Goal: Feedback & Contribution: Contribute content

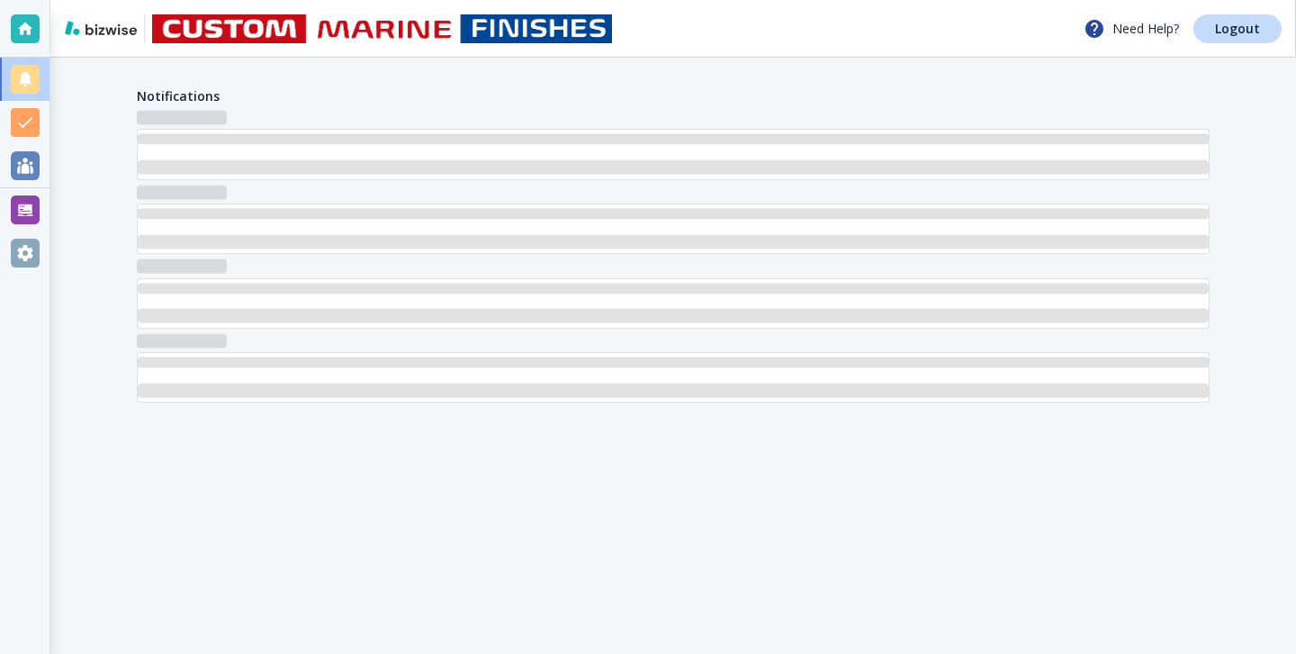
click at [56, 225] on div "Notifications" at bounding box center [673, 245] width 1246 height 374
click at [38, 217] on div at bounding box center [25, 209] width 29 height 29
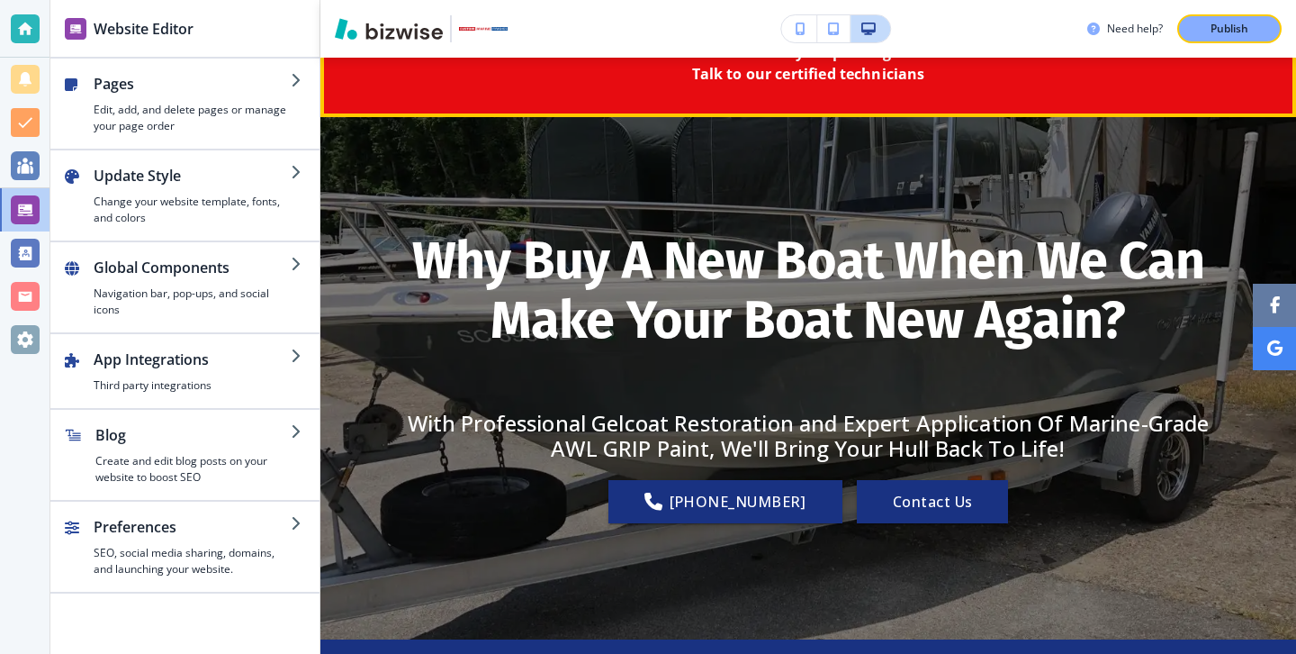
scroll to position [299, 0]
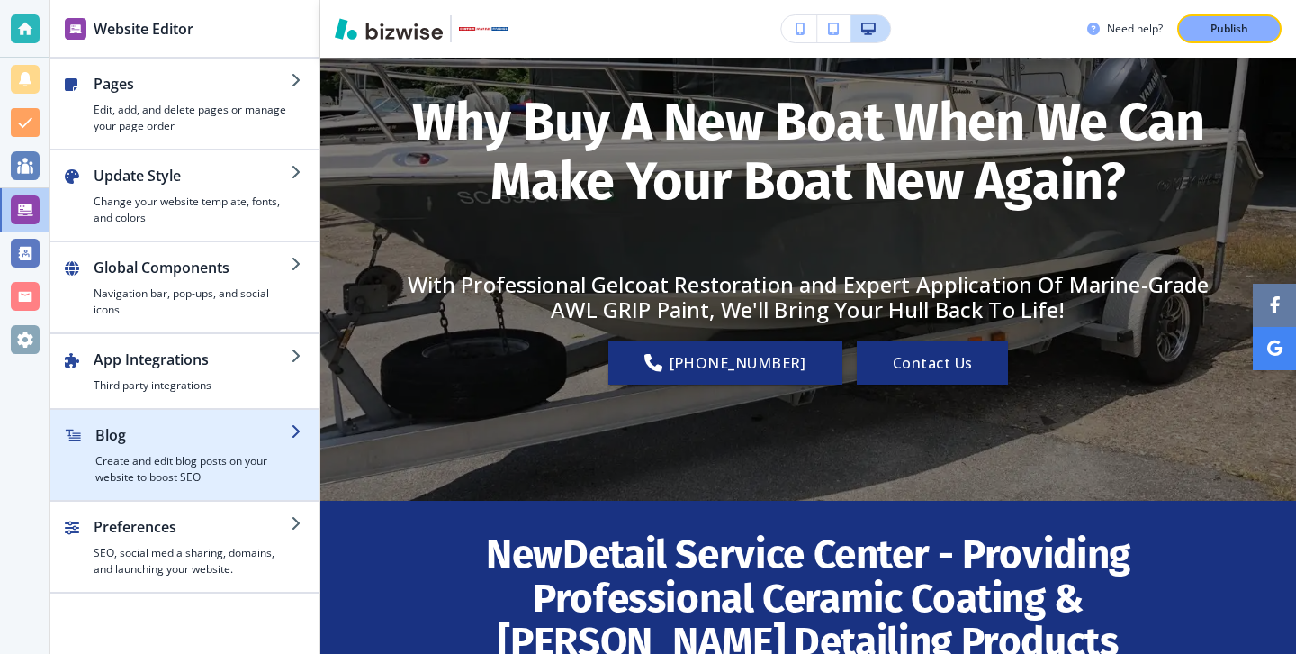
click at [250, 460] on h4 "Create and edit blog posts on your website to boost SEO" at bounding box center [192, 469] width 195 height 32
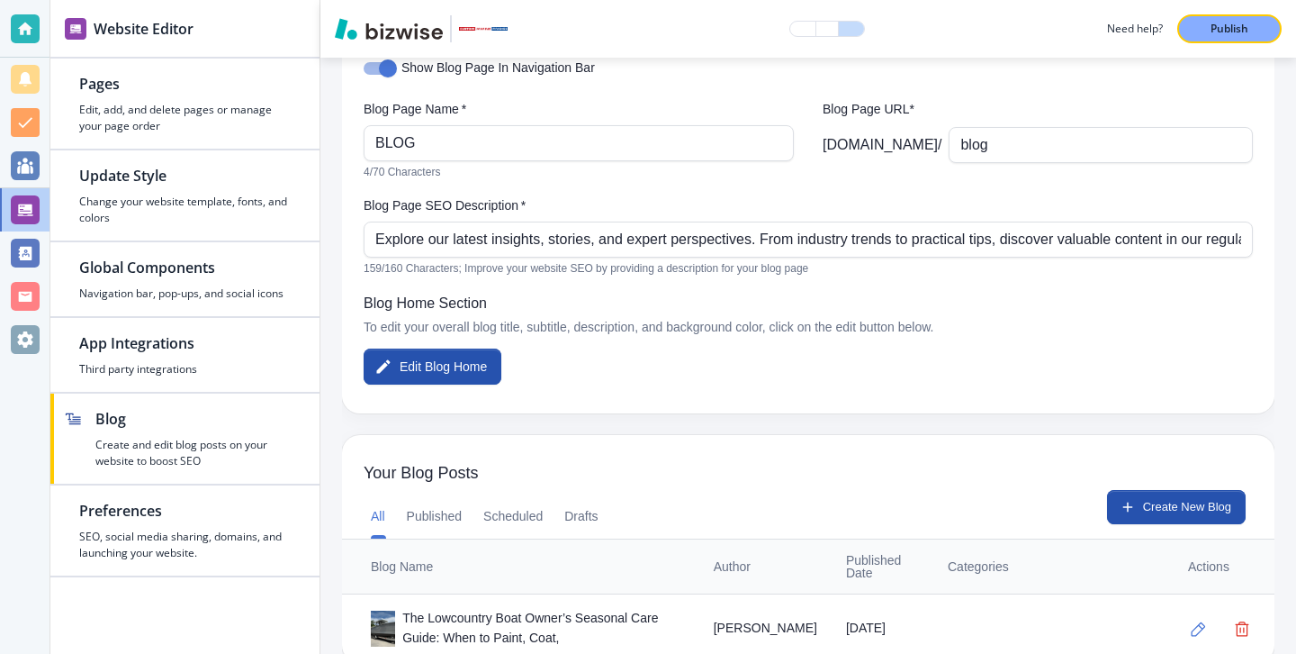
scroll to position [148, 0]
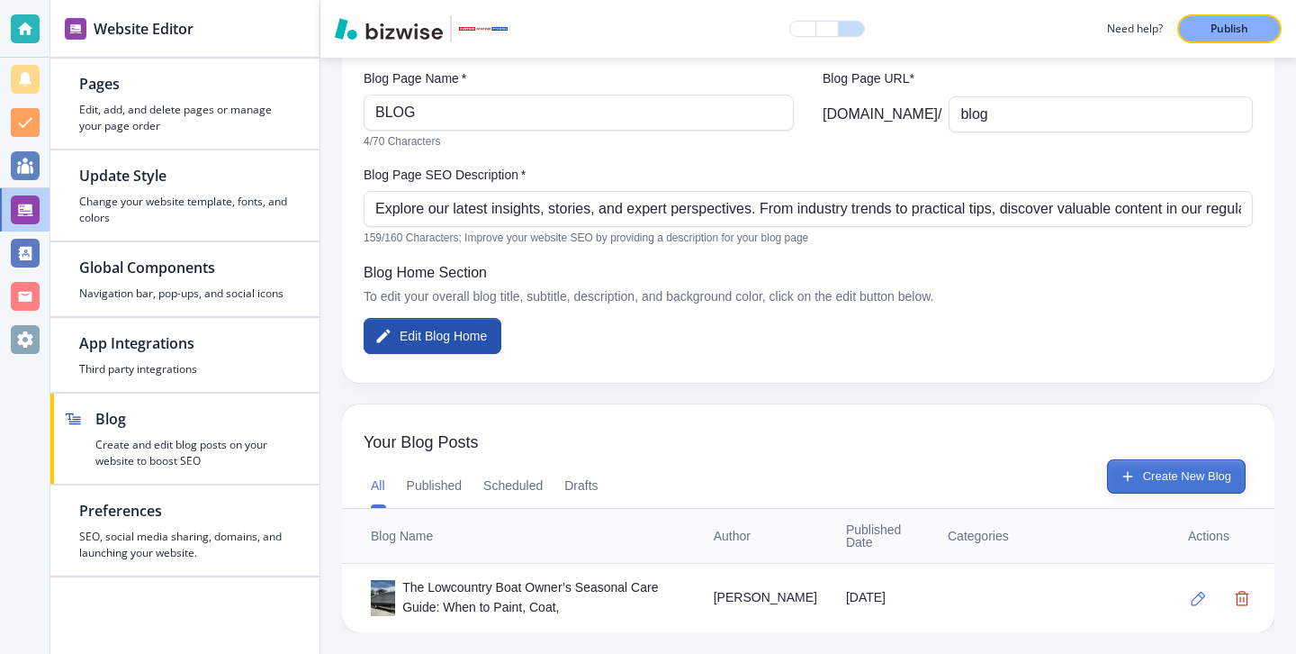
click at [1133, 472] on button "Create New Blog" at bounding box center [1176, 476] width 139 height 34
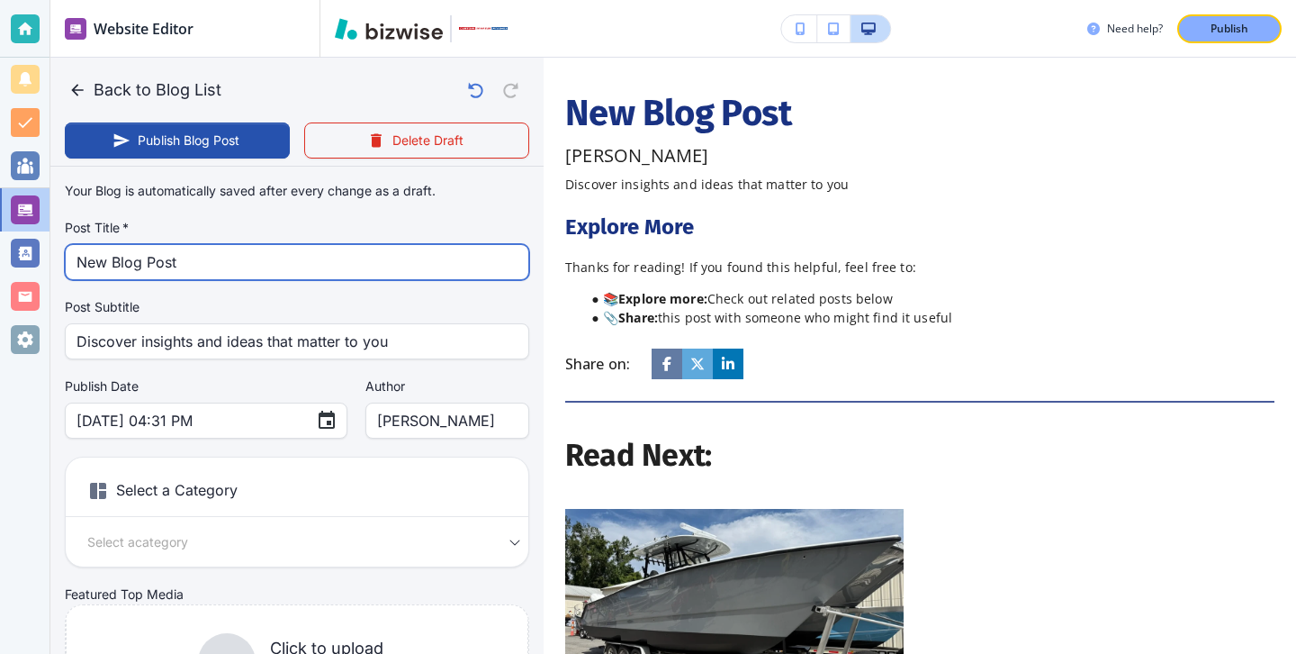
click at [398, 274] on input "New Blog Post" at bounding box center [297, 262] width 441 height 34
paste input "J,Y?)*Hw7E=6"
type input "J,Y?)*Hw7E=6"
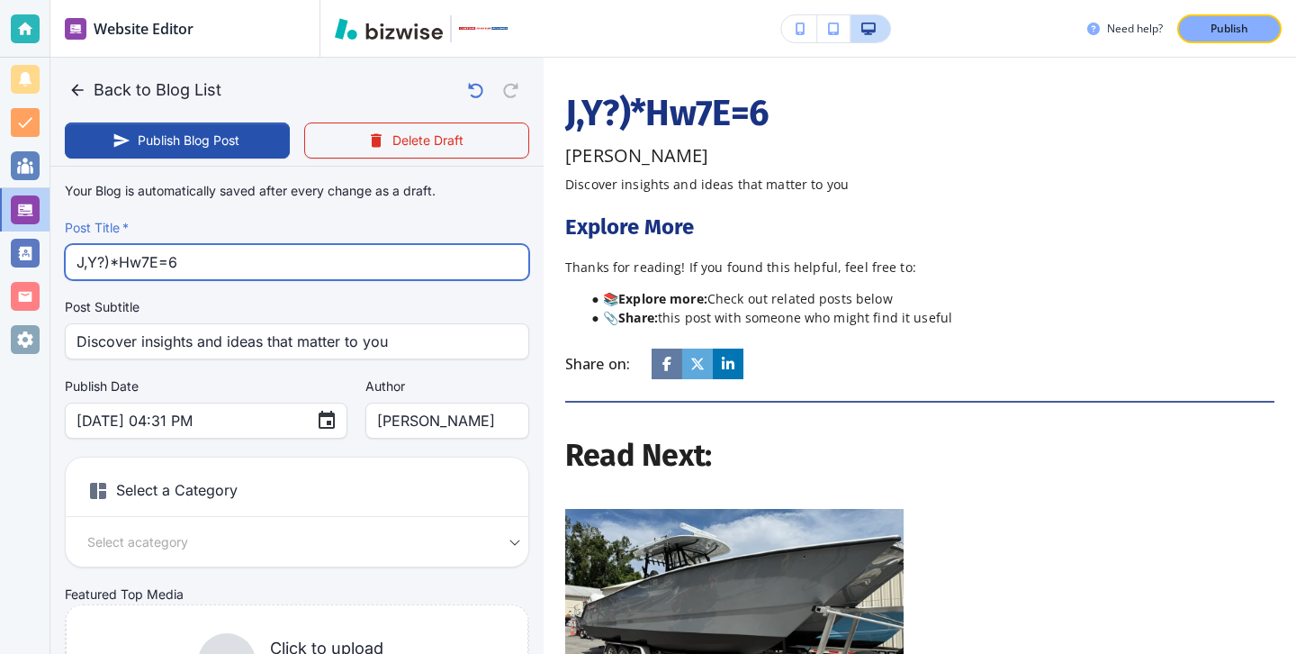
click at [398, 274] on input "J,Y?)*Hw7E=6" at bounding box center [297, 262] width 441 height 34
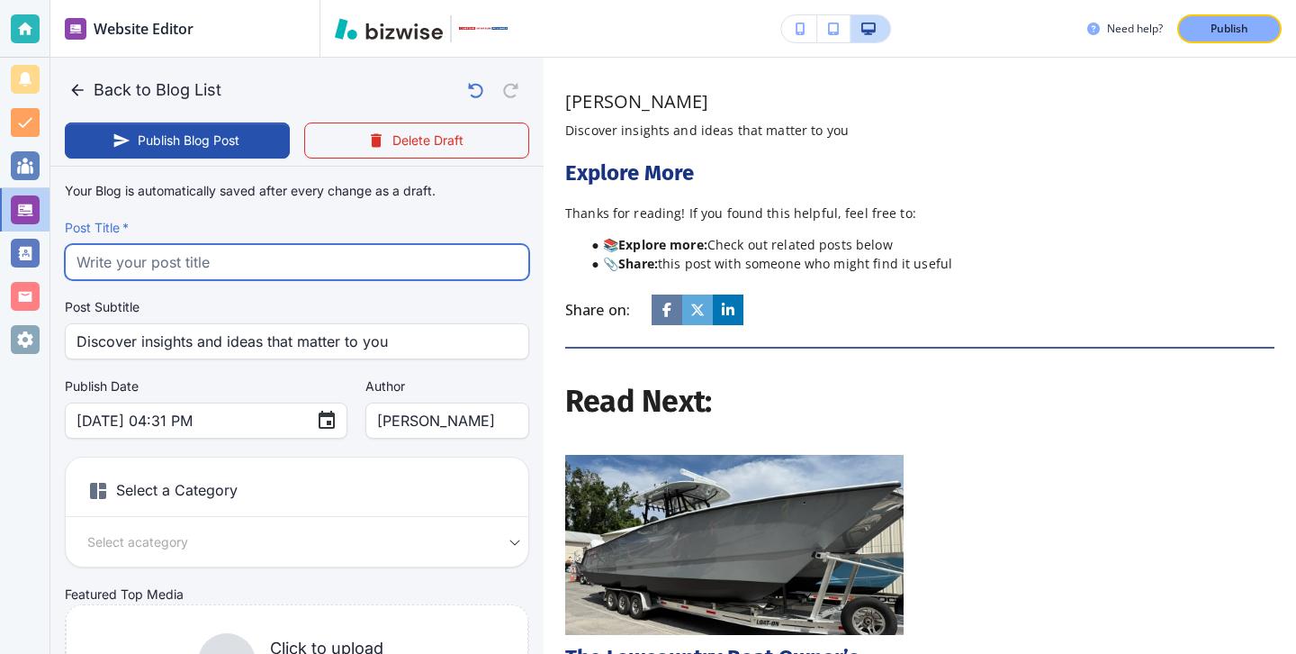
paste input "Ceramic Coating vs. Wax: The Best Way to Protect Your Boat in Hilton Head & Sav…"
type input "Ceramic Coating vs. Wax: The Best Way to Protect Your Boat in Hilton Head & Sav…"
type input "Sep 15, 2025 04:32 PM"
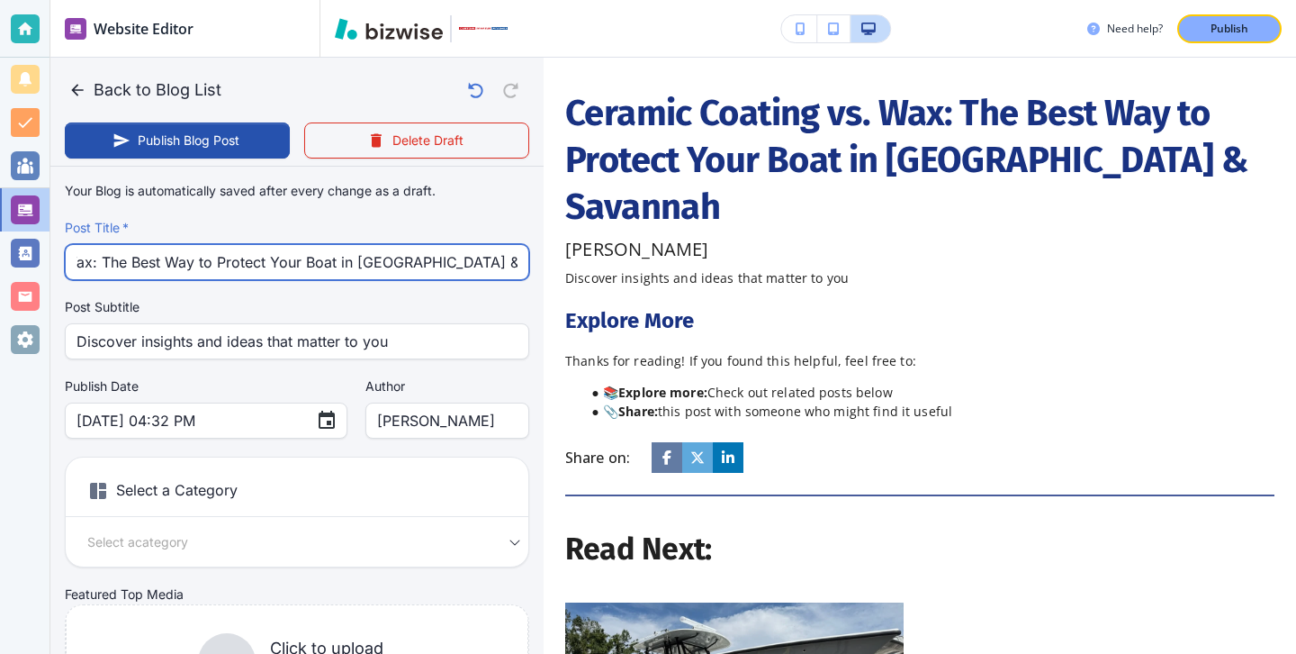
type input "Ceramic Coating vs. Wax: The Best Way to Protect Your Boat in Hilton Head & Sav…"
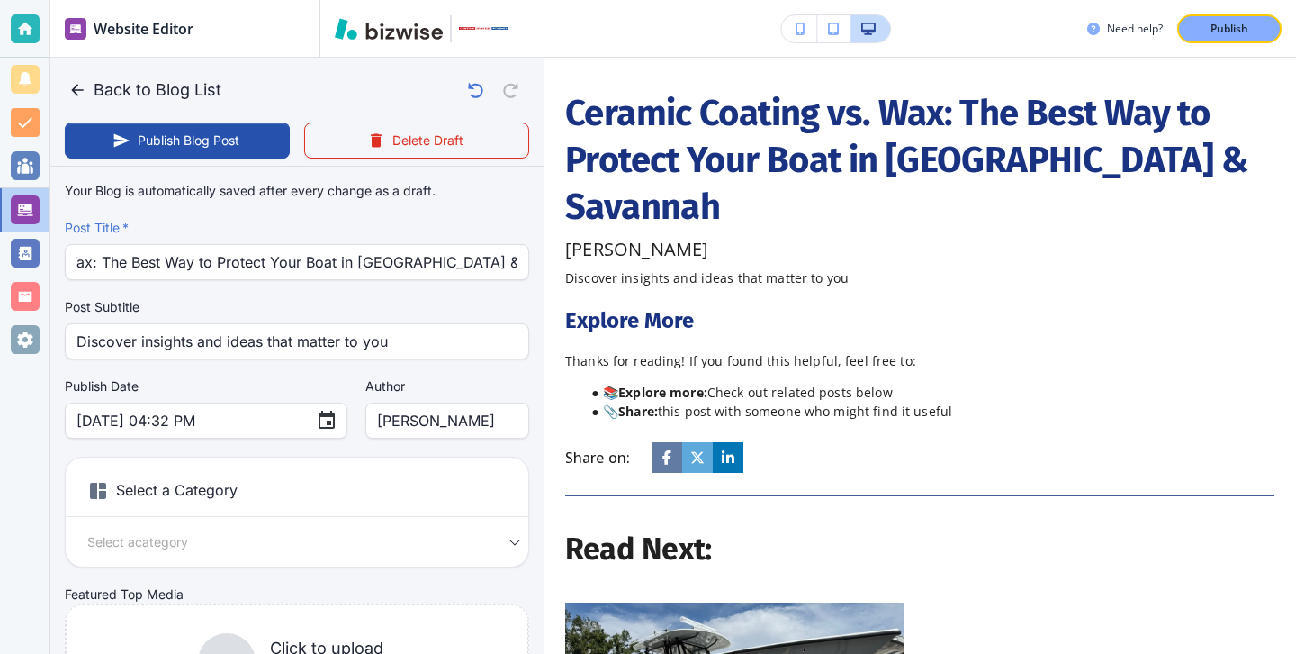
scroll to position [0, 0]
click at [400, 319] on div "Post Subtitle Discover insights and ideas that matter to you Post Subtitle" at bounding box center [297, 328] width 465 height 61
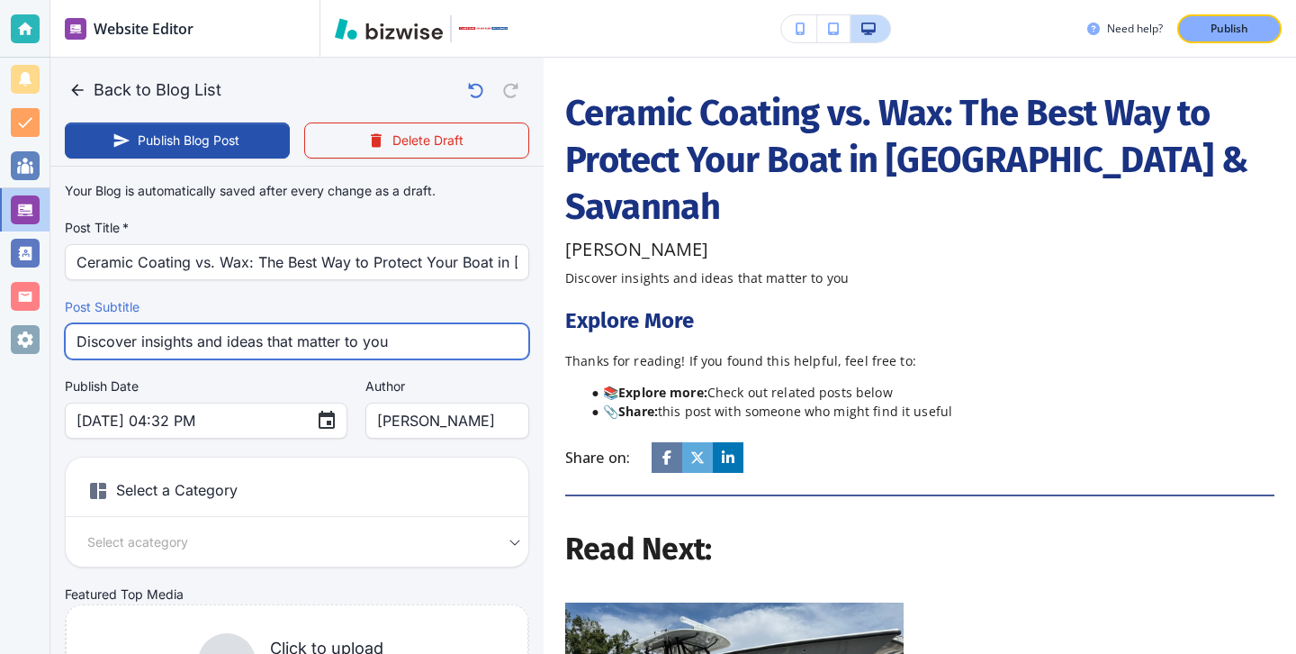
click at [401, 339] on input "Discover insights and ideas that matter to you" at bounding box center [297, 341] width 441 height 34
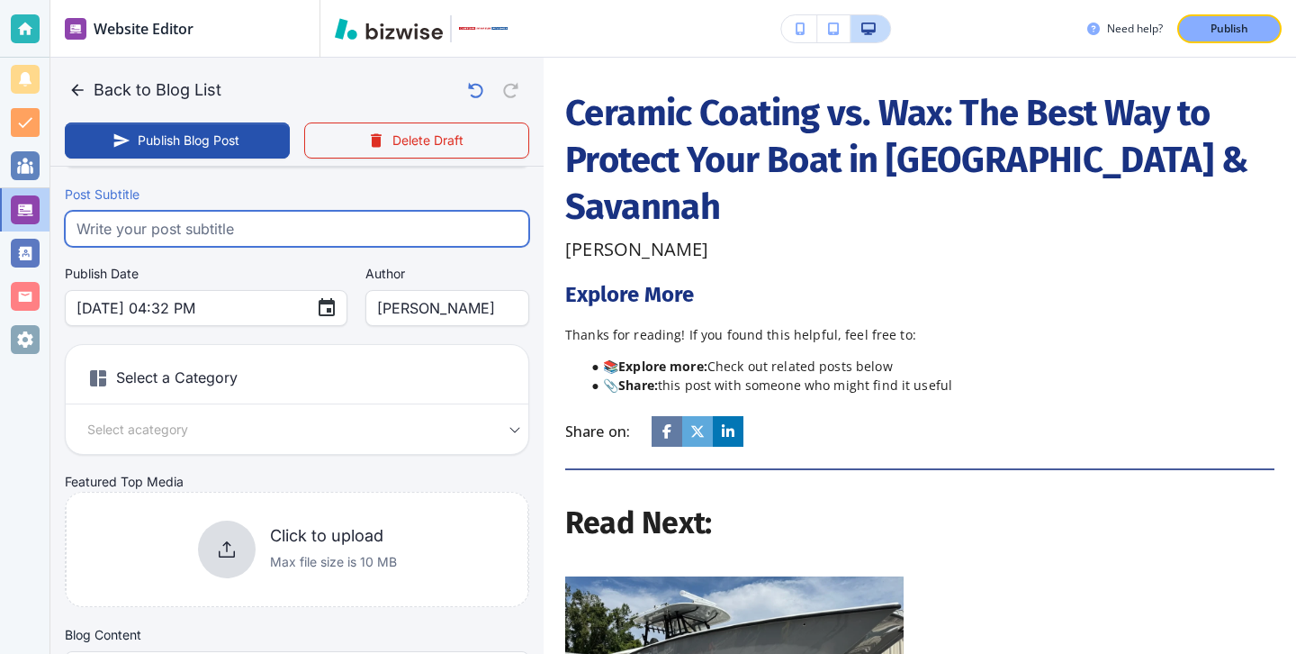
scroll to position [133, 0]
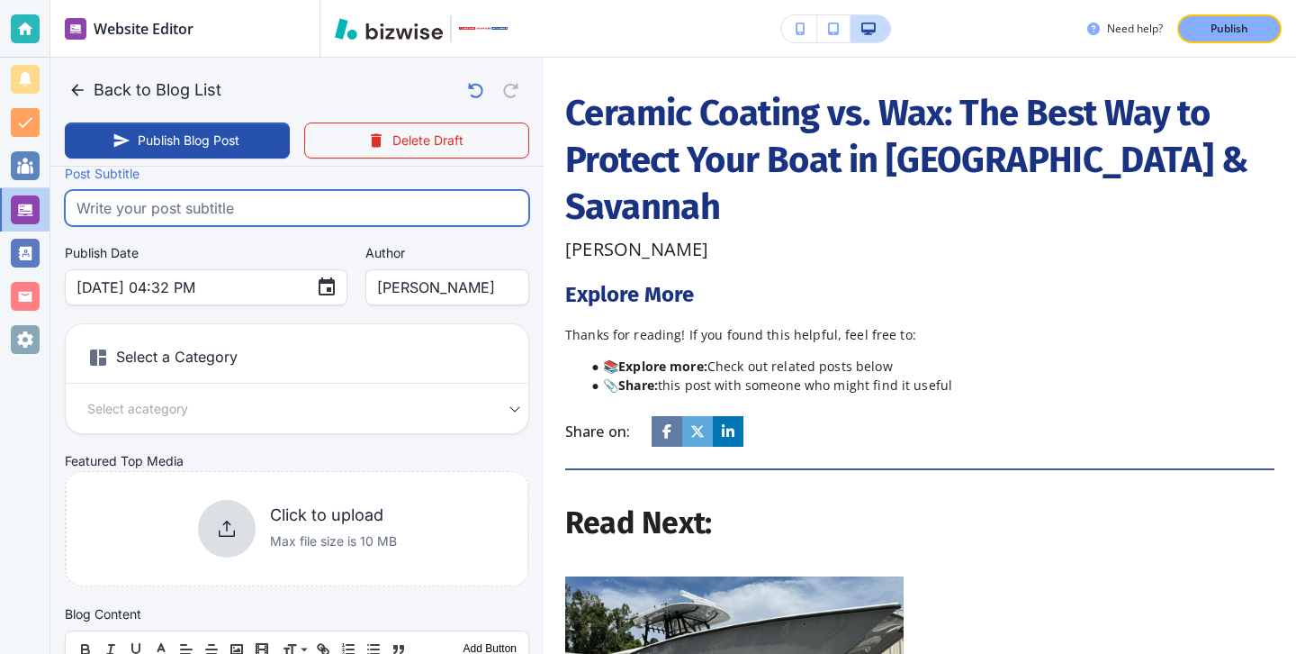
paste input "Discover if ceramic coating or wax is the best way to protect your boat in Hilt…"
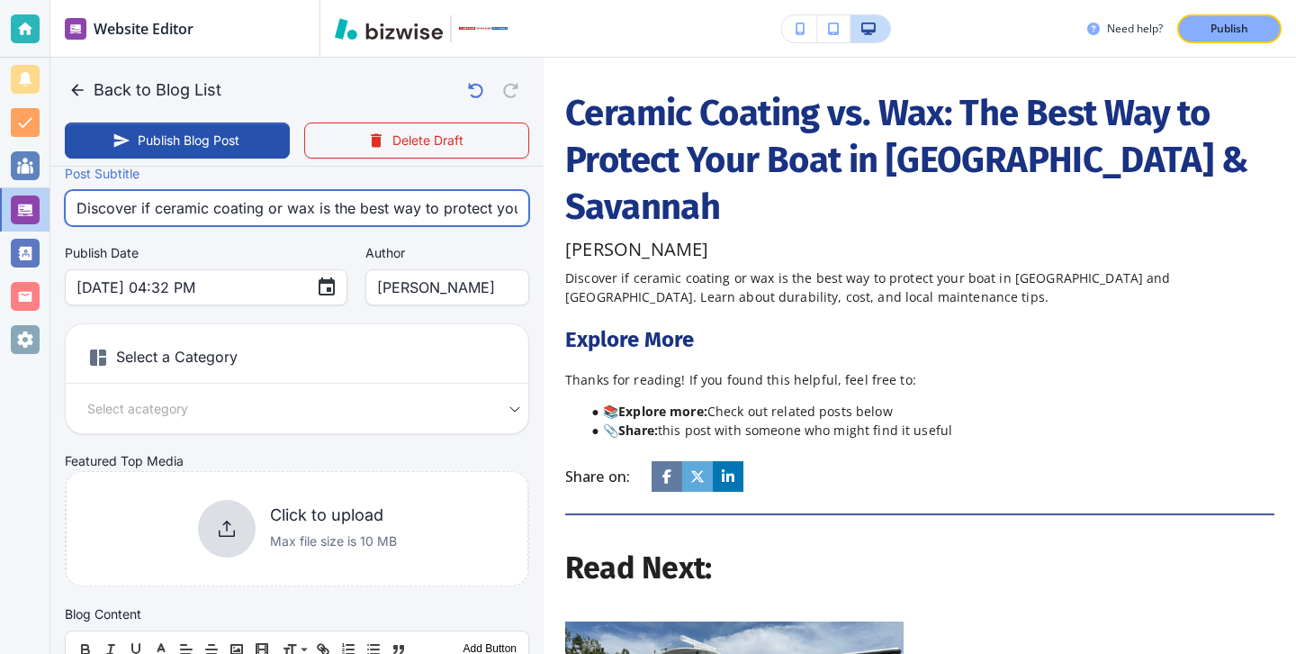
scroll to position [0, 627]
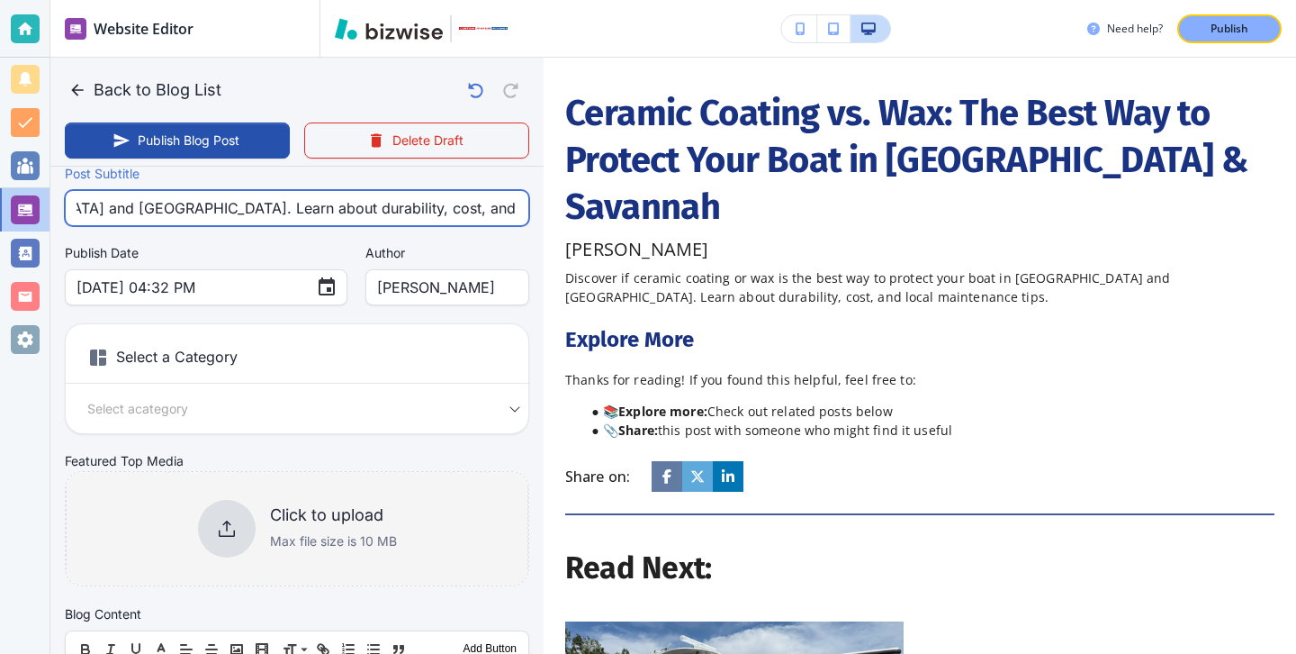
type input "Discover if ceramic coating or wax is the best way to protect your boat in Hilt…"
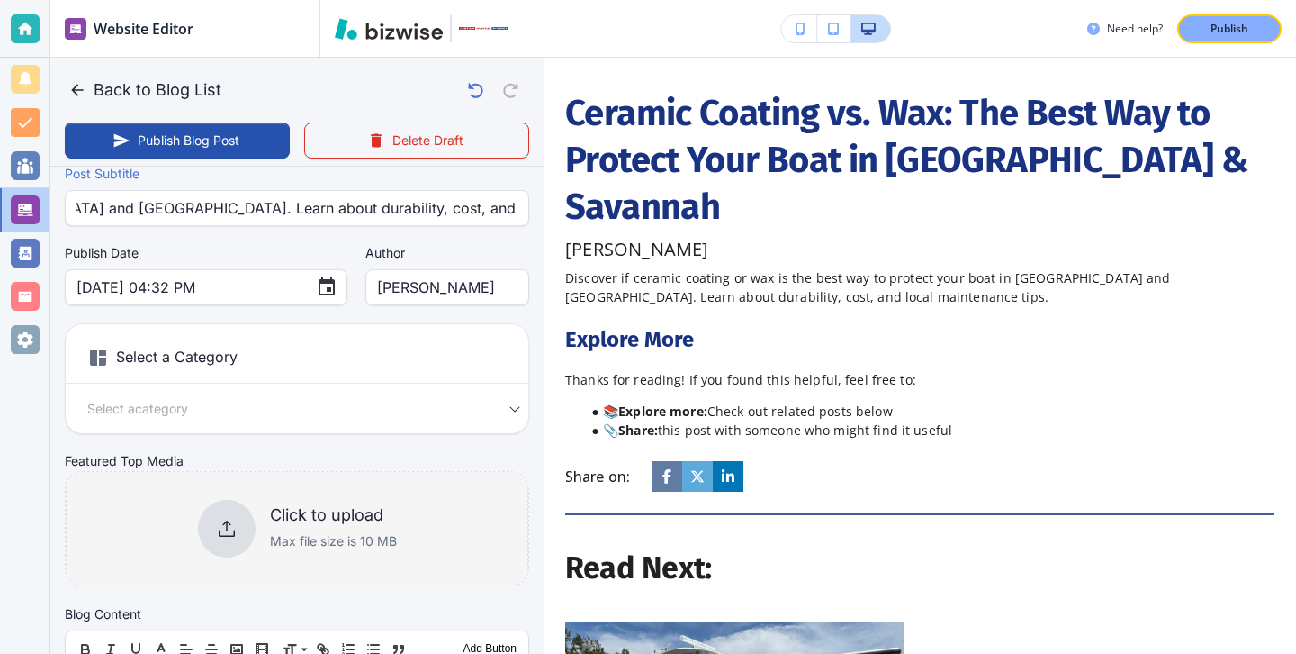
click at [333, 538] on p "Max file size is 10 MB" at bounding box center [333, 541] width 127 height 20
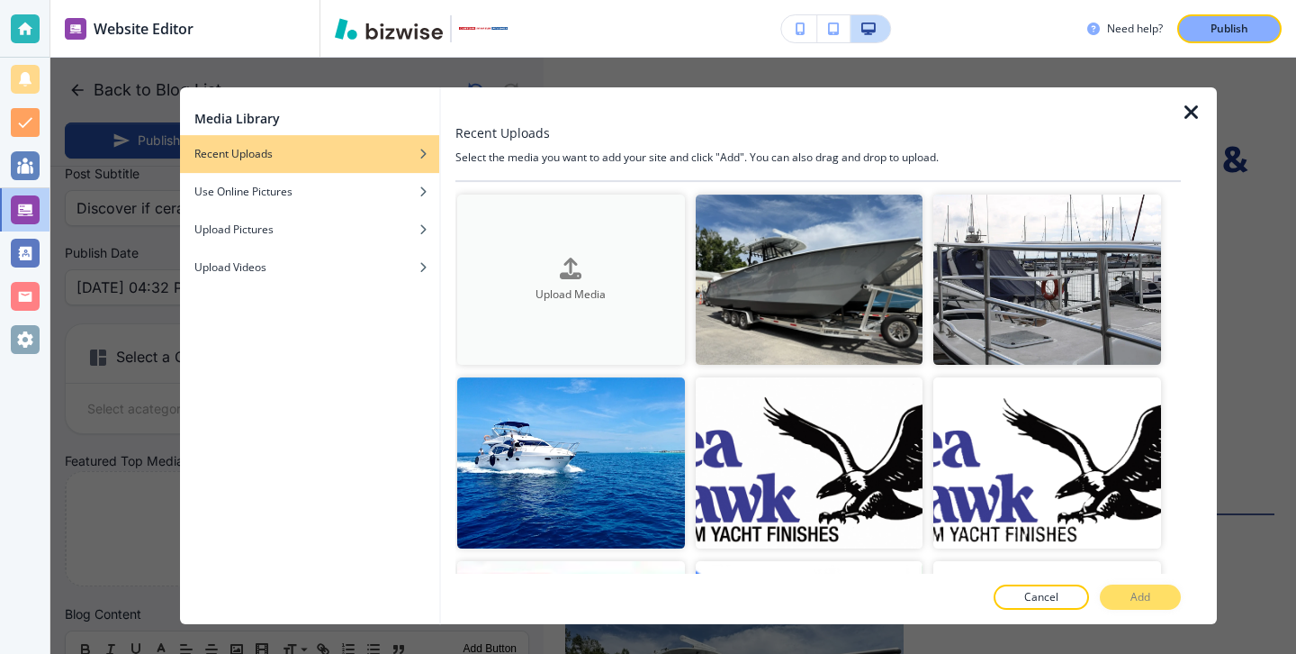
click at [497, 245] on button "Upload Media" at bounding box center [571, 279] width 228 height 170
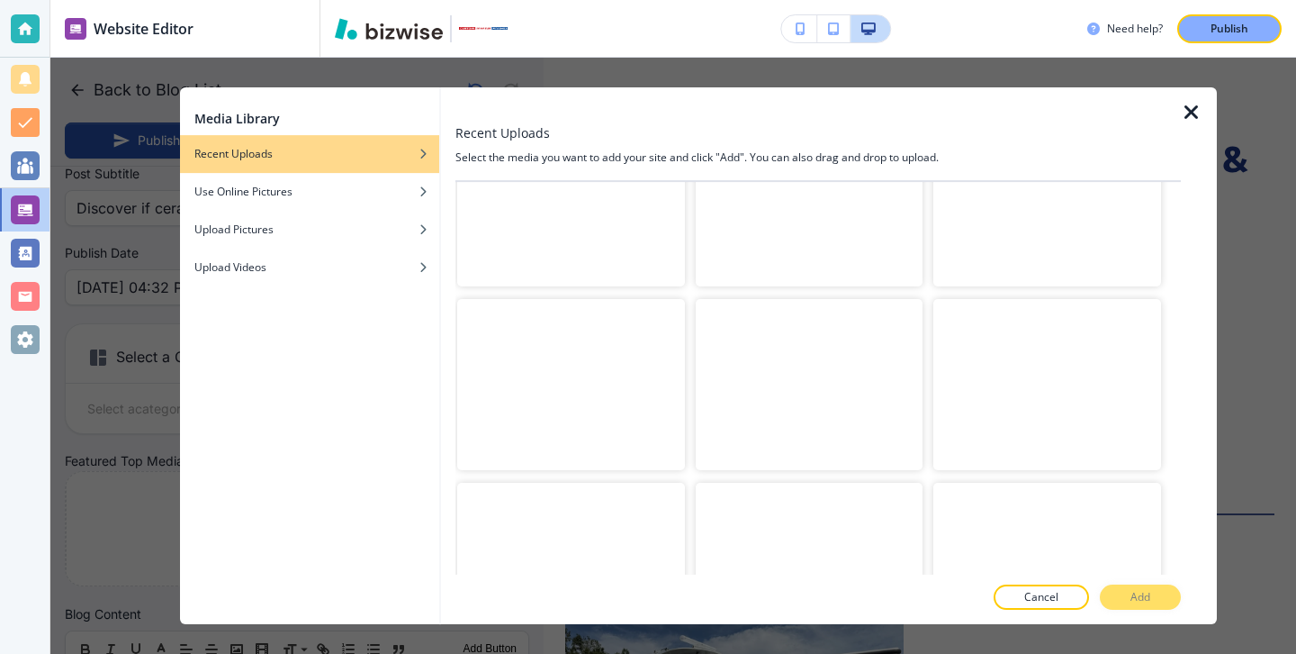
scroll to position [791, 0]
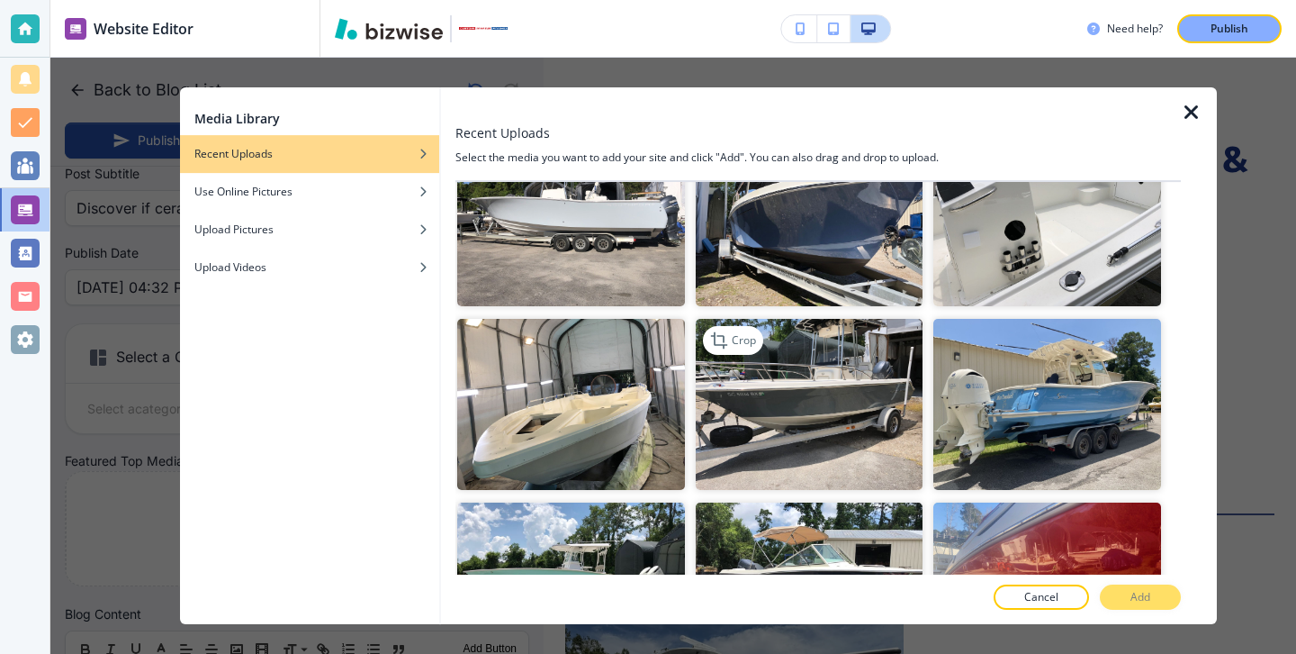
click at [837, 363] on img "button" at bounding box center [810, 405] width 228 height 170
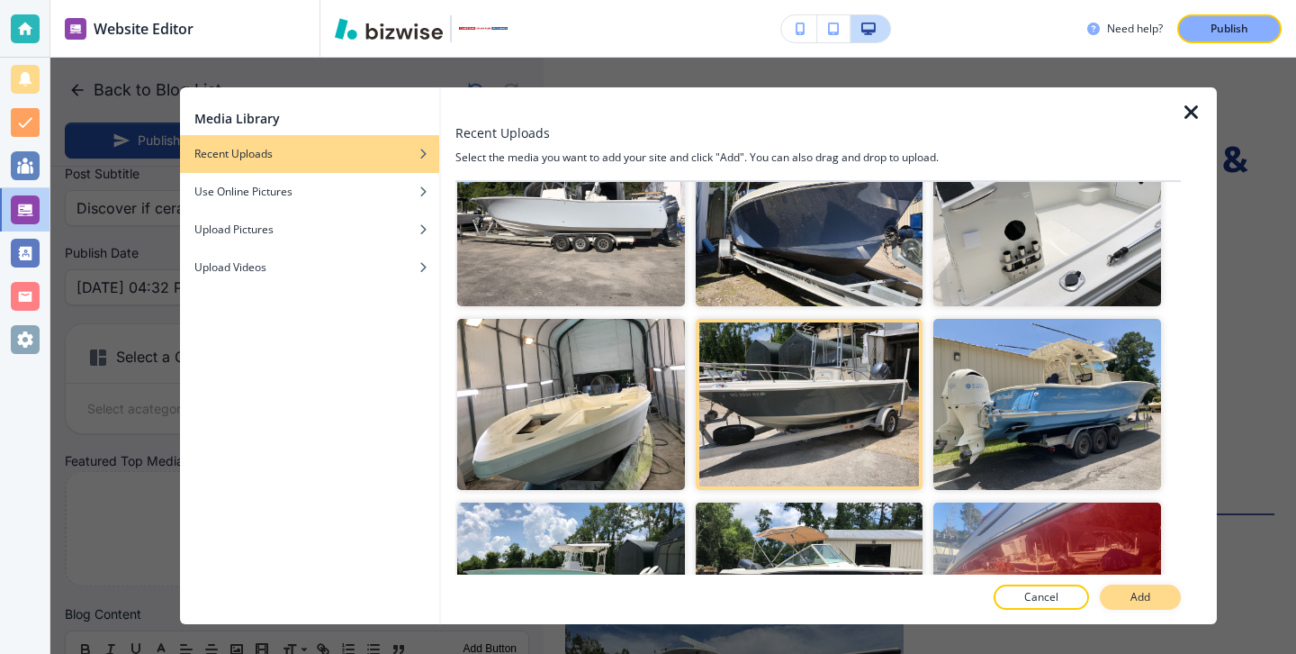
click at [1136, 589] on p "Add" at bounding box center [1141, 597] width 20 height 16
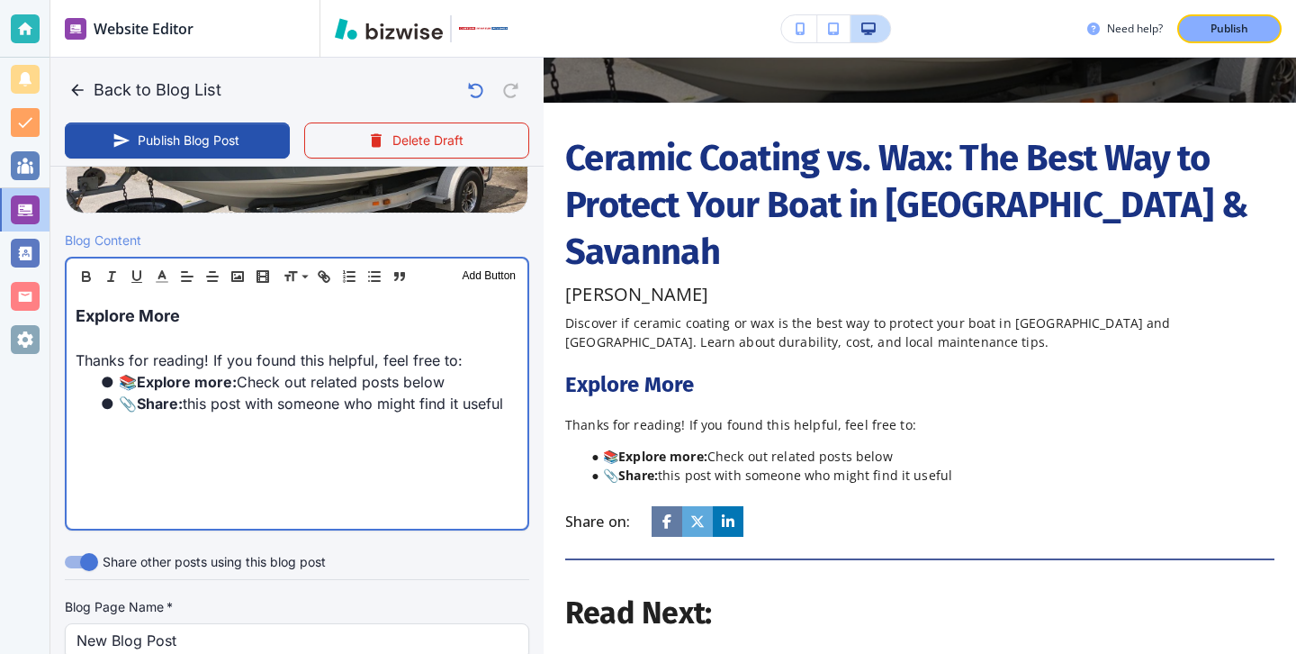
scroll to position [519, 0]
drag, startPoint x: 217, startPoint y: 329, endPoint x: 65, endPoint y: 290, distance: 157.0
click at [65, 290] on div "Header 1 Header 2 Header 3 Body Text Add Button Explore More Thanks for reading…" at bounding box center [297, 393] width 465 height 274
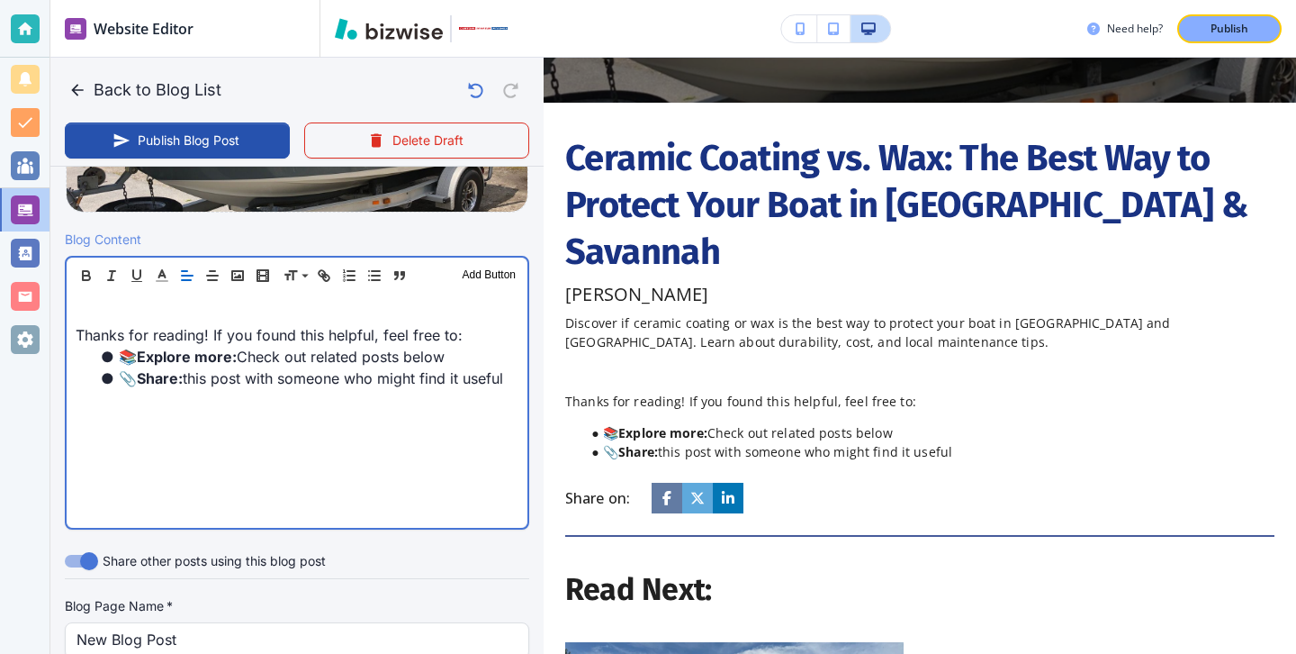
scroll to position [518, 0]
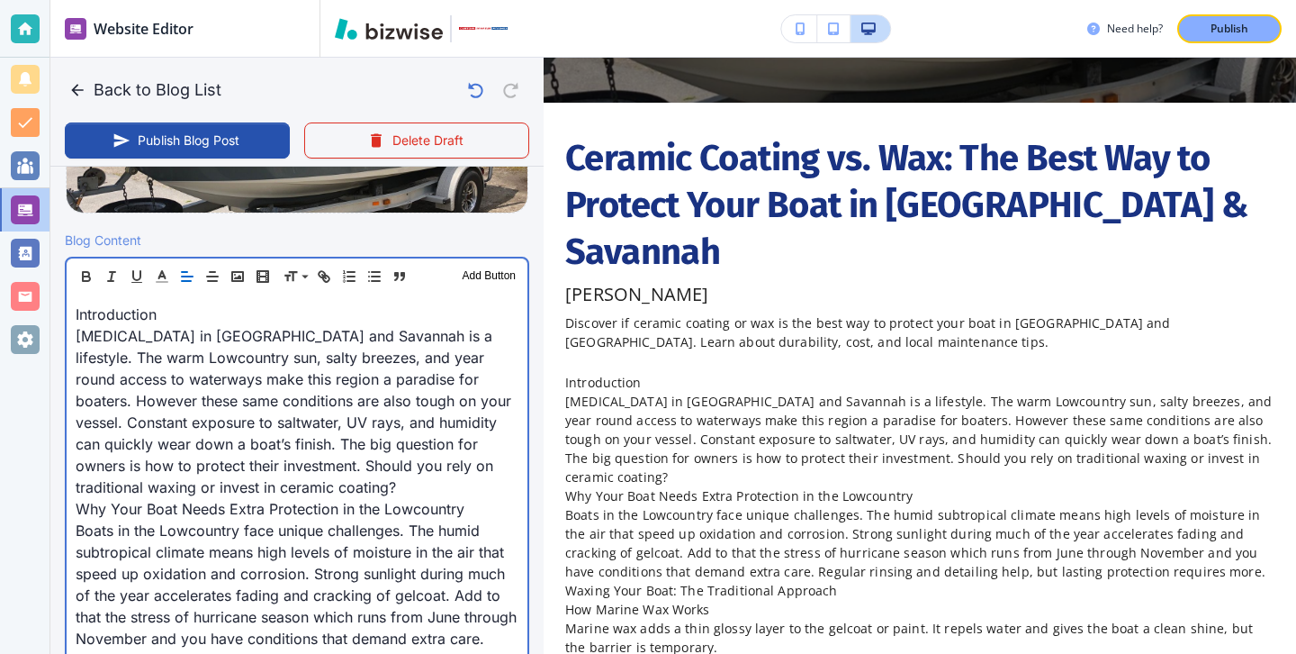
click at [304, 516] on p "Why Your Boat Needs Extra Protection in the Lowcountry" at bounding box center [297, 509] width 443 height 22
click at [305, 495] on p "Boating in Hilton Head and Savannah is a lifestyle. The warm Lowcountry sun, sa…" at bounding box center [297, 411] width 443 height 173
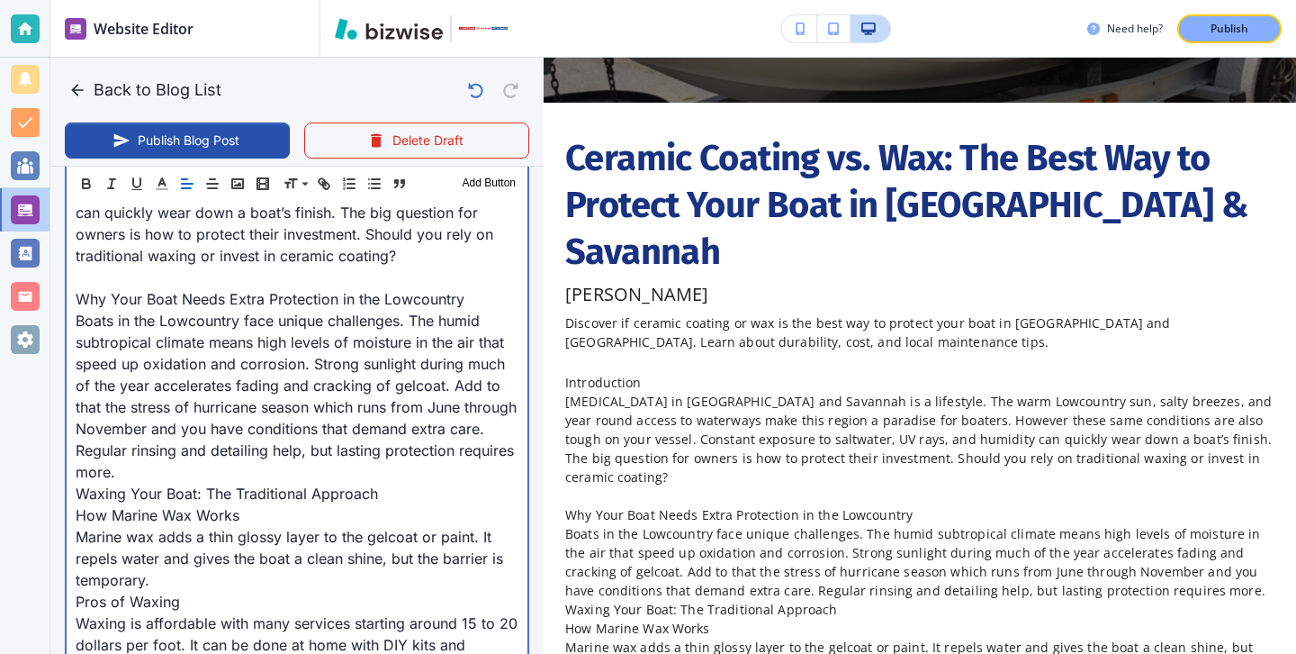
scroll to position [771, 0]
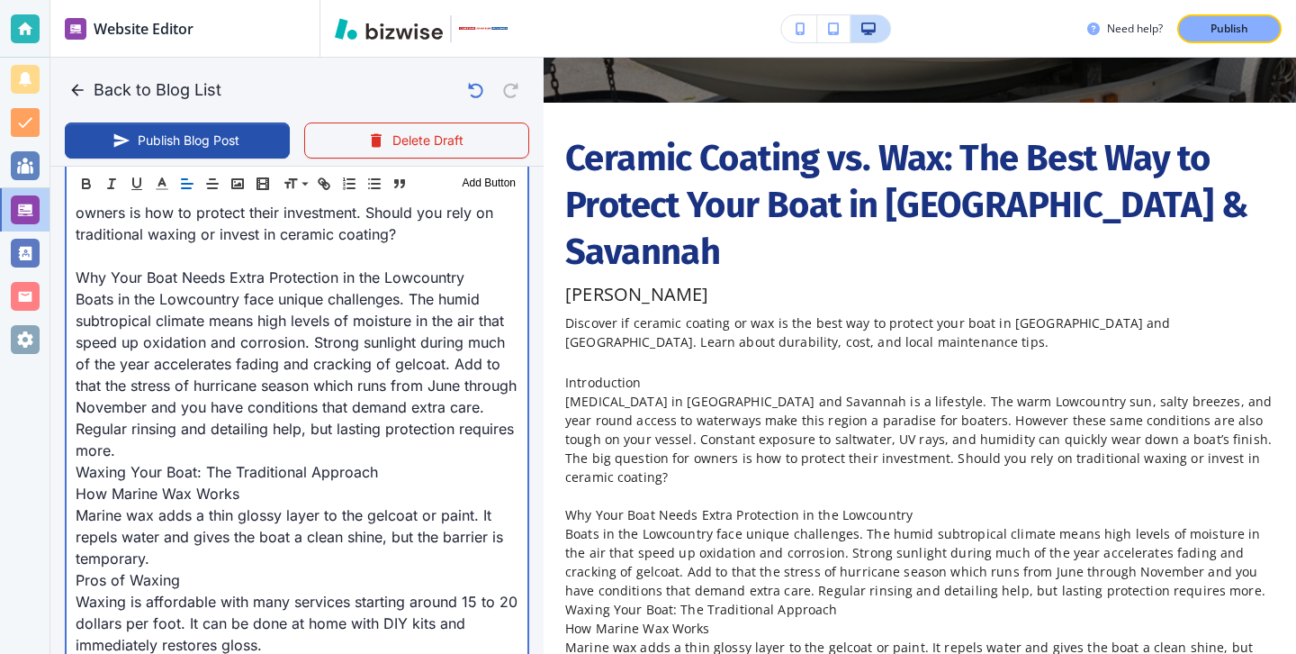
click at [242, 433] on p "Boats in the Lowcountry face unique challenges. The humid subtropical climate m…" at bounding box center [297, 374] width 443 height 173
click at [242, 447] on p "Boats in the Lowcountry face unique challenges. The humid subtropical climate m…" at bounding box center [297, 374] width 443 height 173
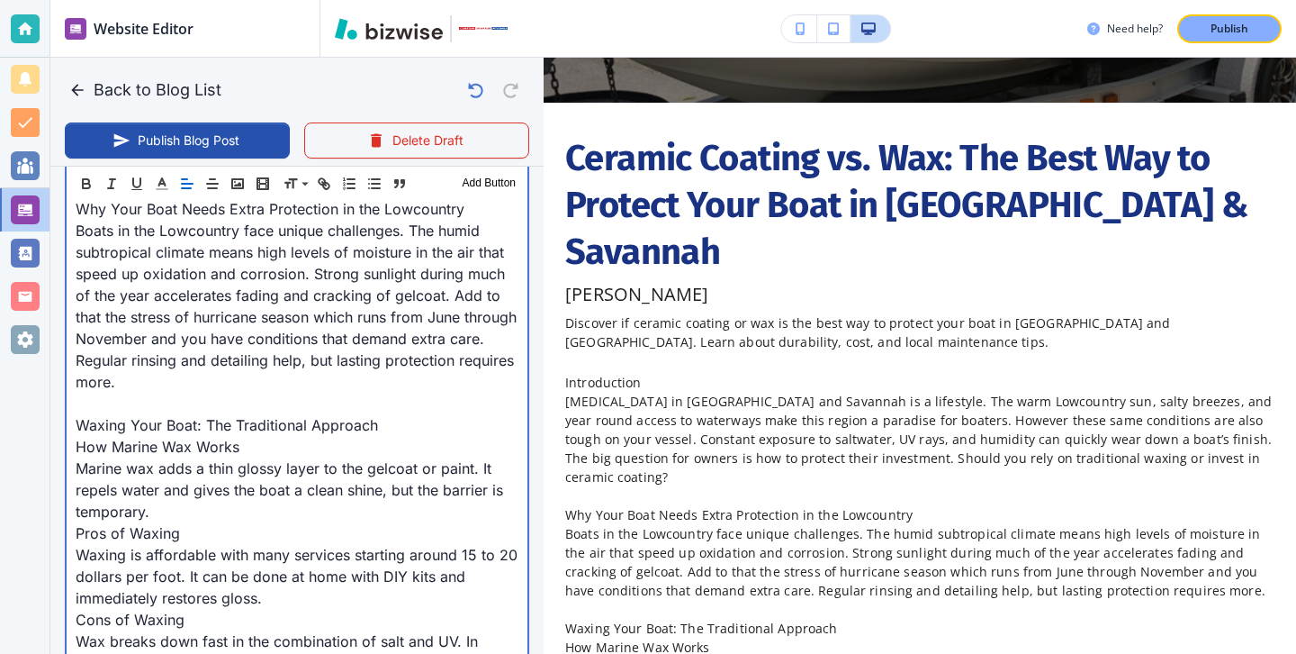
scroll to position [853, 0]
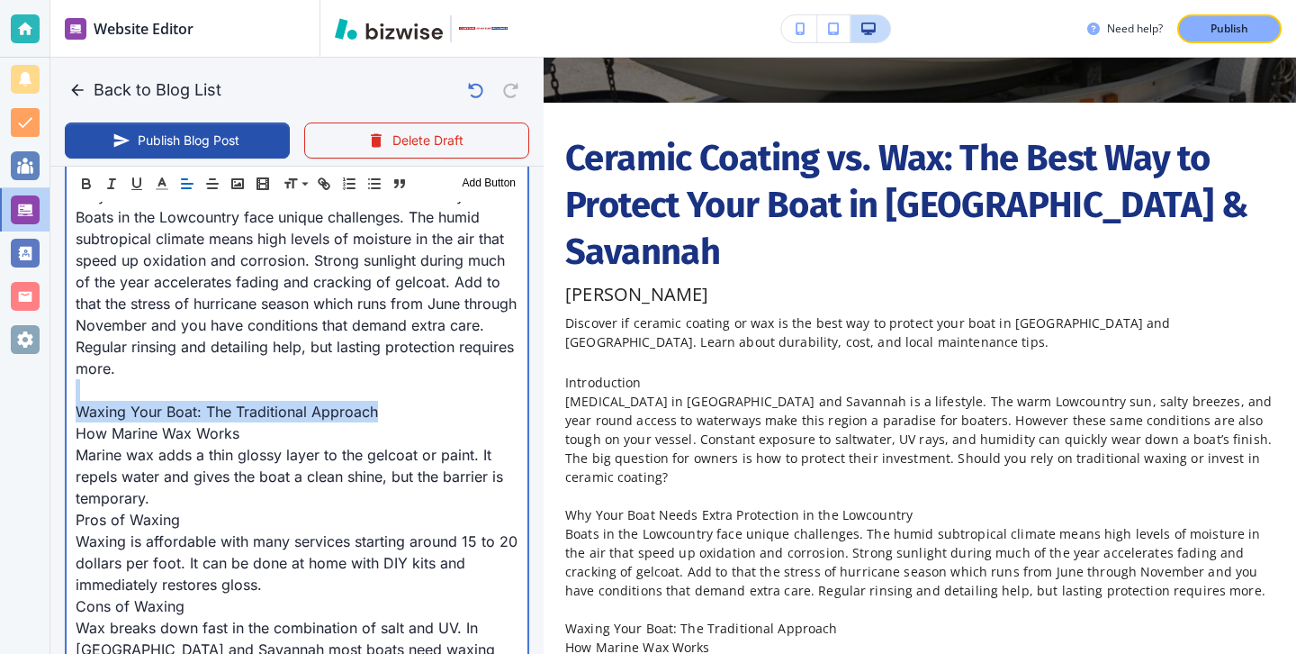
drag, startPoint x: 398, startPoint y: 421, endPoint x: 36, endPoint y: 401, distance: 362.5
click at [36, 401] on div "Website Editor Pages Edit, add, and delete pages or manage your page order Upda…" at bounding box center [648, 327] width 1296 height 654
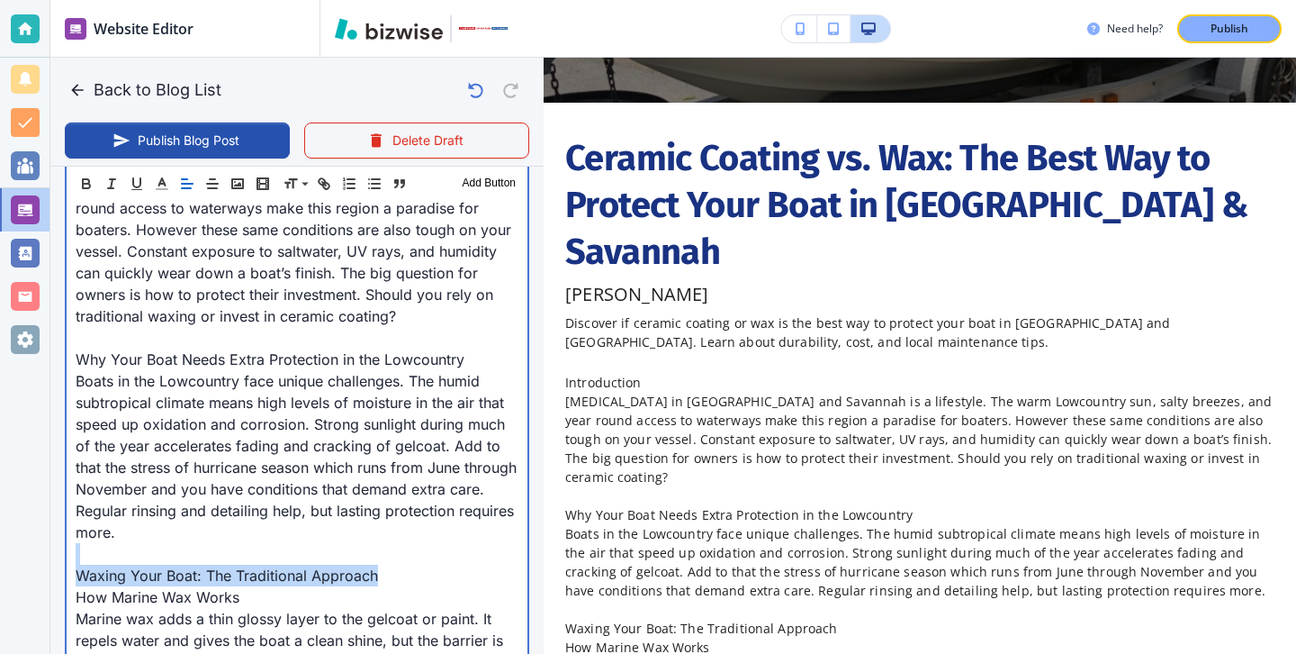
scroll to position [650, 0]
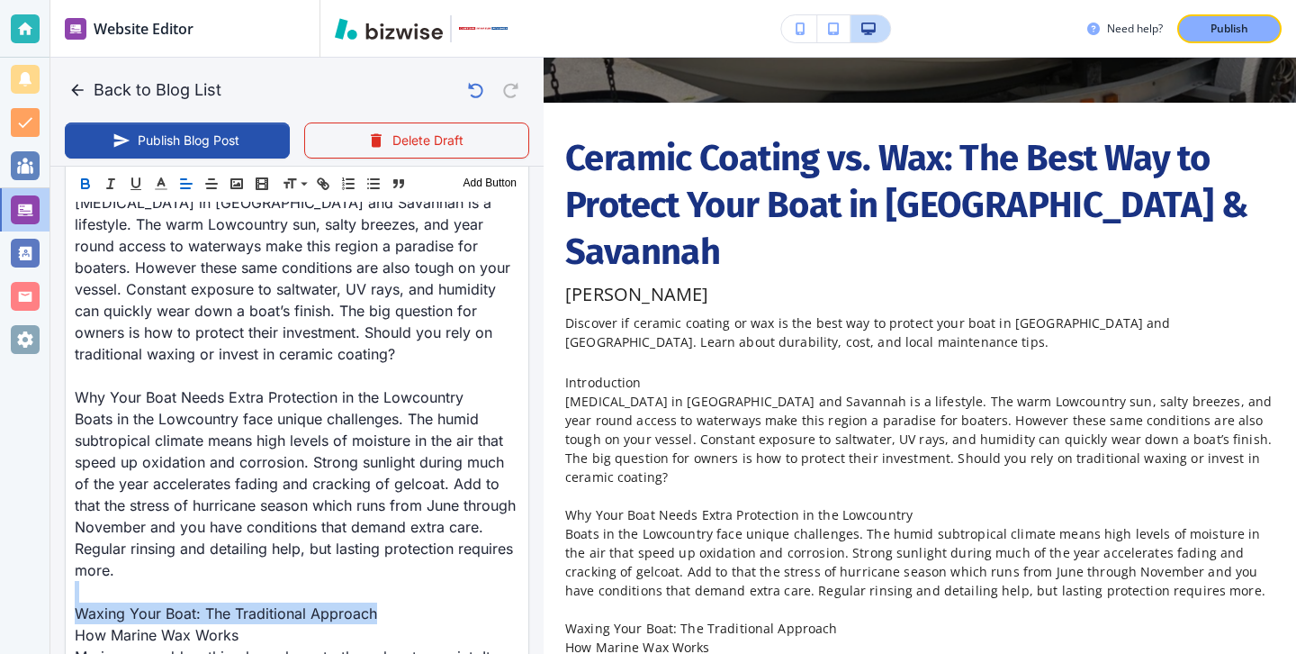
click at [85, 184] on icon "button" at bounding box center [85, 186] width 7 height 5
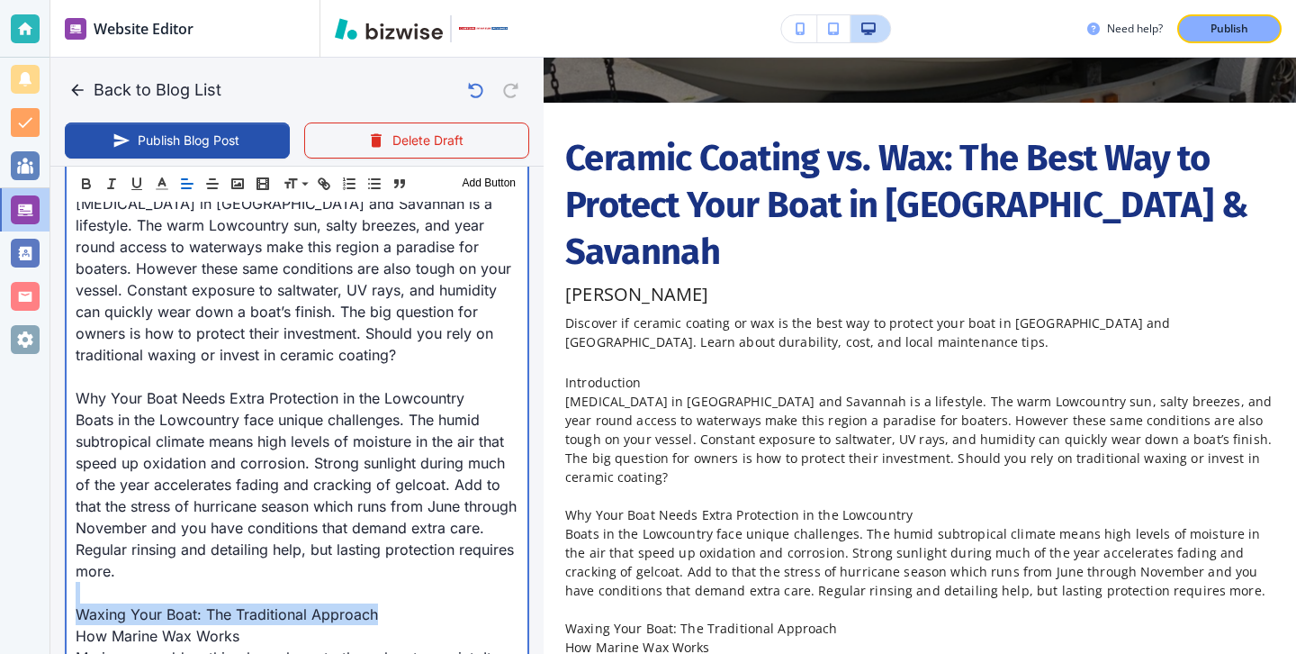
scroll to position [651, 0]
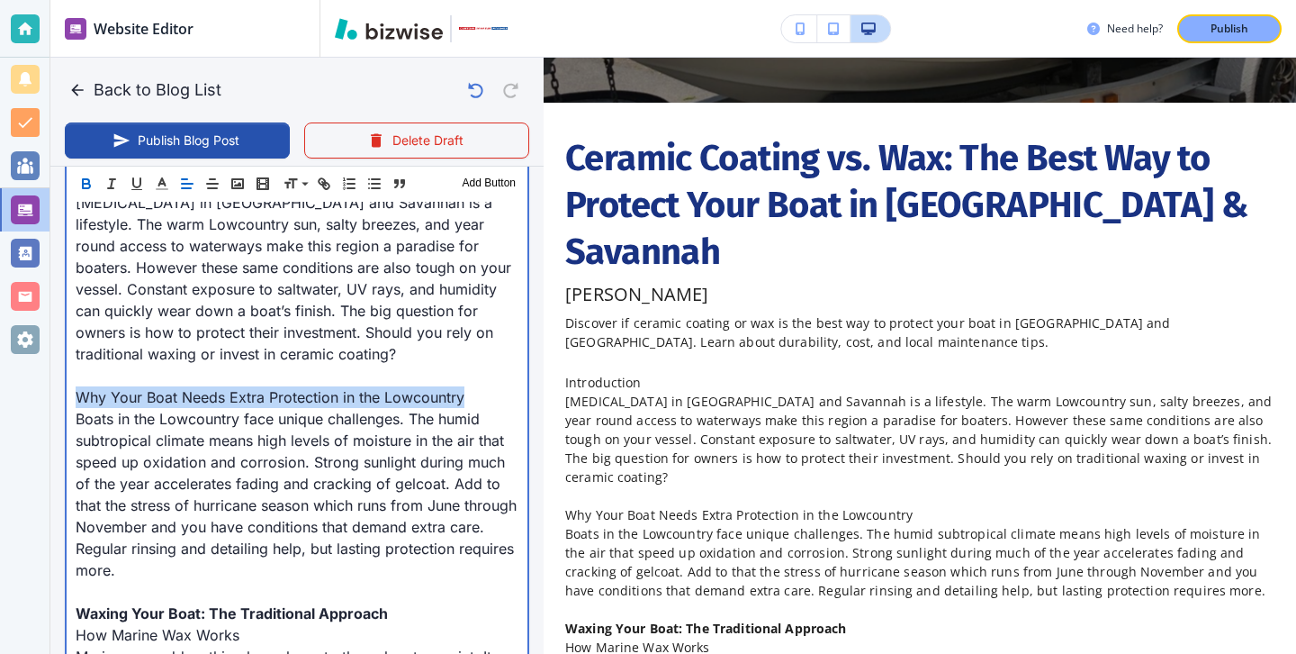
drag, startPoint x: 77, startPoint y: 395, endPoint x: 477, endPoint y: 391, distance: 399.7
click at [477, 391] on p "Why Your Boat Needs Extra Protection in the Lowcountry" at bounding box center [297, 397] width 443 height 22
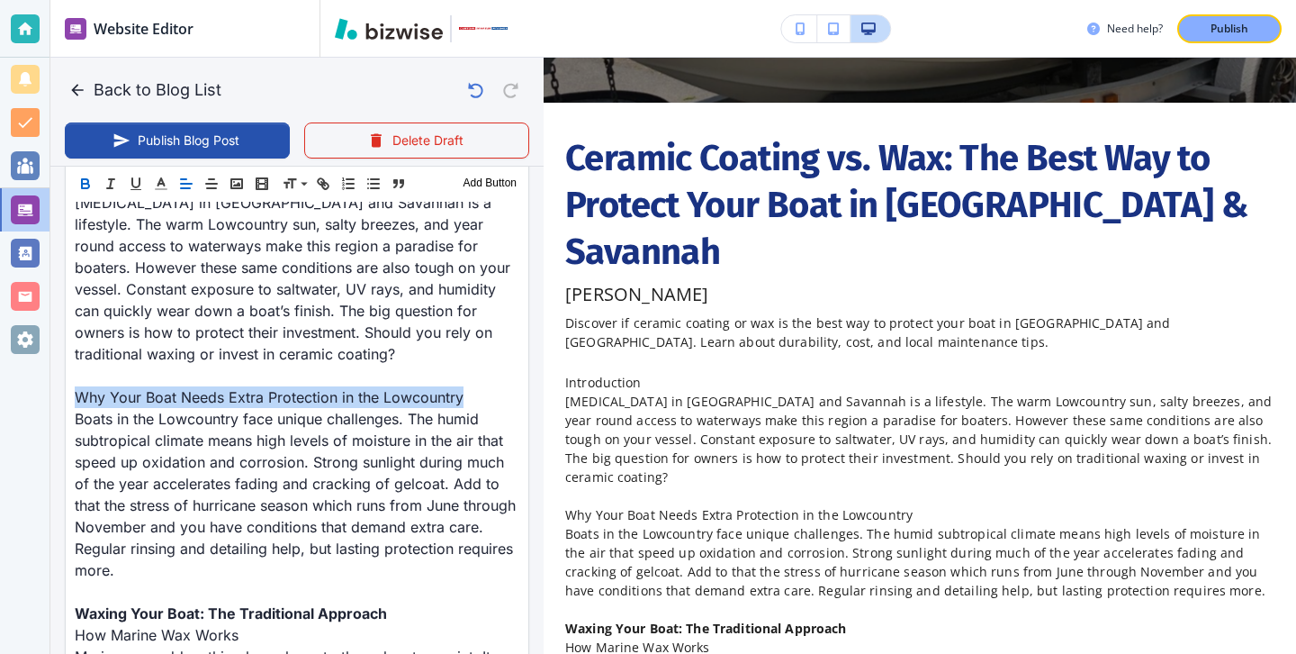
click at [86, 179] on icon "button" at bounding box center [85, 181] width 6 height 5
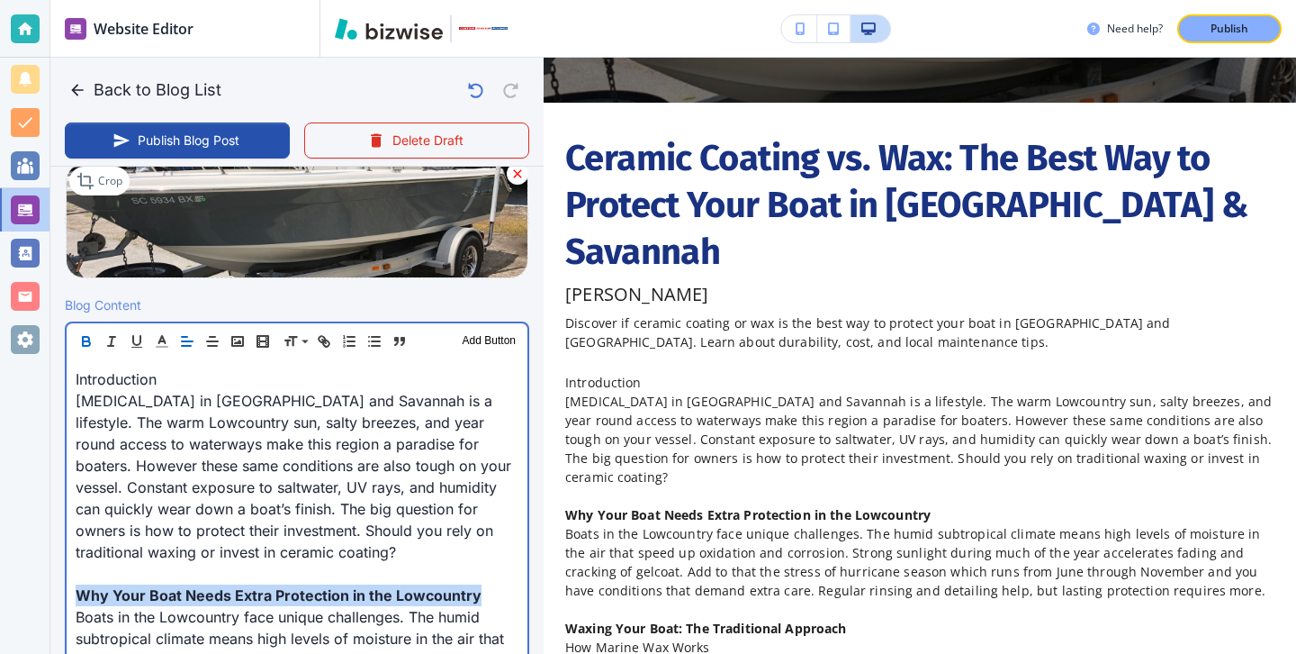
scroll to position [435, 0]
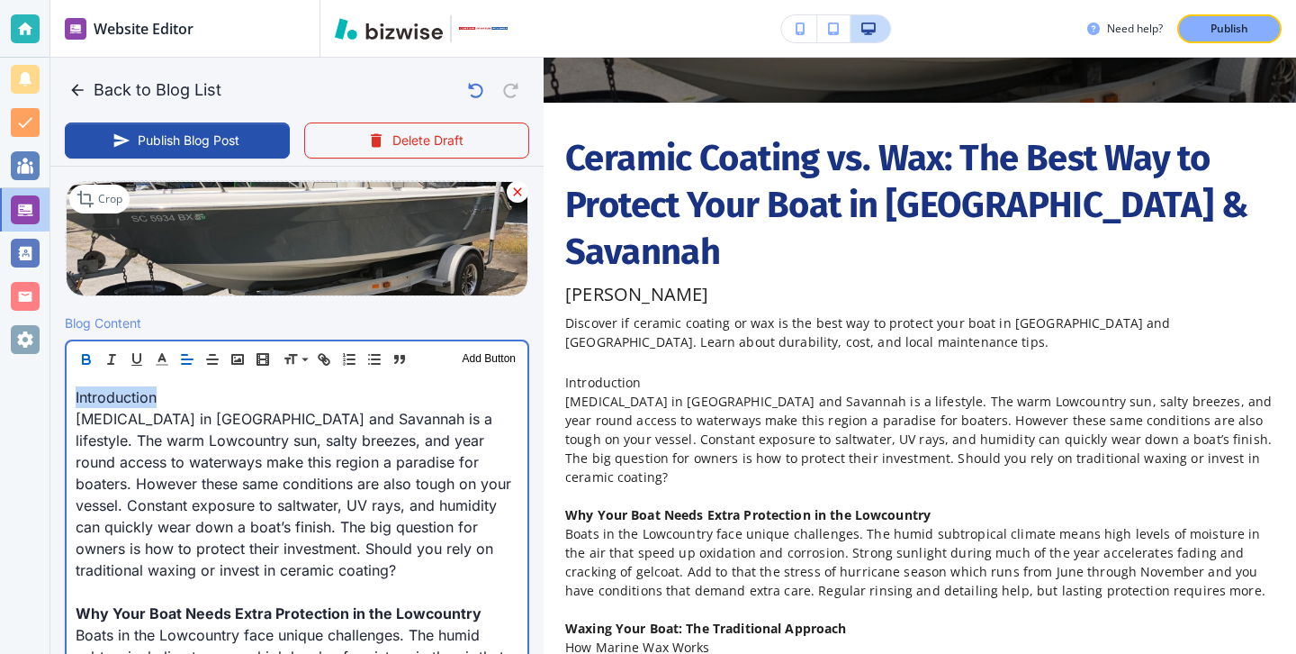
drag, startPoint x: 235, startPoint y: 393, endPoint x: 41, endPoint y: 400, distance: 193.7
click at [42, 399] on div "Website Editor Pages Edit, add, and delete pages or manage your page order Upda…" at bounding box center [648, 327] width 1296 height 654
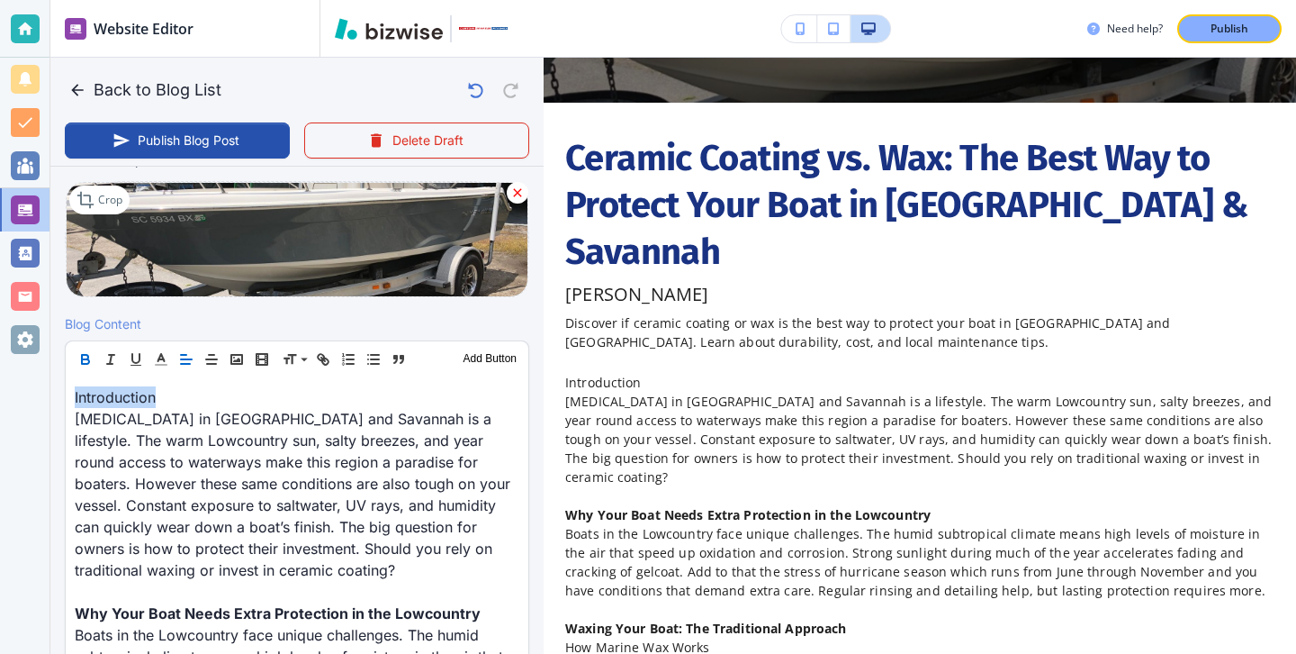
click at [95, 355] on button "button" at bounding box center [85, 359] width 25 height 22
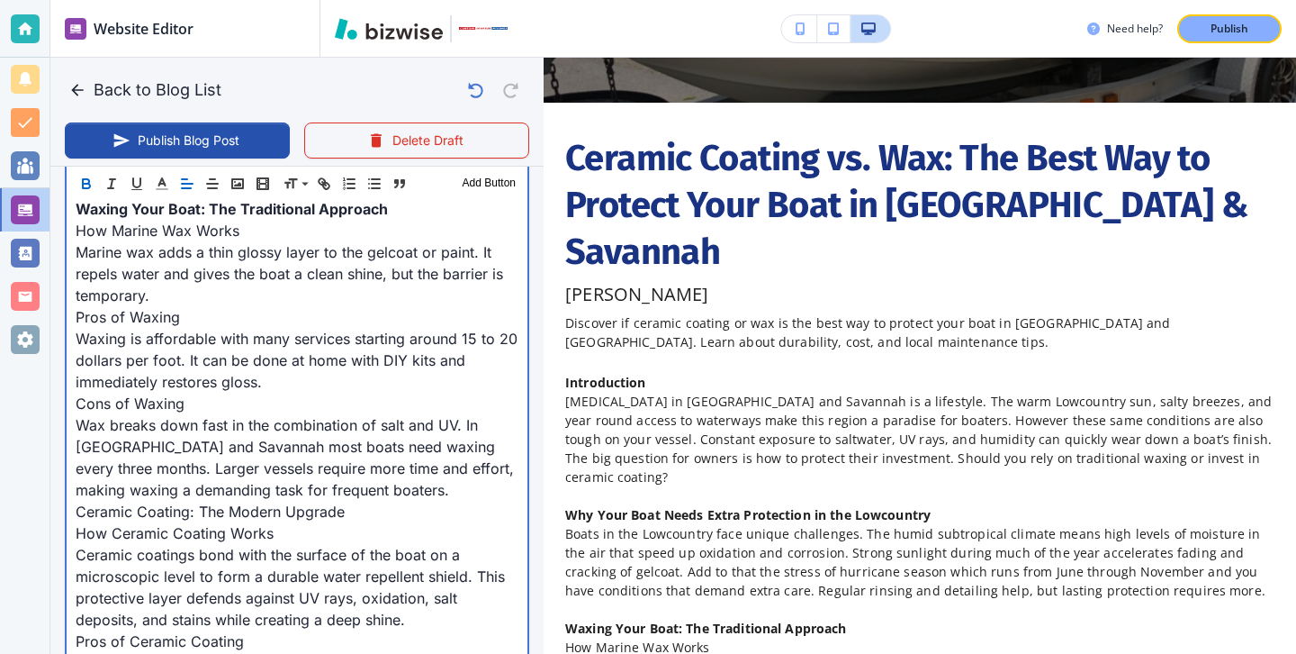
scroll to position [1060, 0]
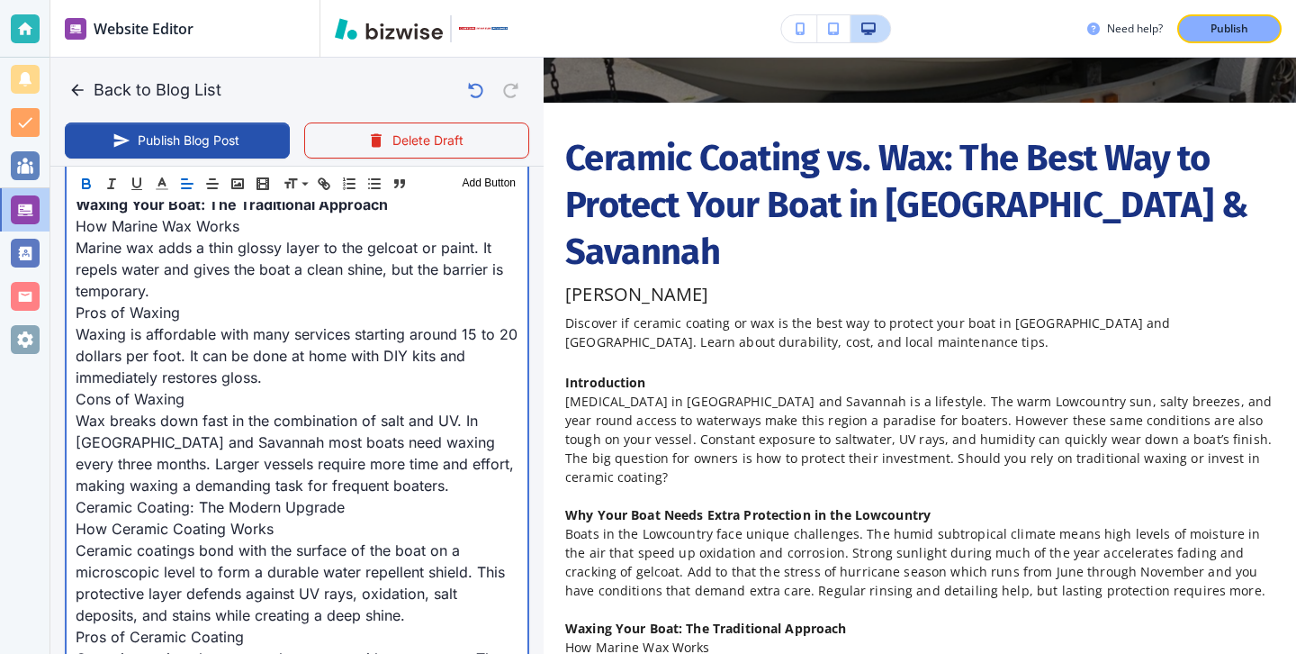
click at [209, 399] on p "Cons of Waxing" at bounding box center [297, 399] width 443 height 22
click at [275, 377] on p "Waxing is affordable with many services starting around 15 to 20 dollars per fo…" at bounding box center [297, 355] width 443 height 65
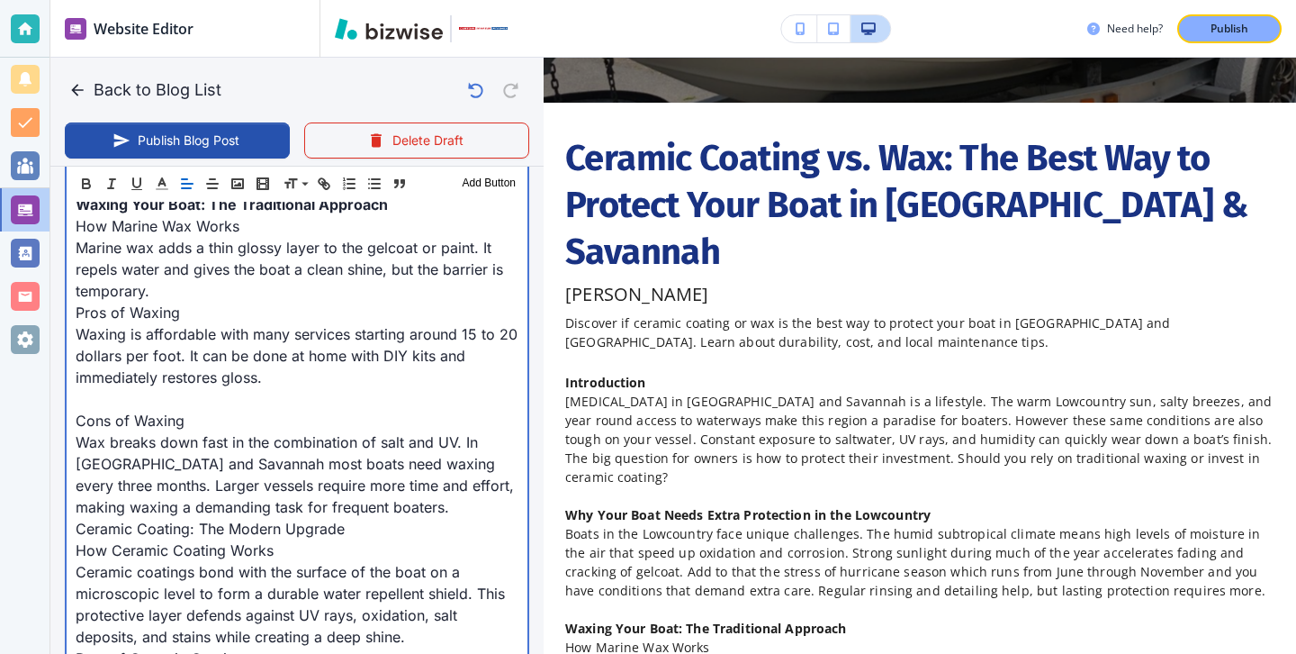
click at [261, 303] on p "Pros of Waxing" at bounding box center [297, 313] width 443 height 22
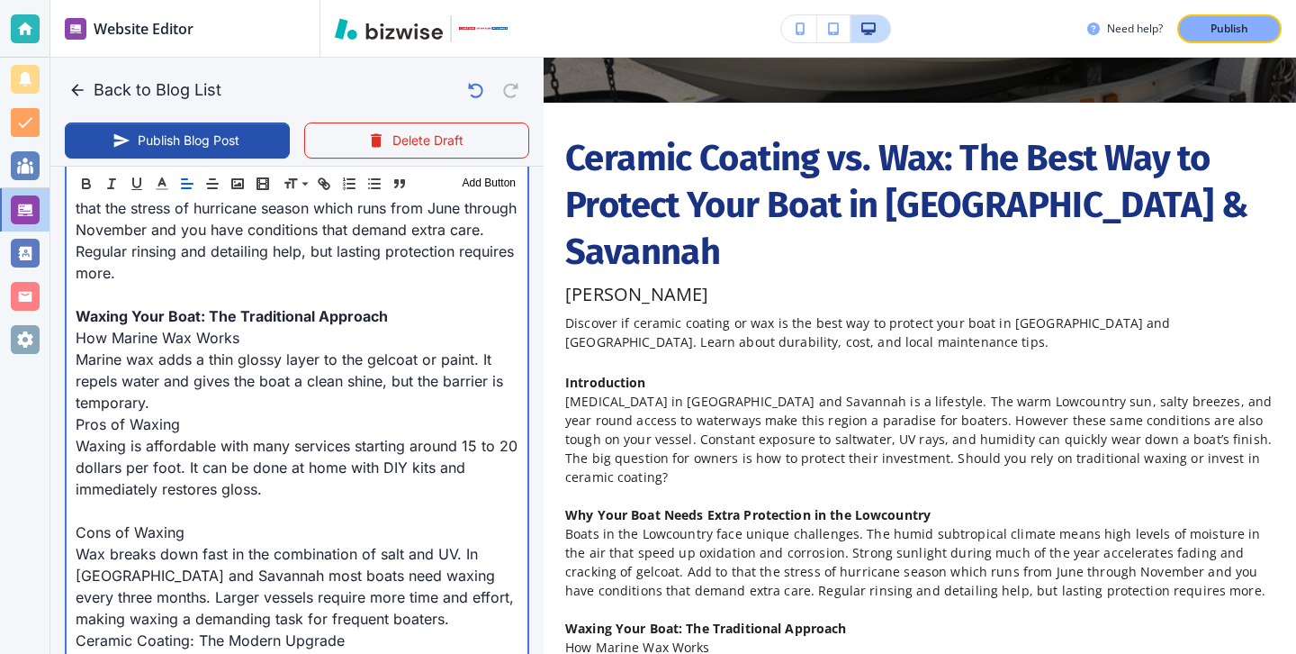
scroll to position [959, 0]
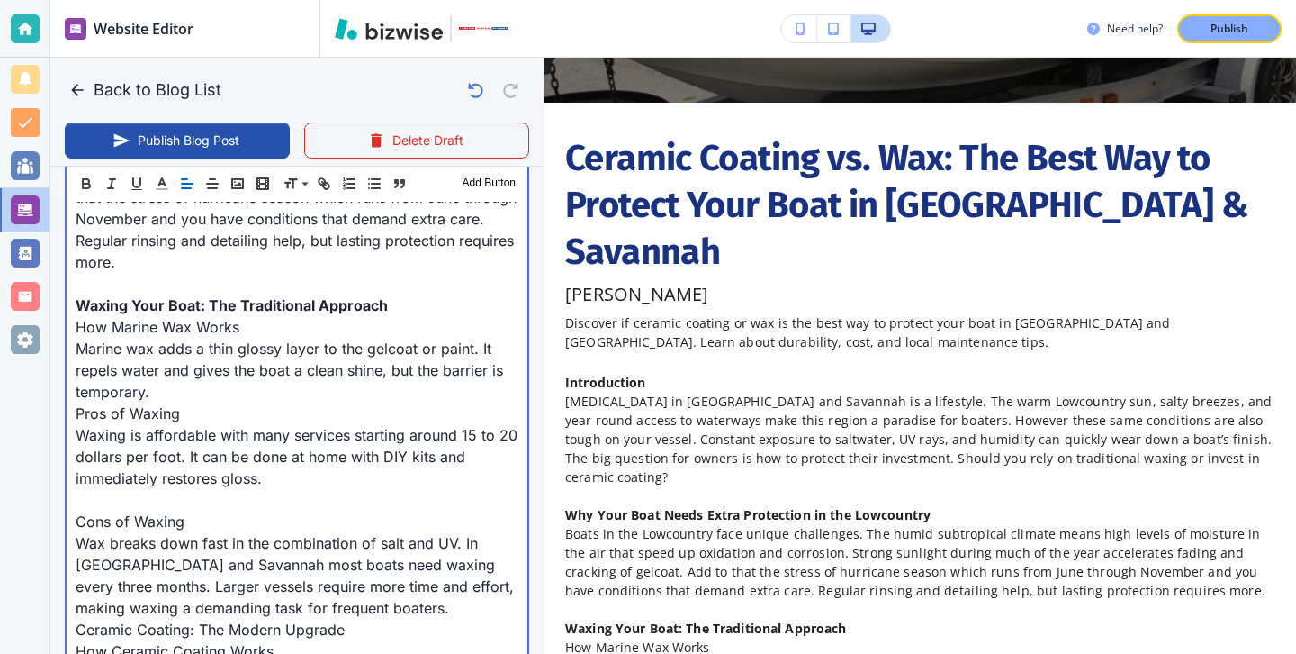
click at [221, 374] on p "Marine wax adds a thin glossy layer to the gelcoat or paint. It repels water an…" at bounding box center [297, 370] width 443 height 65
click at [208, 385] on p "Marine wax adds a thin glossy layer to the gelcoat or paint. It repels water an…" at bounding box center [297, 370] width 443 height 65
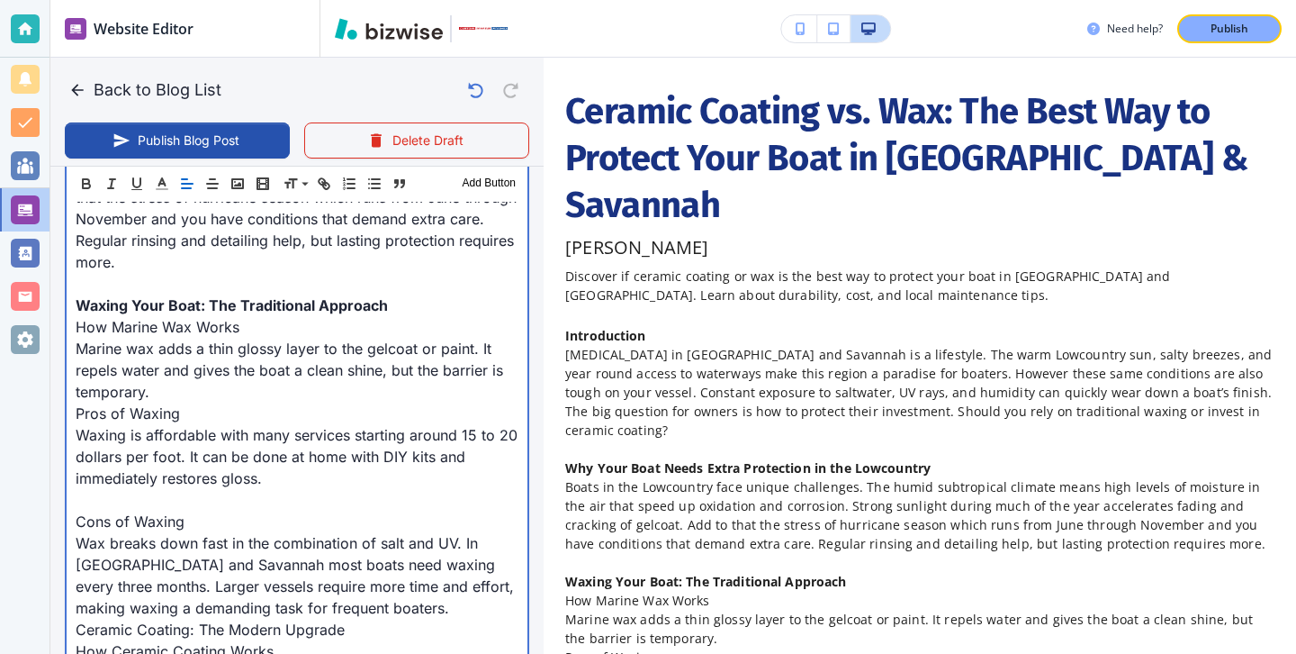
scroll to position [393, 0]
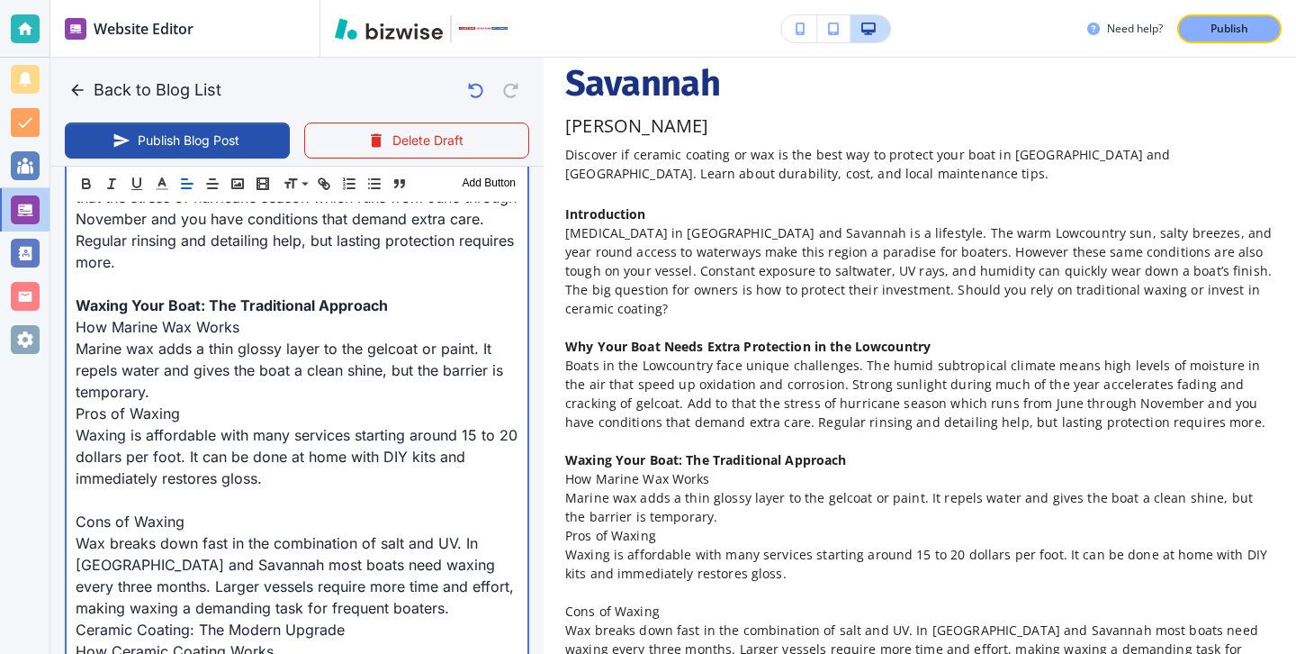
click at [232, 387] on p "Marine wax adds a thin glossy layer to the gelcoat or paint. It repels water an…" at bounding box center [297, 370] width 443 height 65
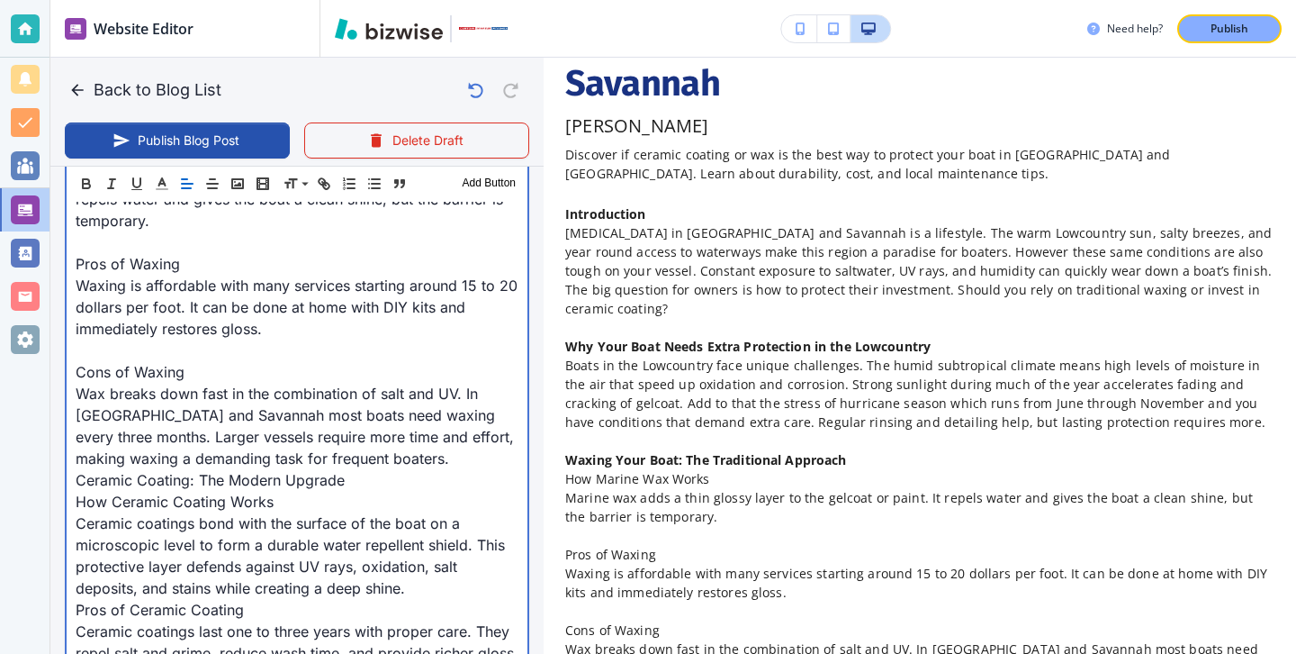
scroll to position [1214, 0]
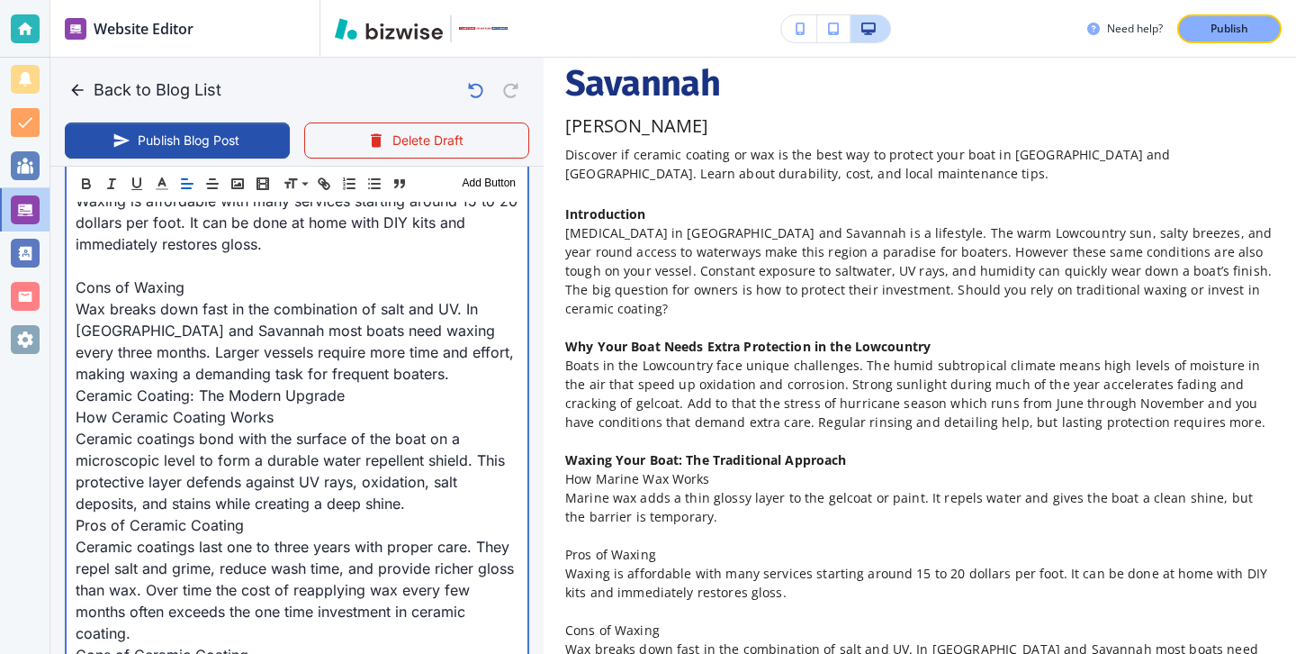
click at [442, 377] on p "Wax breaks down fast in the combination of salt and UV. In Hilton Head and Sava…" at bounding box center [297, 341] width 443 height 86
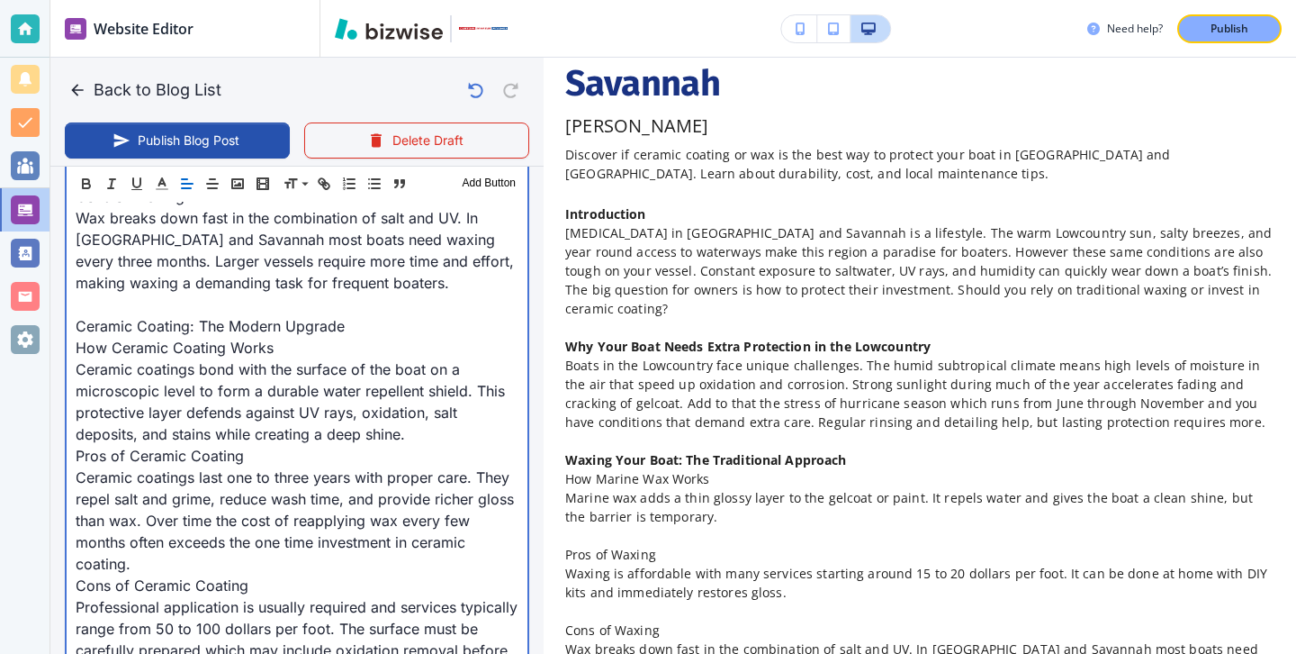
scroll to position [1313, 0]
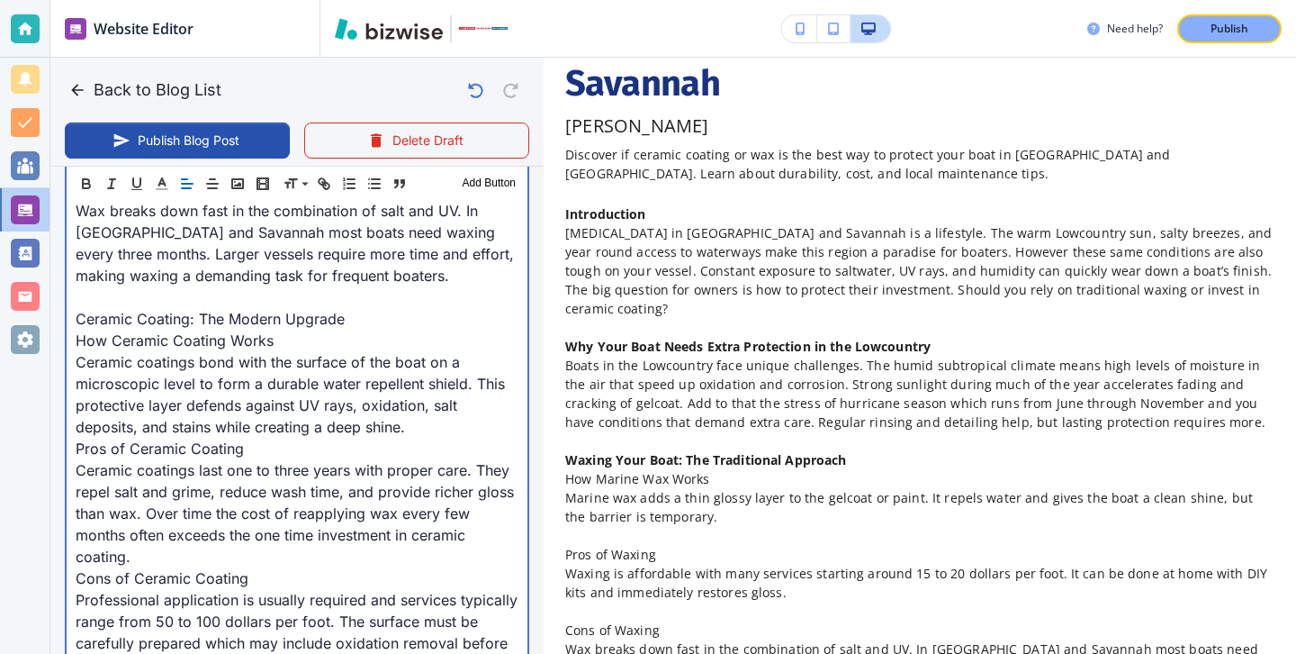
click at [353, 329] on p "How Ceramic Coating Works" at bounding box center [297, 340] width 443 height 22
click at [355, 324] on p "Ceramic Coating: The Modern Upgrade" at bounding box center [297, 319] width 443 height 22
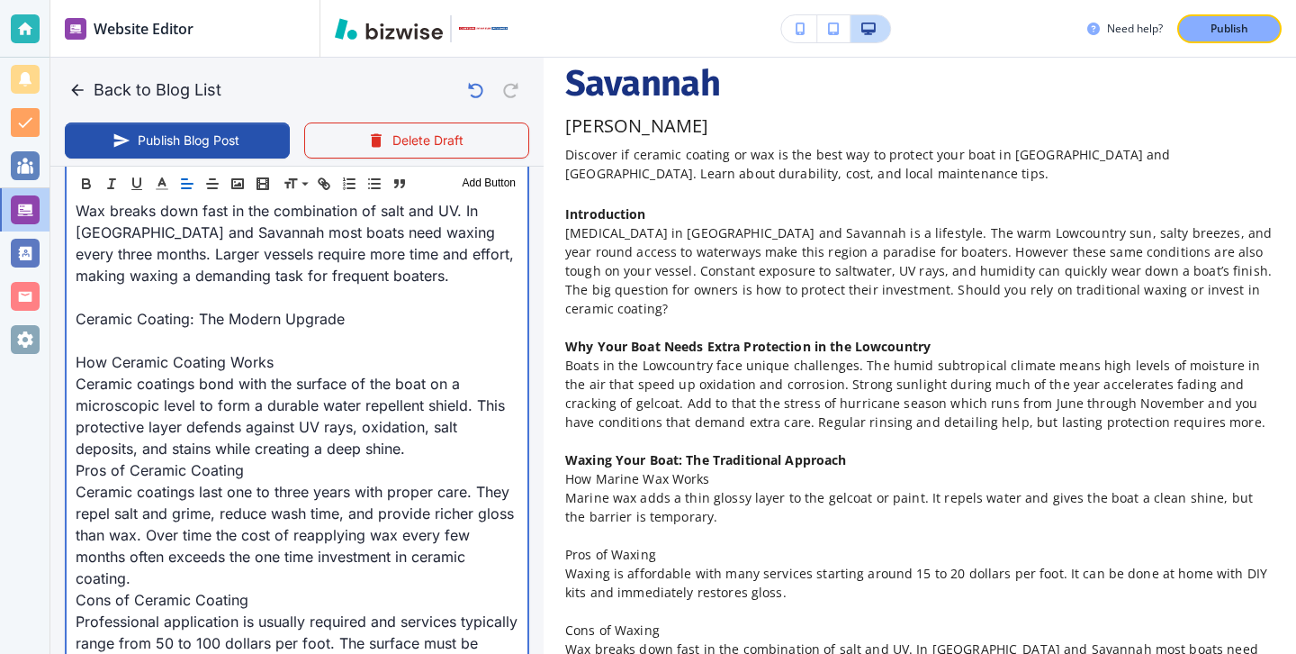
click at [309, 475] on p "Pros of Ceramic Coating" at bounding box center [297, 470] width 443 height 22
click at [421, 451] on p "Ceramic coatings bond with the surface of the boat on a microscopic level to fo…" at bounding box center [297, 416] width 443 height 86
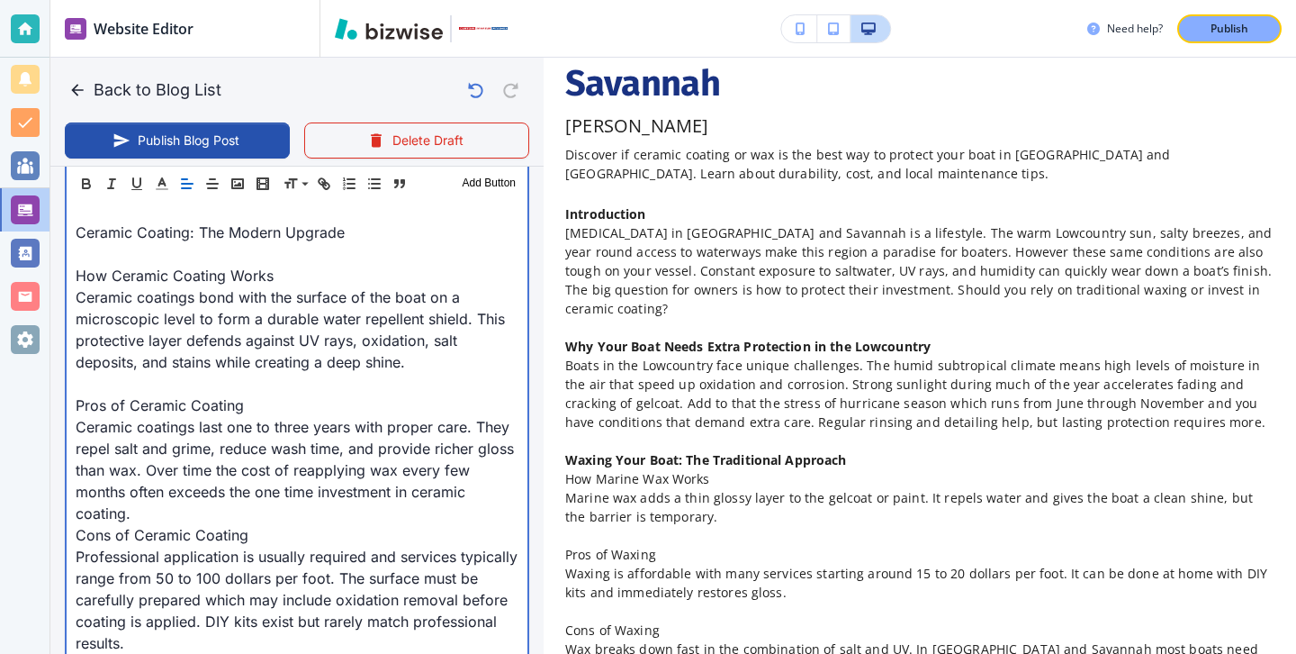
scroll to position [1418, 0]
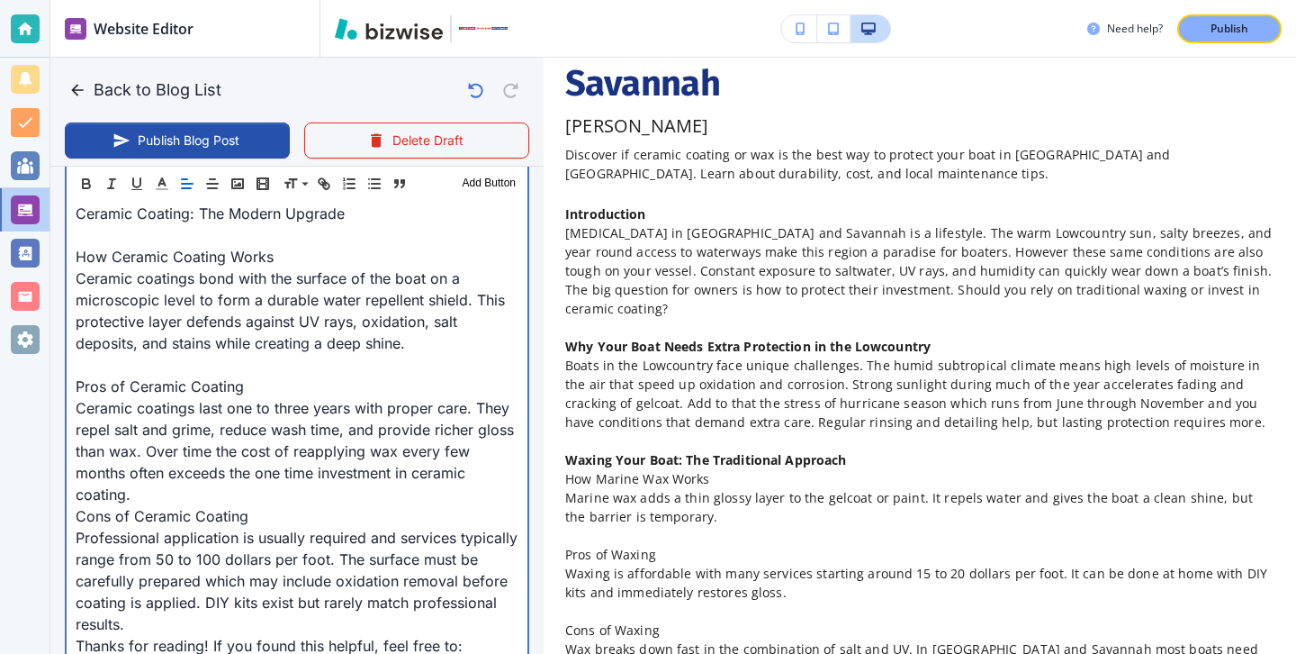
click at [272, 477] on p "Ceramic coatings last one to three years with proper care. They repel salt and …" at bounding box center [297, 451] width 443 height 108
click at [272, 492] on p "Ceramic coatings last one to three years with proper care. They repel salt and …" at bounding box center [297, 451] width 443 height 108
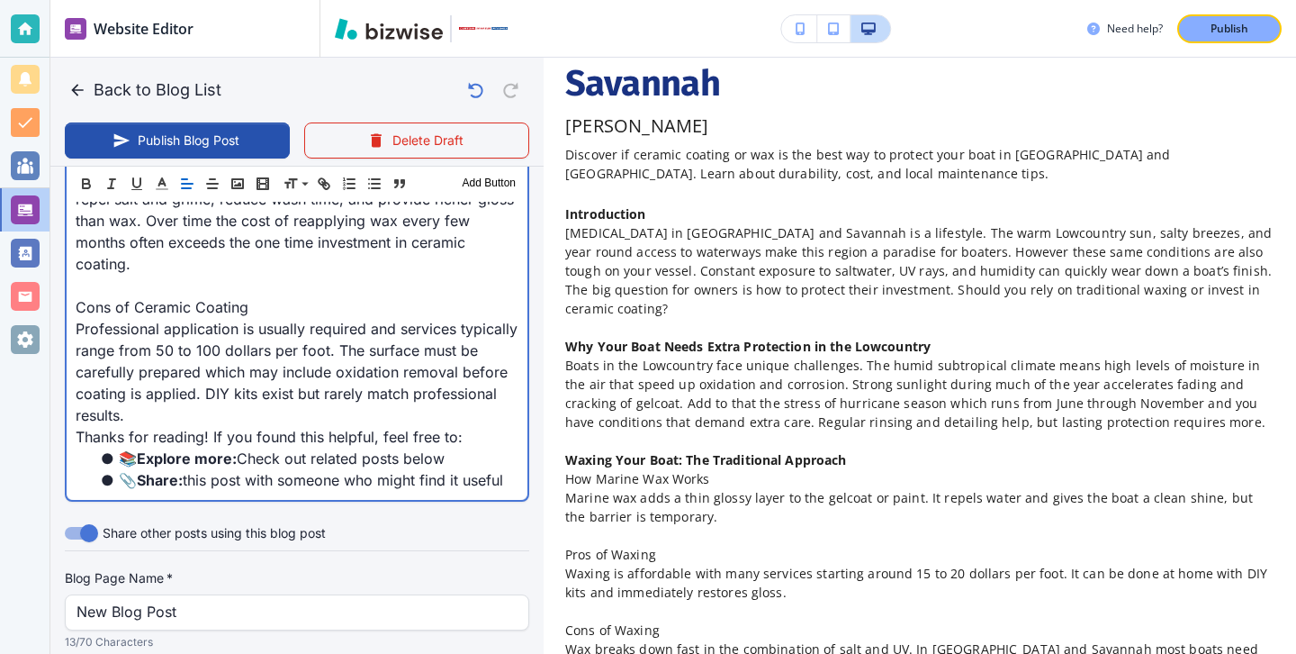
scroll to position [1496, 0]
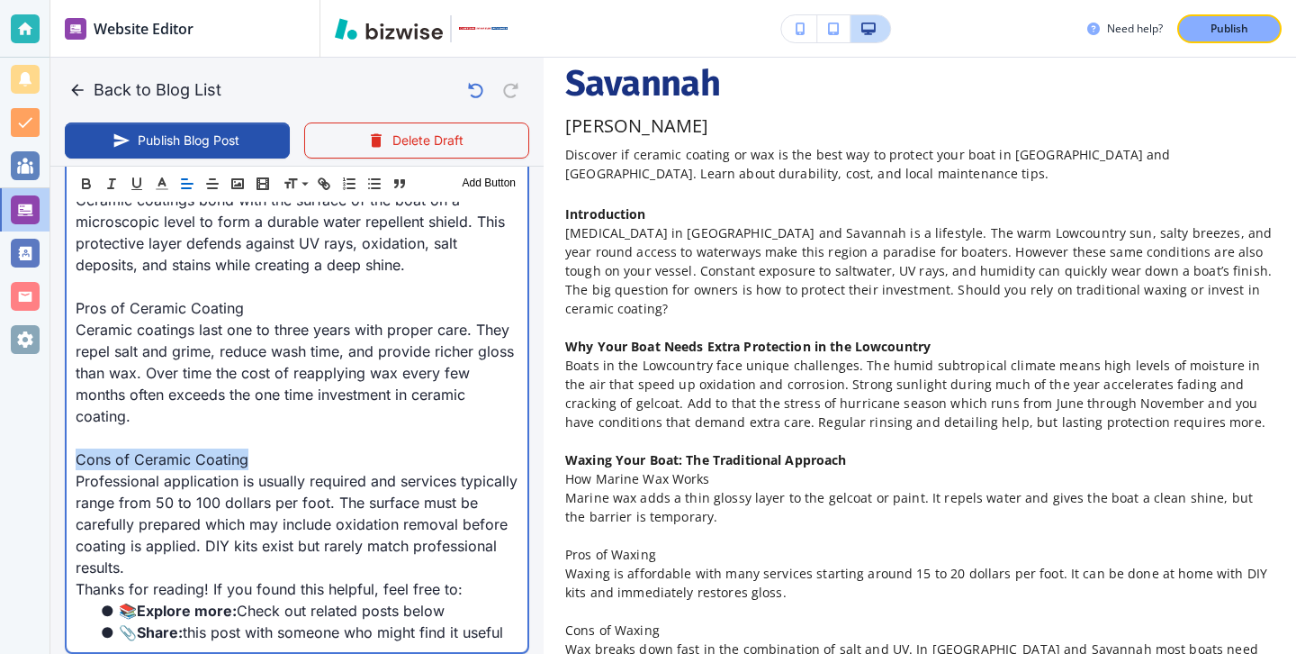
drag, startPoint x: 272, startPoint y: 468, endPoint x: 45, endPoint y: 463, distance: 226.9
click at [45, 463] on div "Website Editor Pages Edit, add, and delete pages or manage your page order Upda…" at bounding box center [648, 327] width 1296 height 654
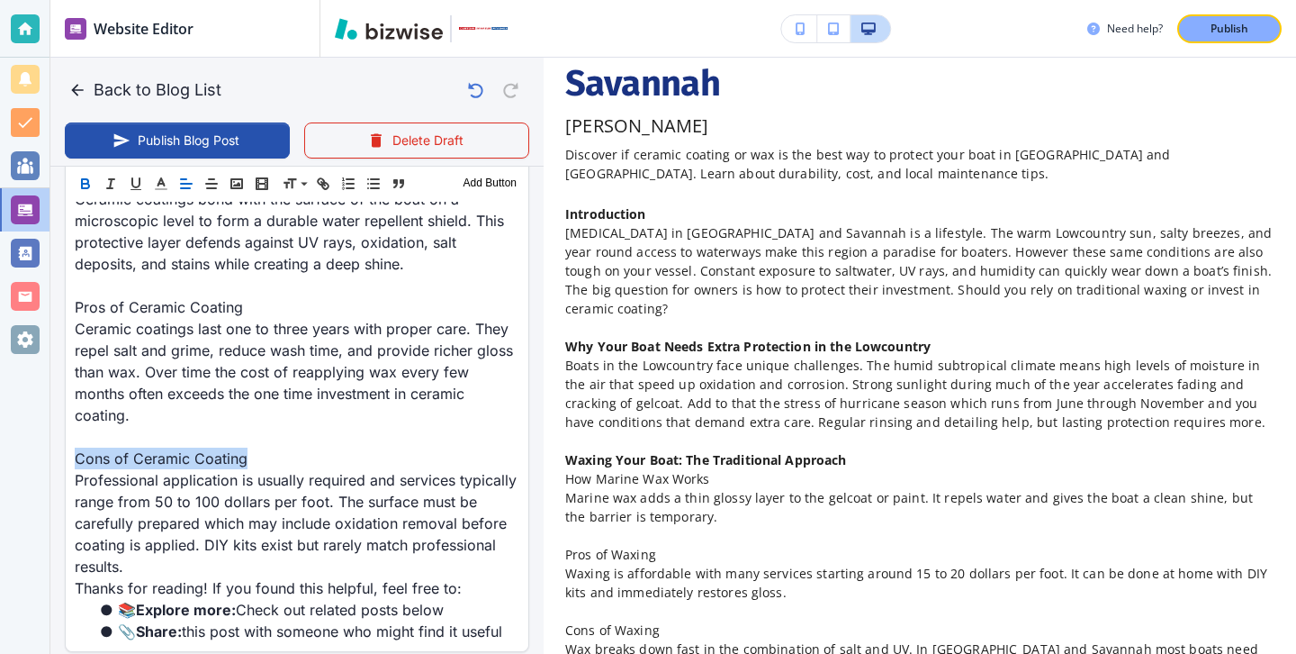
click at [85, 185] on icon "button" at bounding box center [85, 184] width 16 height 16
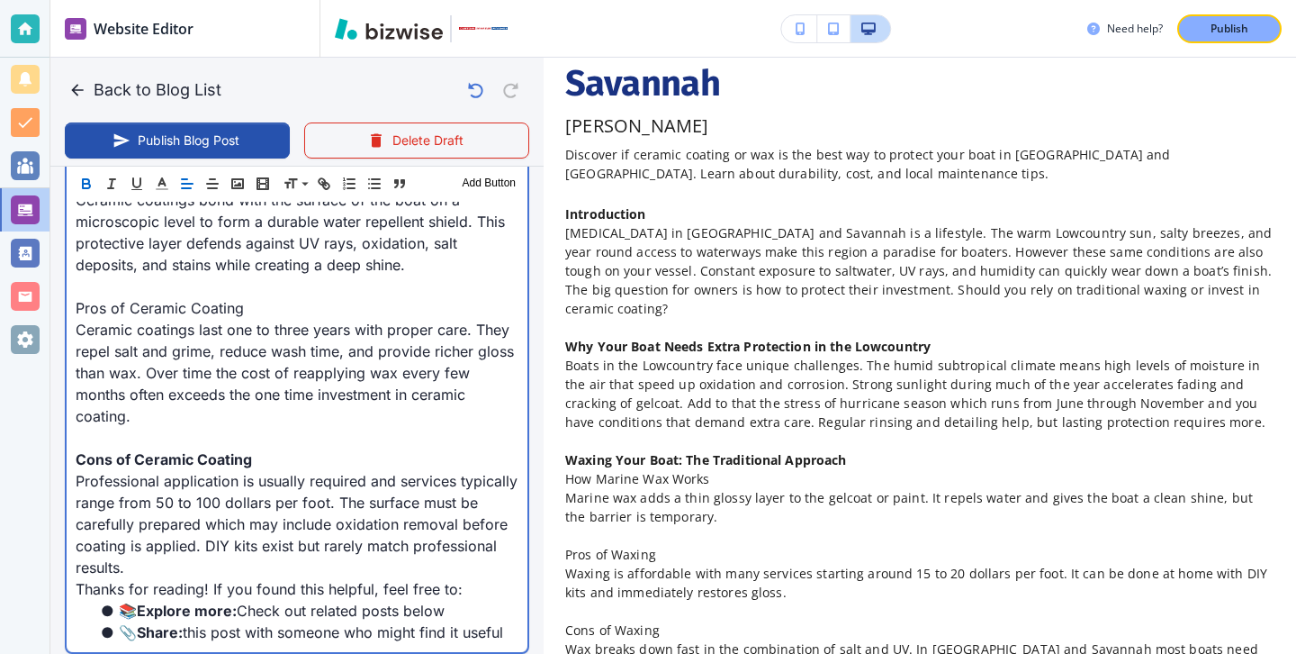
click at [301, 324] on p "Ceramic coatings last one to three years with proper care. They repel salt and …" at bounding box center [297, 373] width 443 height 108
click at [293, 297] on p "Pros of Ceramic Coating" at bounding box center [297, 308] width 443 height 22
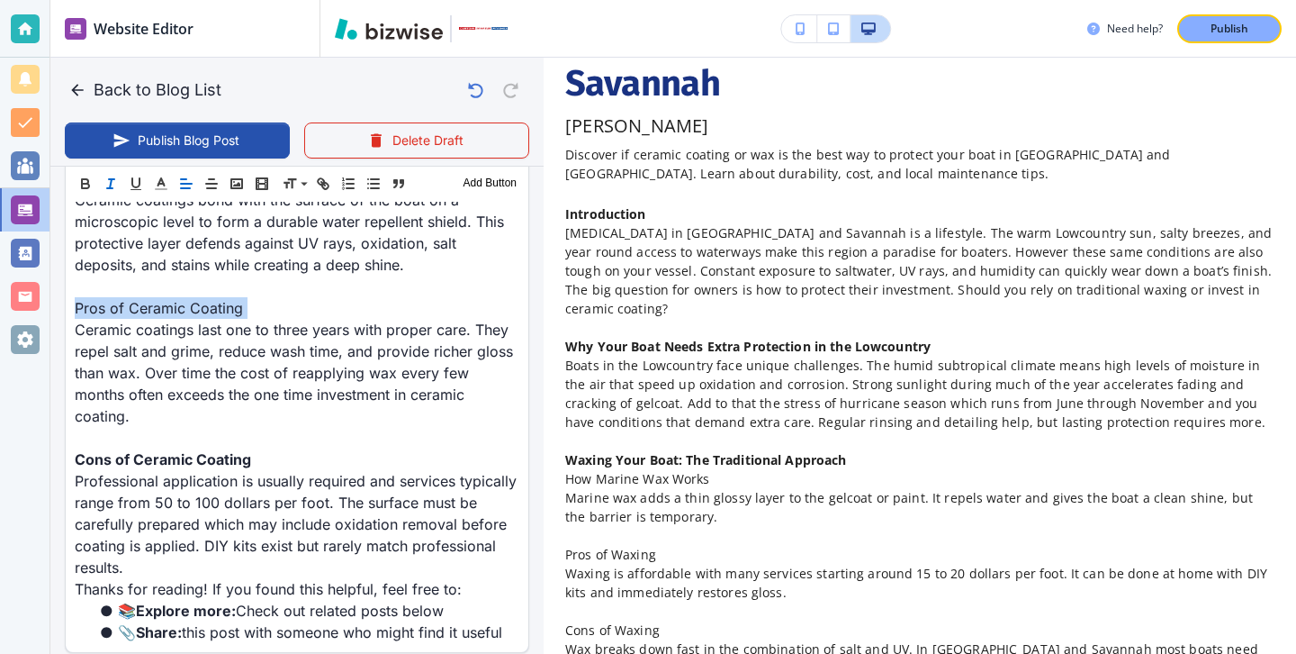
click at [101, 179] on button "button" at bounding box center [110, 184] width 25 height 22
click at [87, 175] on button "button" at bounding box center [85, 184] width 25 height 22
click at [113, 184] on icon "button" at bounding box center [111, 184] width 16 height 16
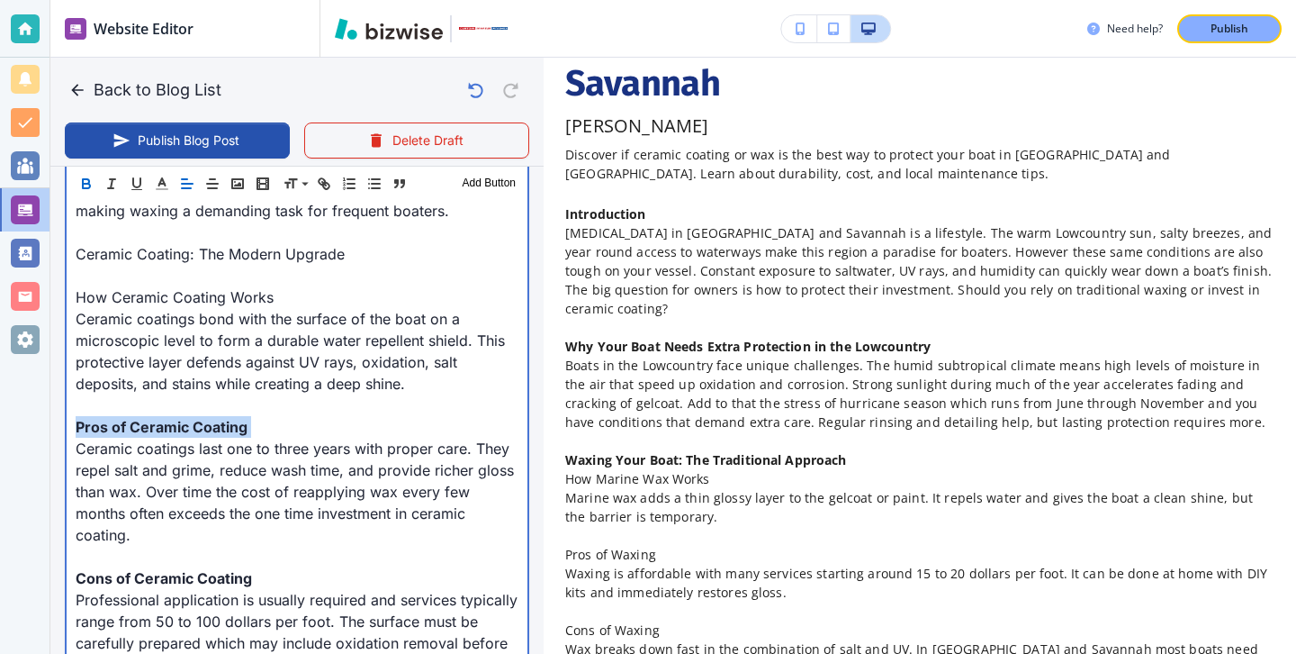
scroll to position [1336, 0]
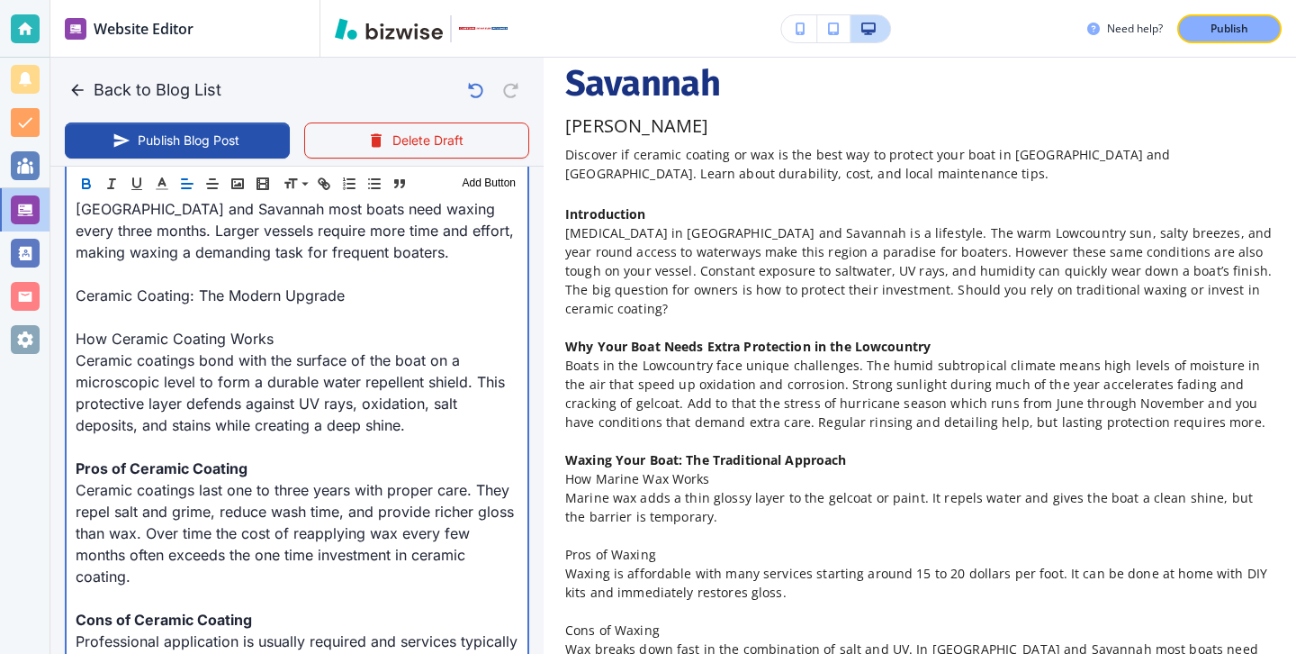
click at [257, 331] on p "How Ceramic Coating Works" at bounding box center [297, 339] width 443 height 22
drag, startPoint x: 284, startPoint y: 331, endPoint x: 66, endPoint y: 320, distance: 219.1
click at [67, 320] on div "Introduction Boating in Hilton Head and Savannah is a lifestyle. The warm Lowco…" at bounding box center [297, 144] width 461 height 1336
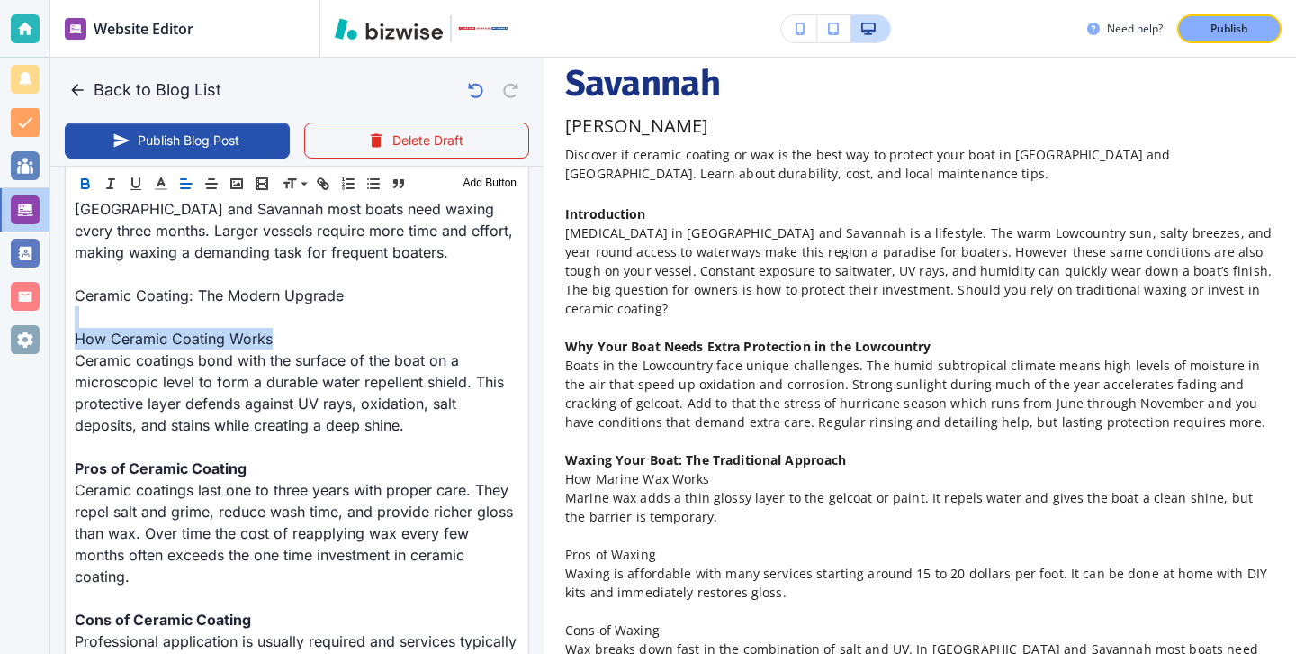
click at [85, 190] on icon "button" at bounding box center [85, 184] width 16 height 16
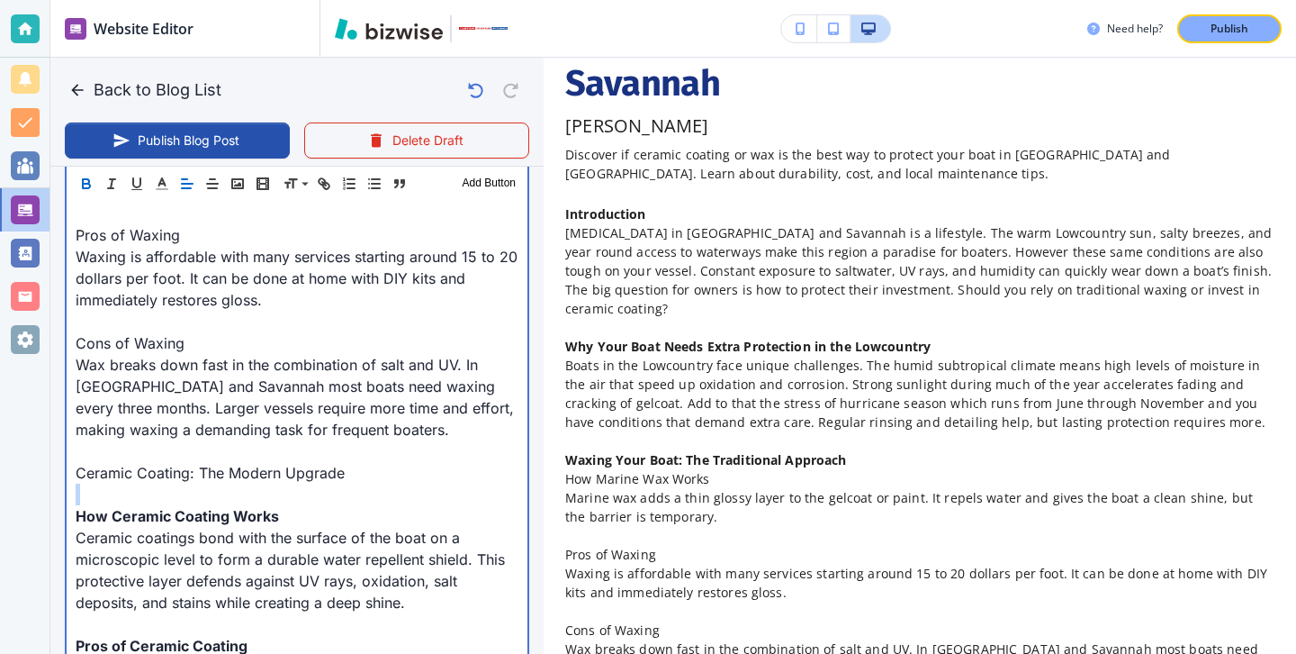
scroll to position [1114, 0]
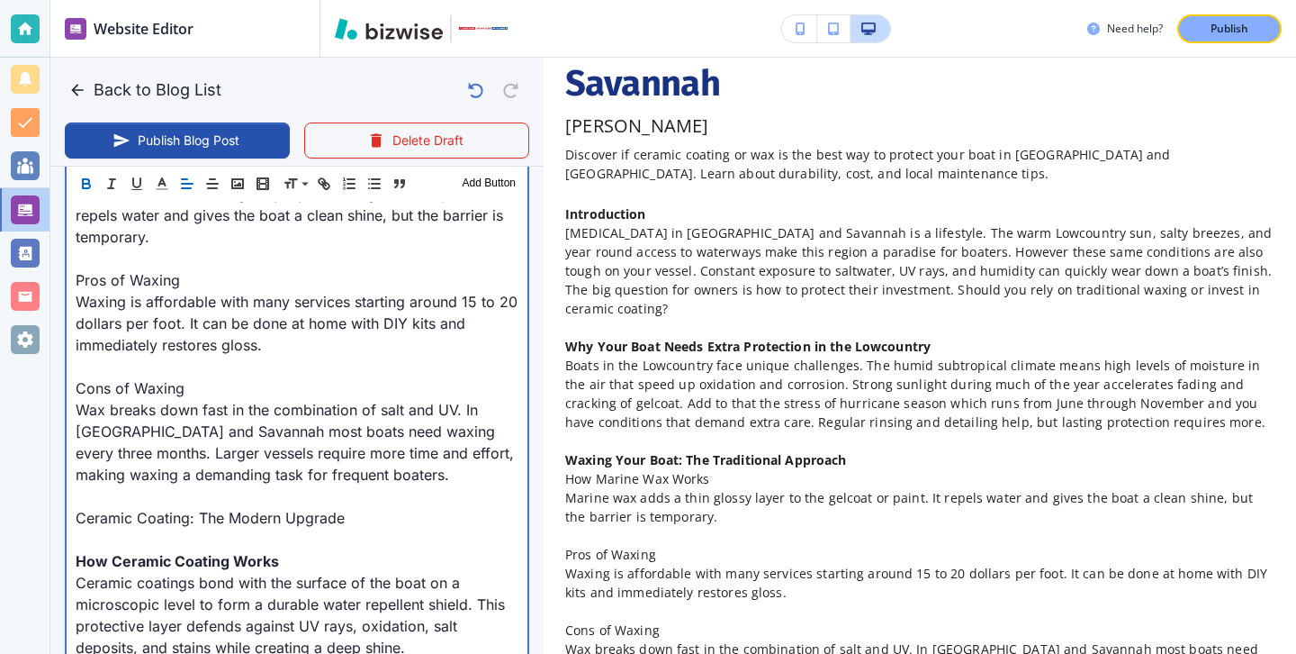
click at [208, 355] on p "Waxing is affordable with many services starting around 15 to 20 dollars per fo…" at bounding box center [297, 323] width 443 height 65
drag, startPoint x: 203, startPoint y: 389, endPoint x: 73, endPoint y: 382, distance: 130.7
click at [73, 382] on div "Introduction Boating in Hilton Head and Savannah is a lifestyle. The warm Lowco…" at bounding box center [297, 366] width 461 height 1336
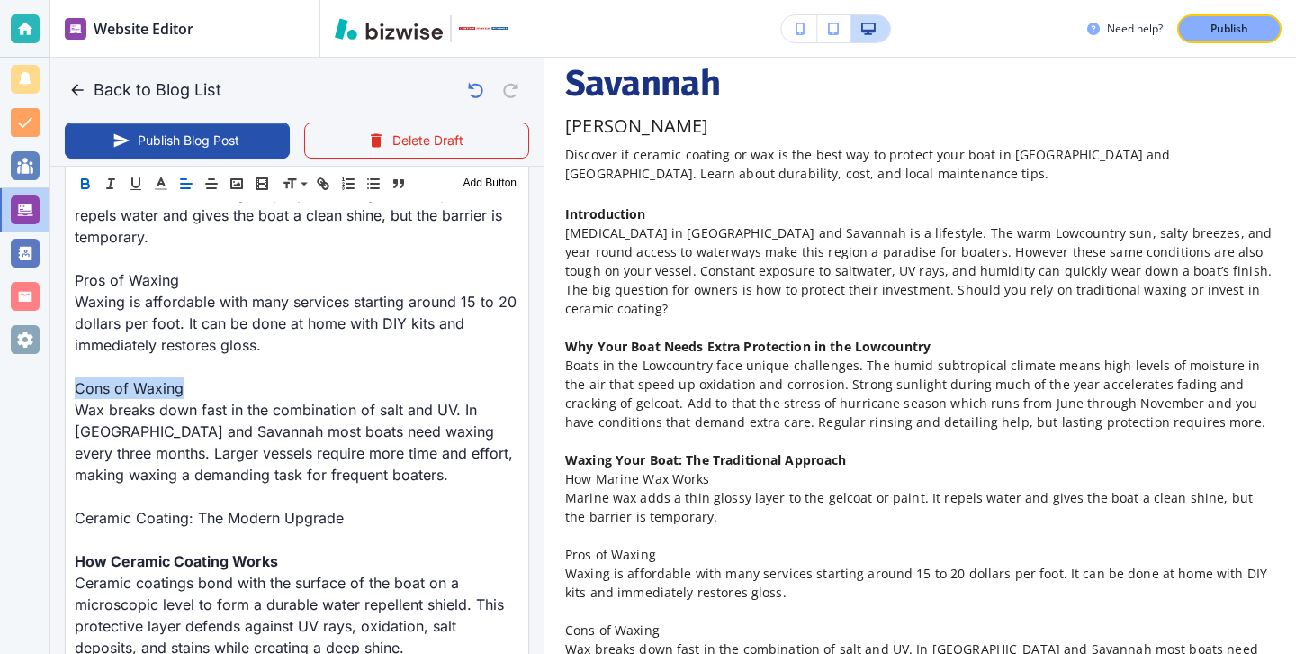
click at [97, 188] on button "button" at bounding box center [85, 184] width 25 height 22
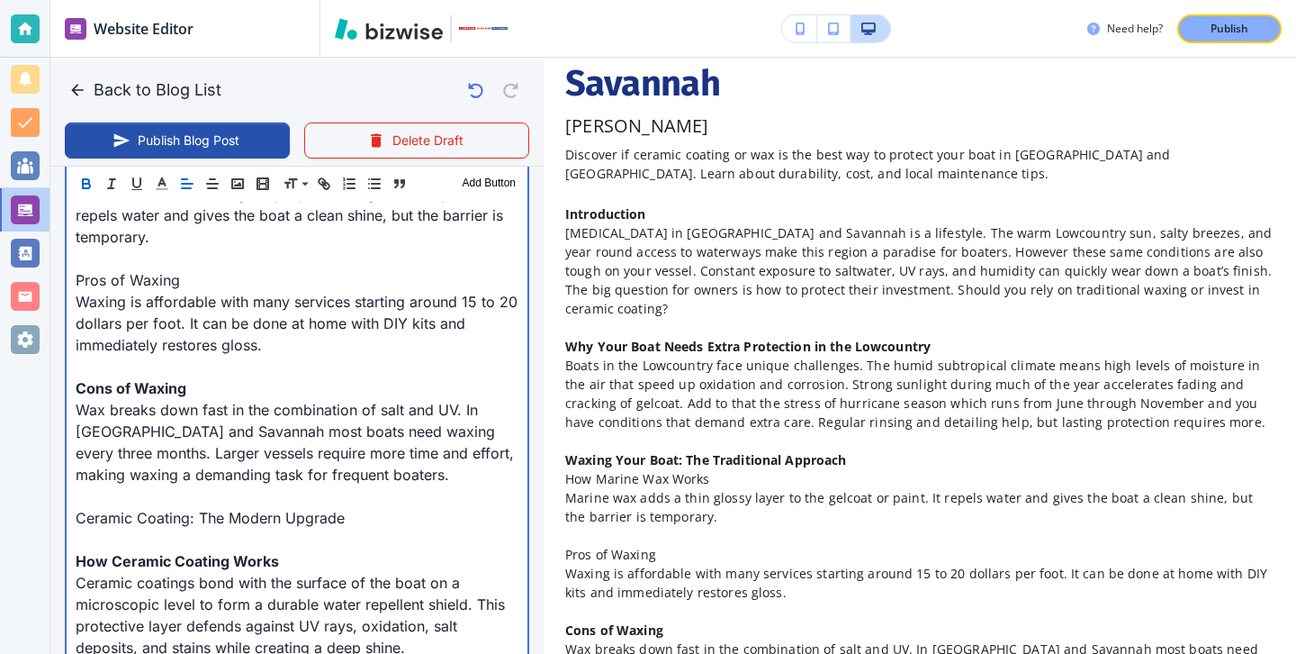
click at [217, 303] on p "Waxing is affordable with many services starting around 15 to 20 dollars per fo…" at bounding box center [297, 323] width 443 height 65
drag, startPoint x: 214, startPoint y: 288, endPoint x: 72, endPoint y: 276, distance: 142.7
click at [72, 275] on div "Introduction Boating in Hilton Head and Savannah is a lifestyle. The warm Lowco…" at bounding box center [297, 366] width 461 height 1336
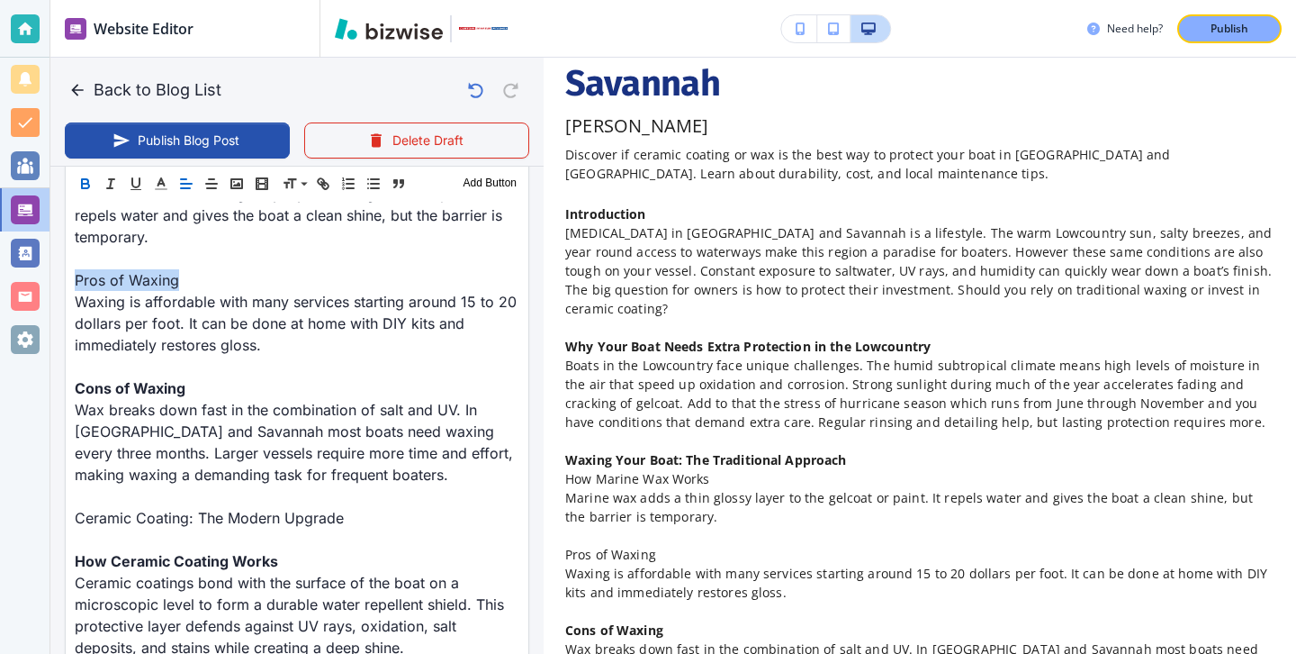
click at [95, 185] on button "button" at bounding box center [85, 184] width 25 height 22
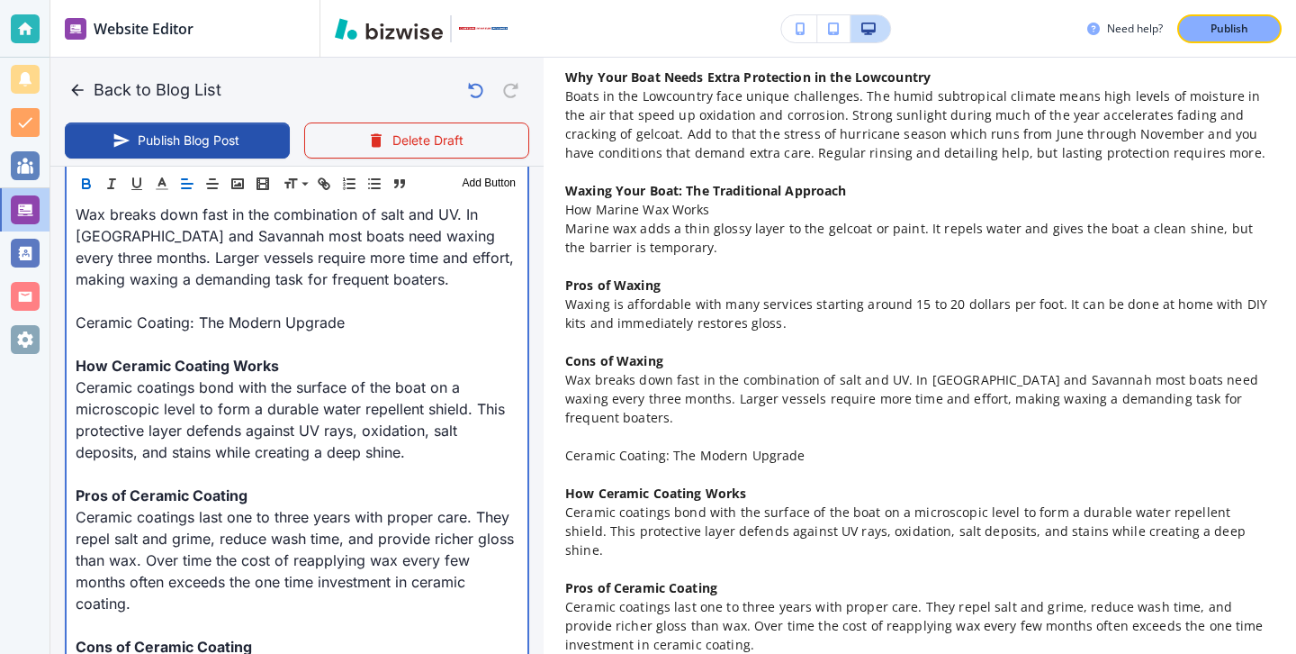
scroll to position [1343, 0]
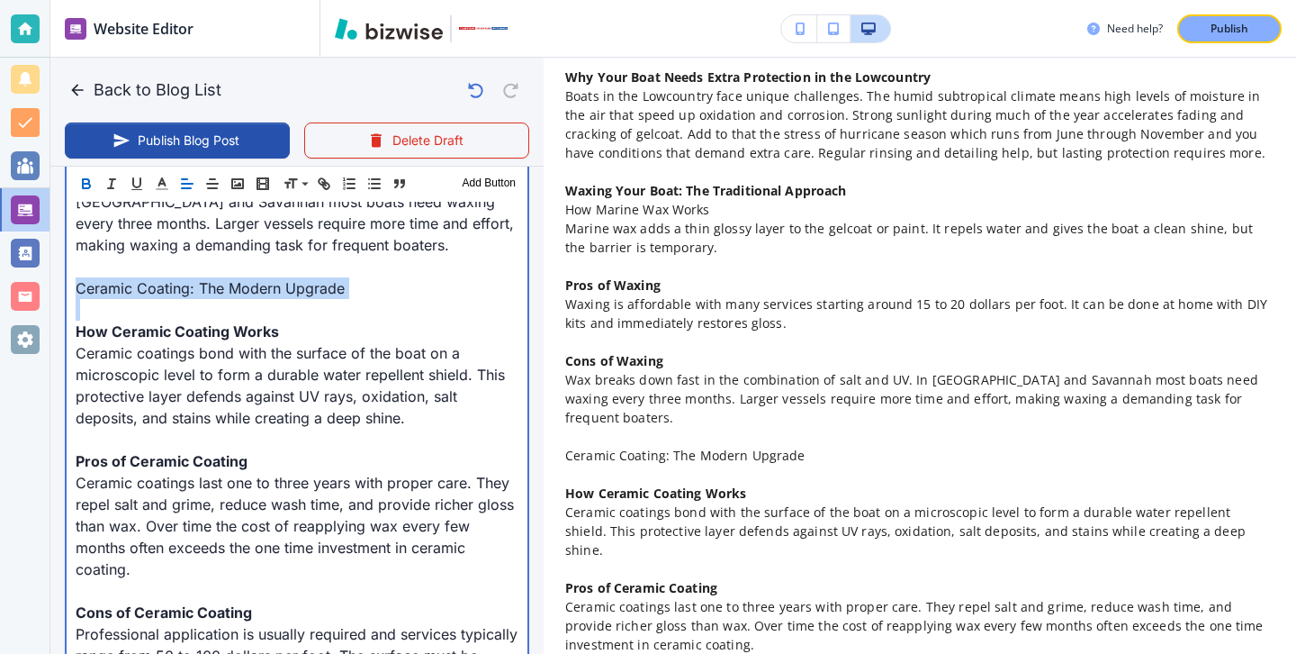
drag, startPoint x: 374, startPoint y: 299, endPoint x: 72, endPoint y: 282, distance: 302.1
click at [72, 281] on div "Introduction Boating in Hilton Head and Savannah is a lifestyle. The warm Lowco…" at bounding box center [297, 137] width 461 height 1336
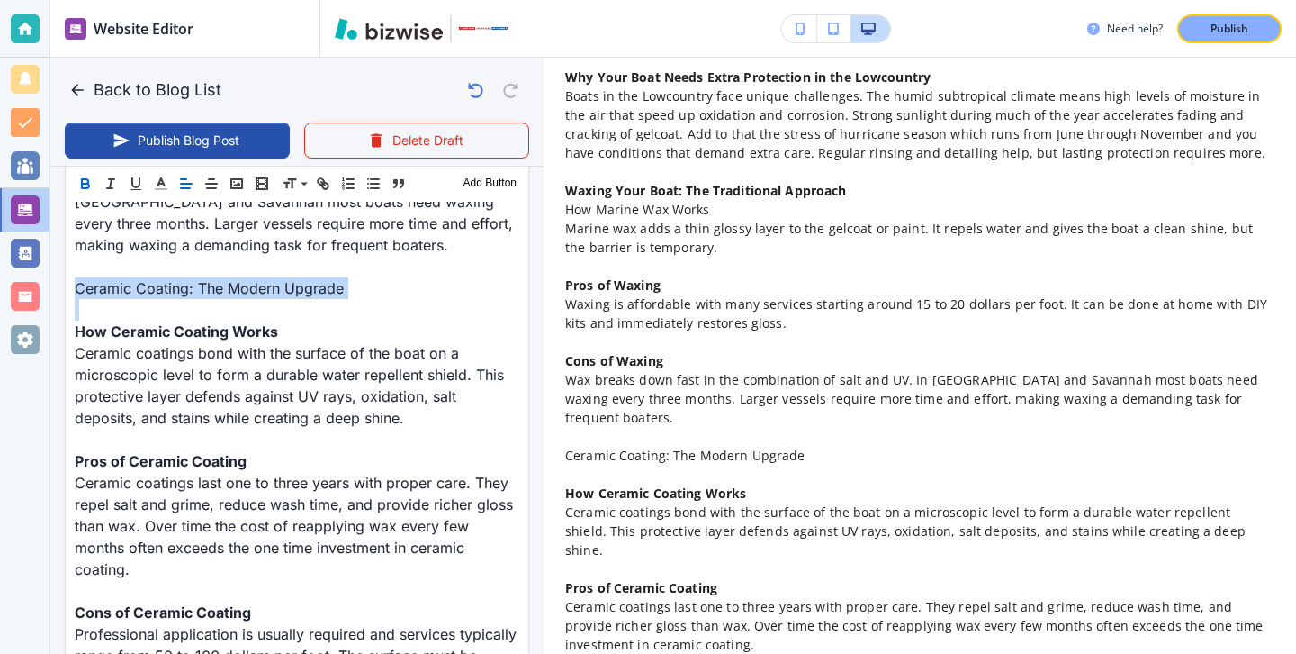
click at [88, 181] on icon "button" at bounding box center [85, 181] width 6 height 5
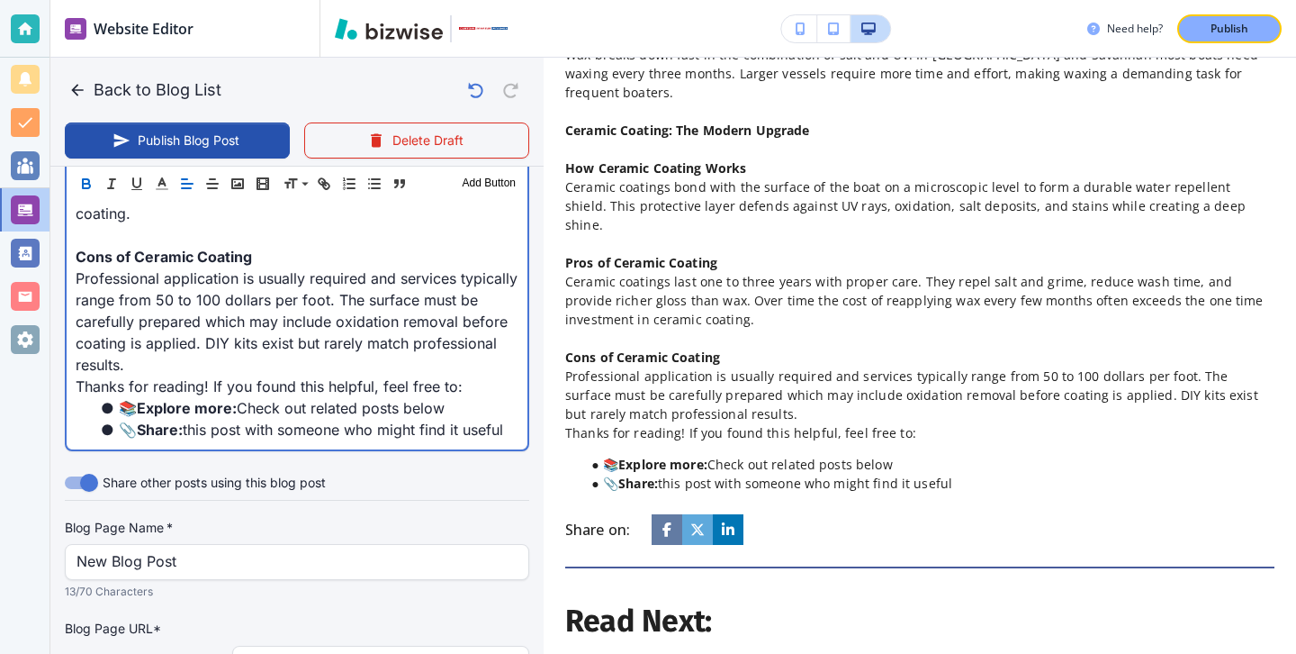
scroll to position [1673, 0]
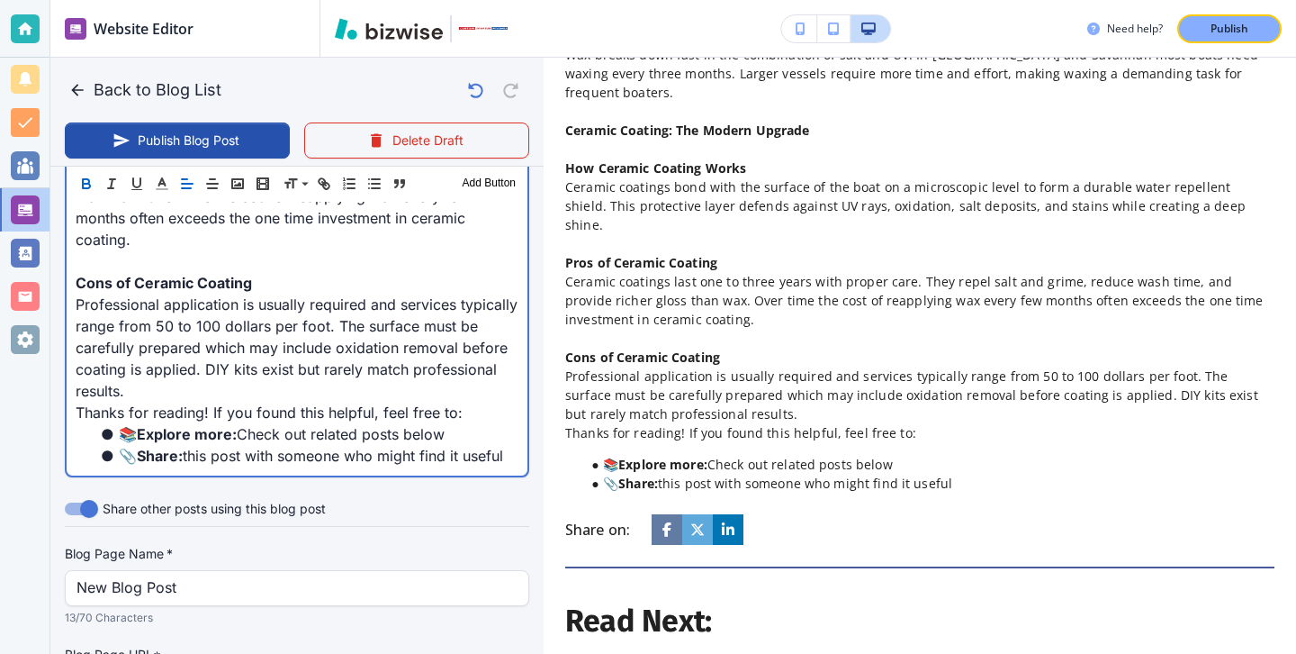
click at [277, 420] on p "Thanks for reading! If you found this helpful, feel free to:" at bounding box center [297, 413] width 443 height 22
click at [283, 401] on p "Professional application is usually required and services typically range from …" at bounding box center [297, 347] width 443 height 108
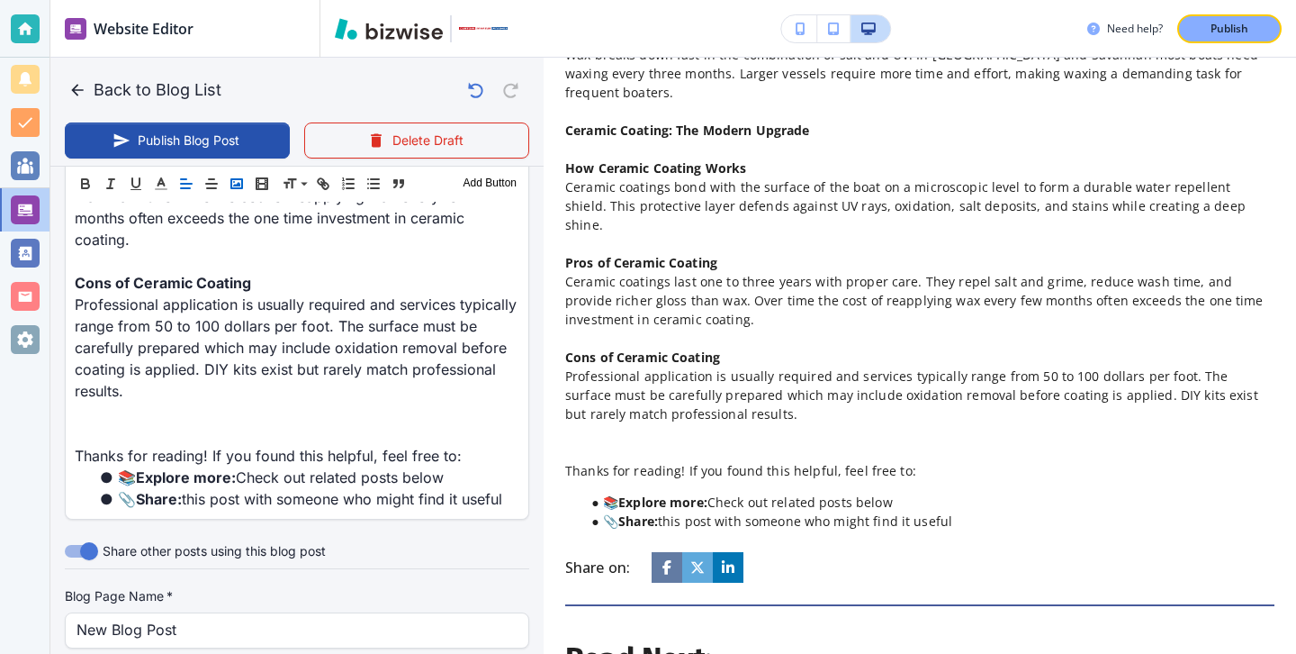
click at [234, 179] on rect "button" at bounding box center [236, 183] width 11 height 9
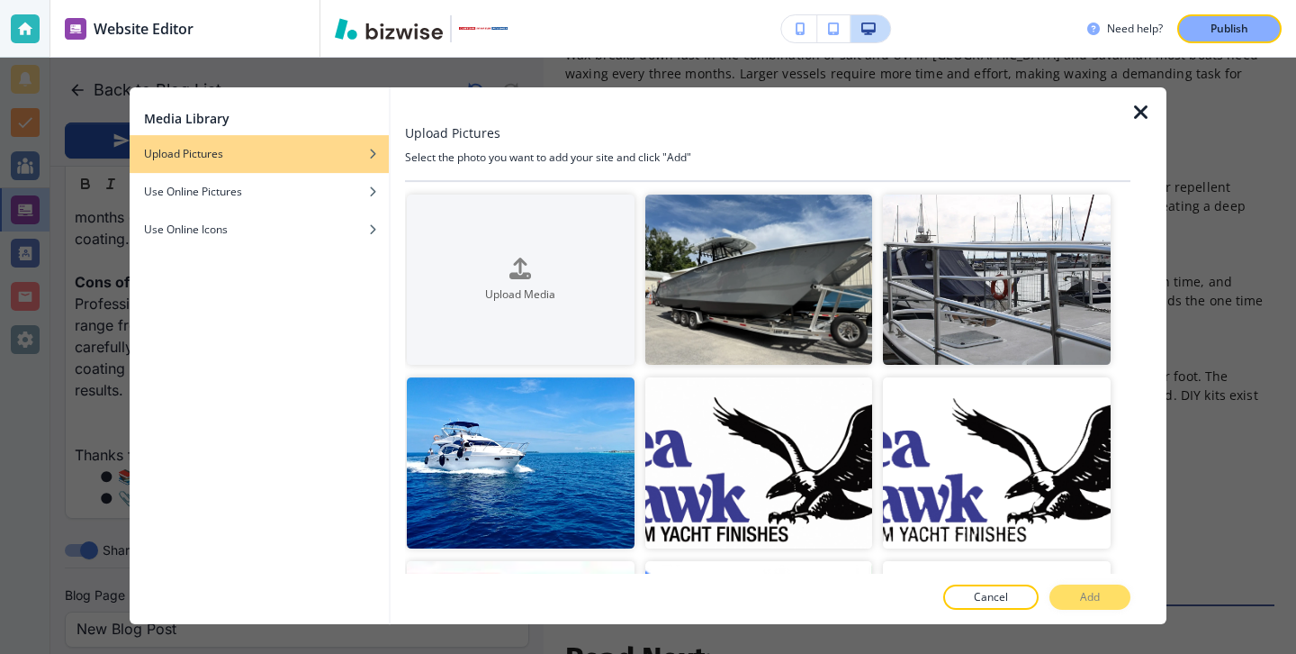
scroll to position [1672, 0]
click at [1133, 113] on icon "button" at bounding box center [1142, 113] width 22 height 22
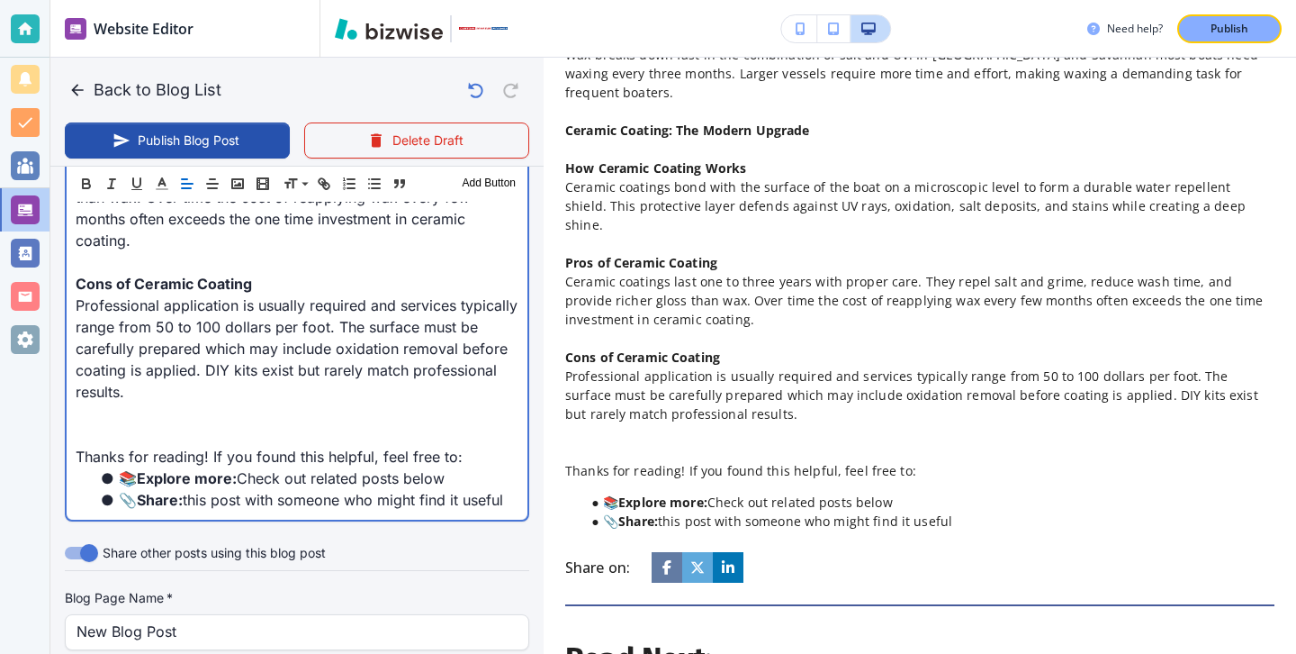
click at [150, 433] on p at bounding box center [297, 435] width 443 height 22
click at [150, 420] on p at bounding box center [297, 413] width 443 height 22
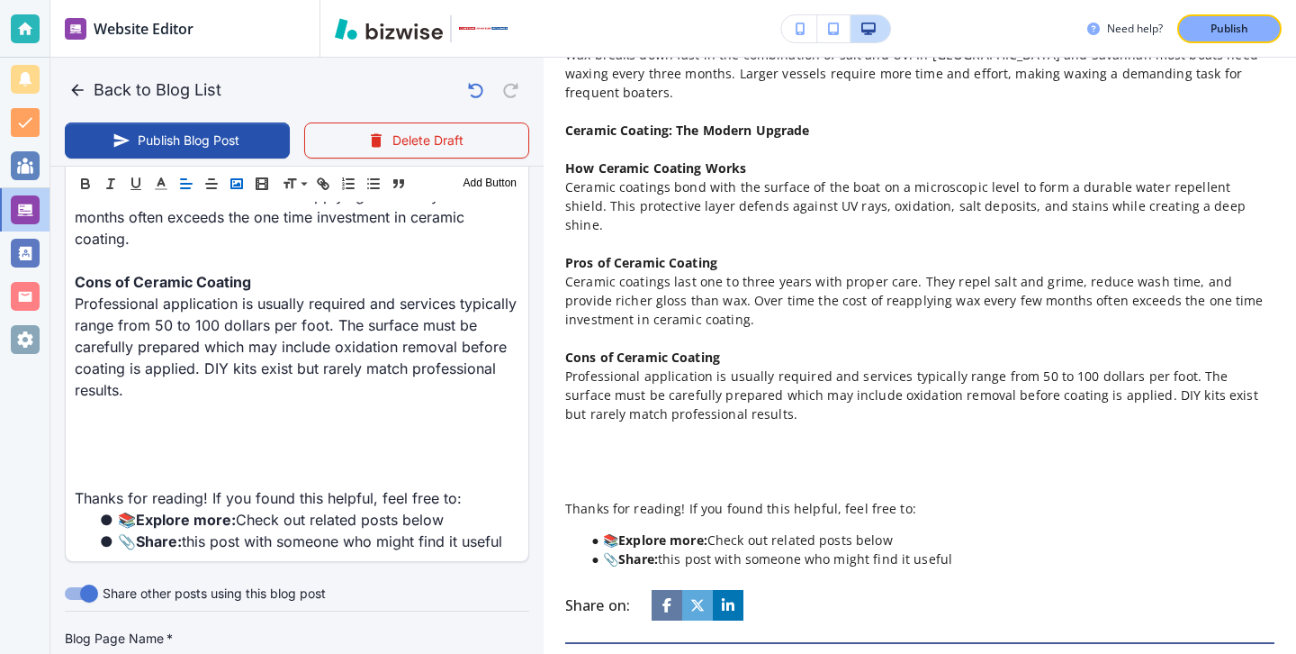
click at [244, 191] on icon "button" at bounding box center [237, 184] width 16 height 16
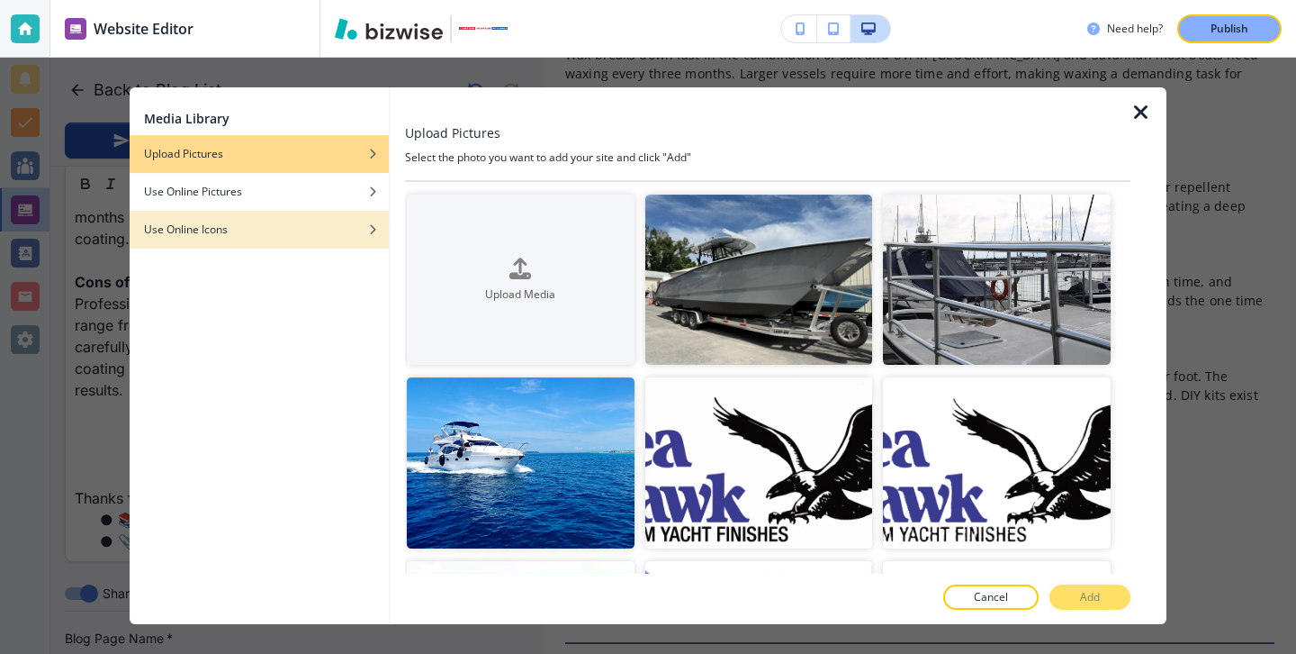
scroll to position [1672, 0]
click at [333, 222] on div "Use Online Icons" at bounding box center [259, 229] width 259 height 16
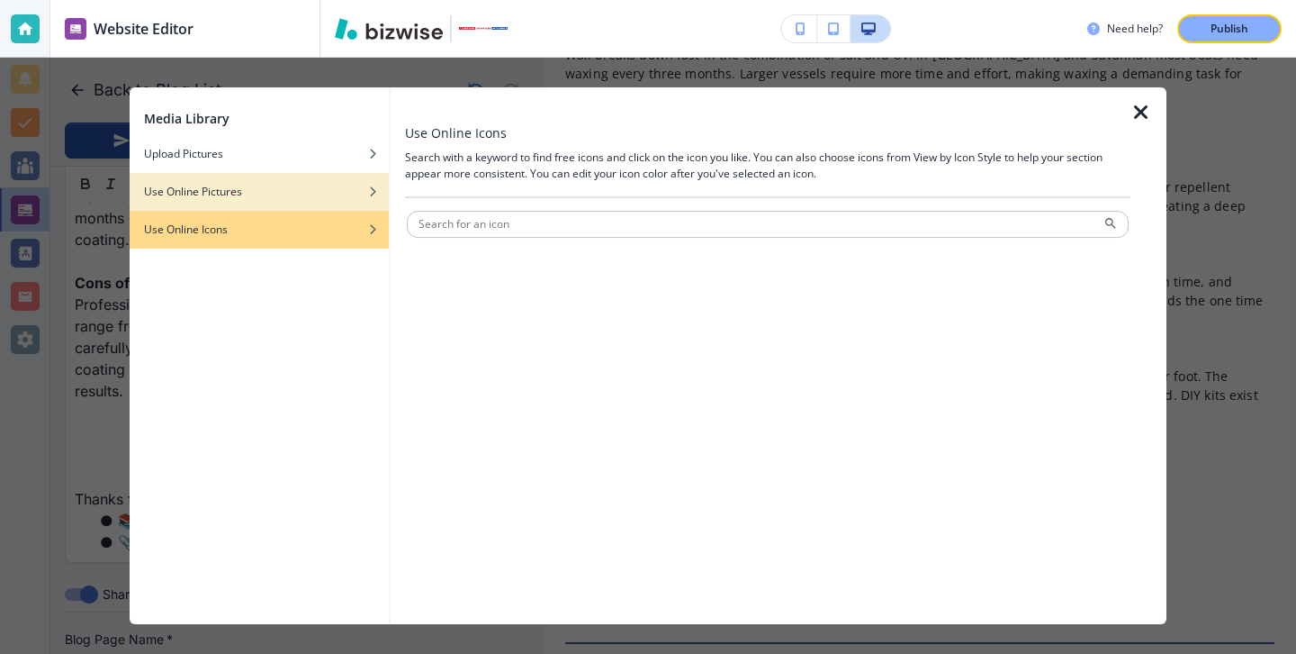
click at [334, 198] on div "Use Online Pictures" at bounding box center [259, 192] width 259 height 16
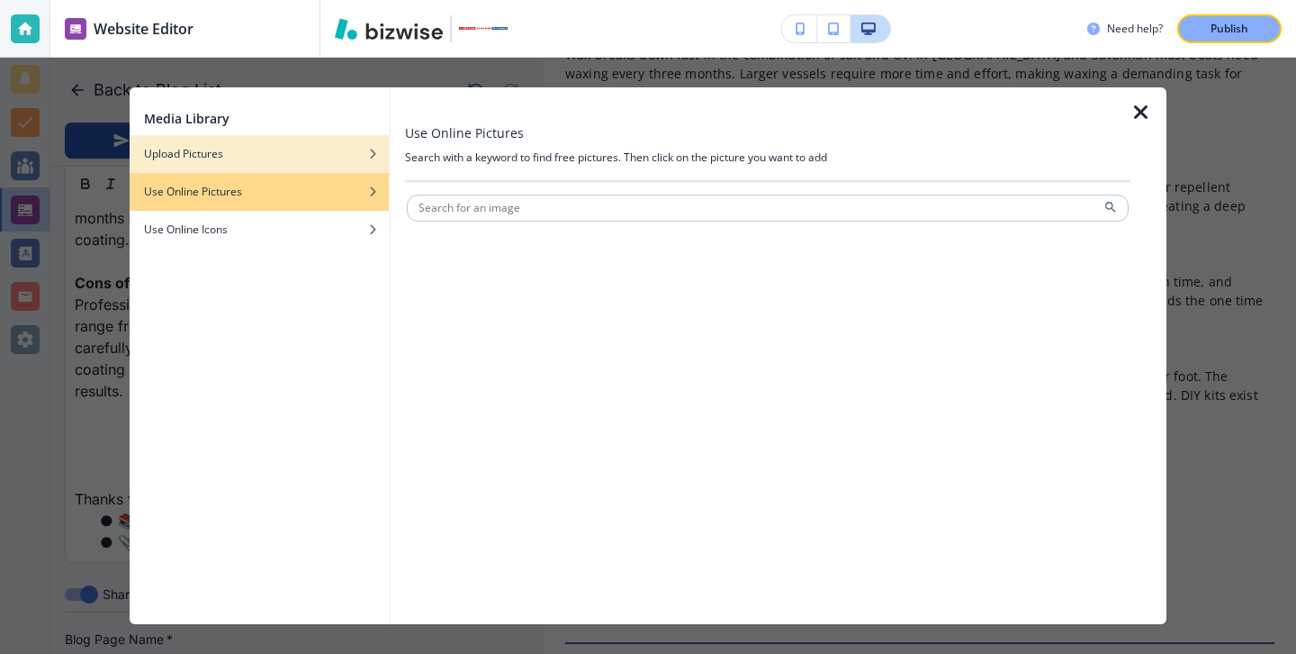
click at [345, 158] on div "Upload Pictures" at bounding box center [259, 154] width 259 height 16
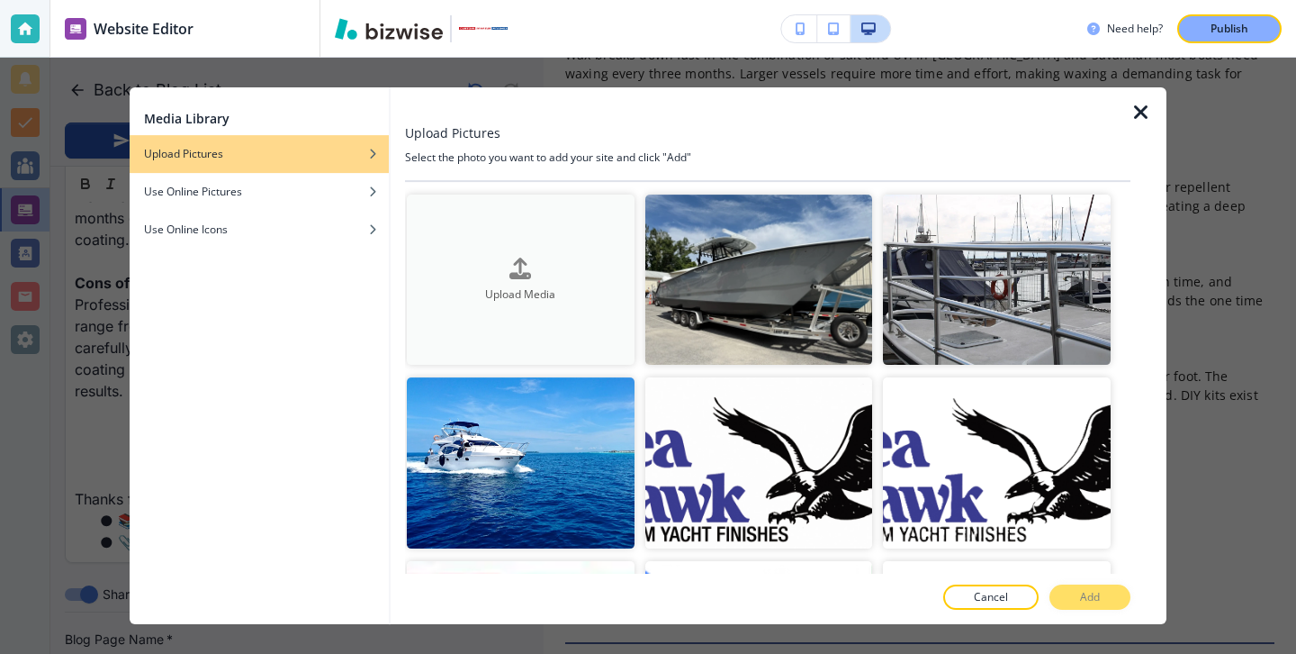
click at [522, 230] on button "Upload Media" at bounding box center [521, 279] width 228 height 170
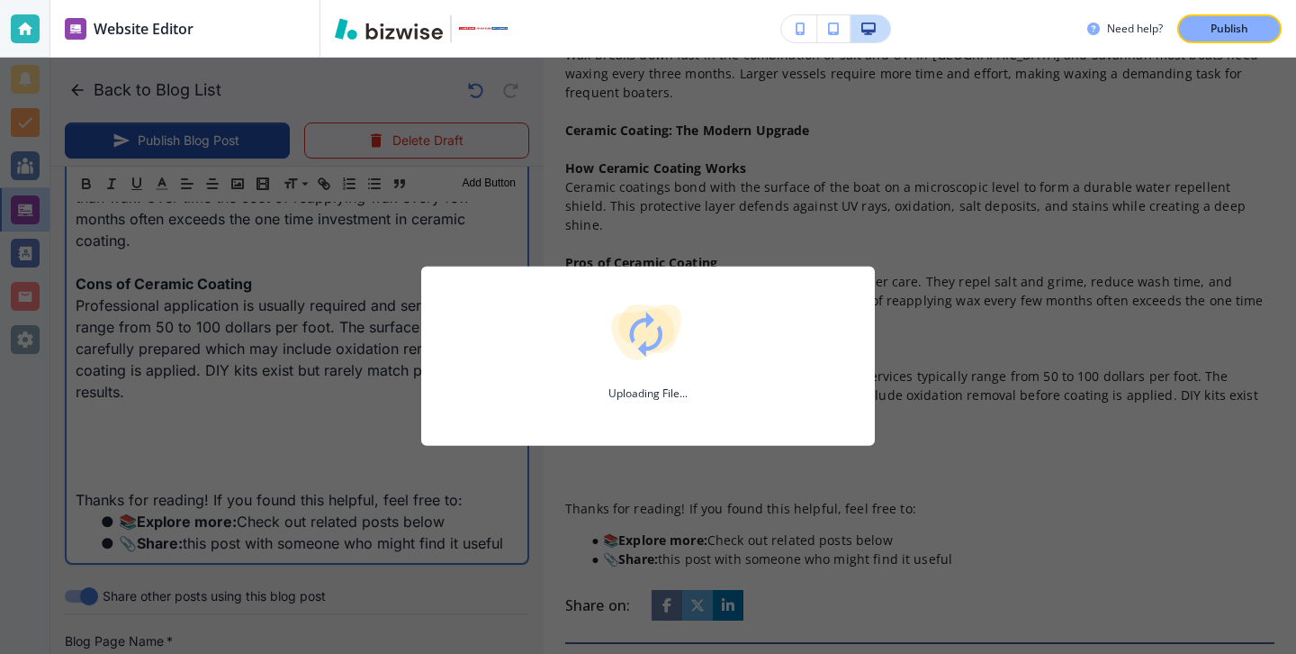
type input "Sep 15, 2025 04:35 PM"
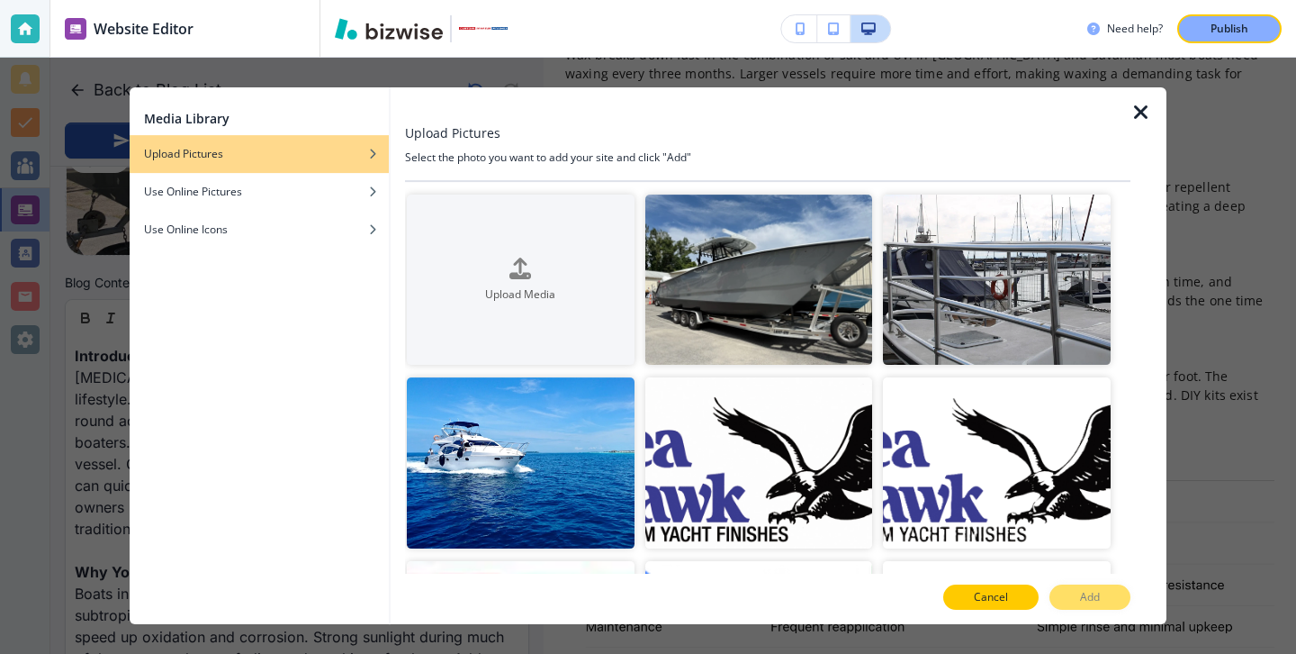
click at [972, 586] on button "Cancel" at bounding box center [990, 596] width 95 height 25
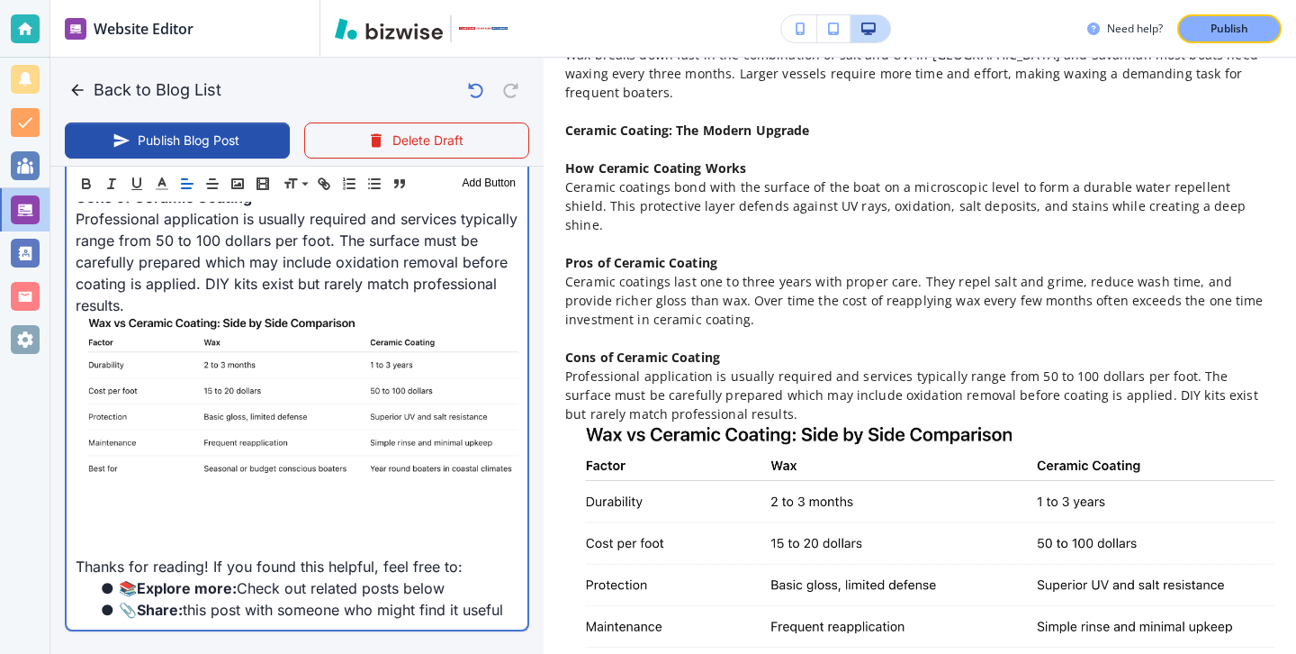
scroll to position [1759, 0]
click at [328, 287] on p "Professional application is usually required and services typically range from …" at bounding box center [297, 261] width 443 height 108
click at [328, 300] on p "Professional application is usually required and services typically range from …" at bounding box center [297, 261] width 443 height 108
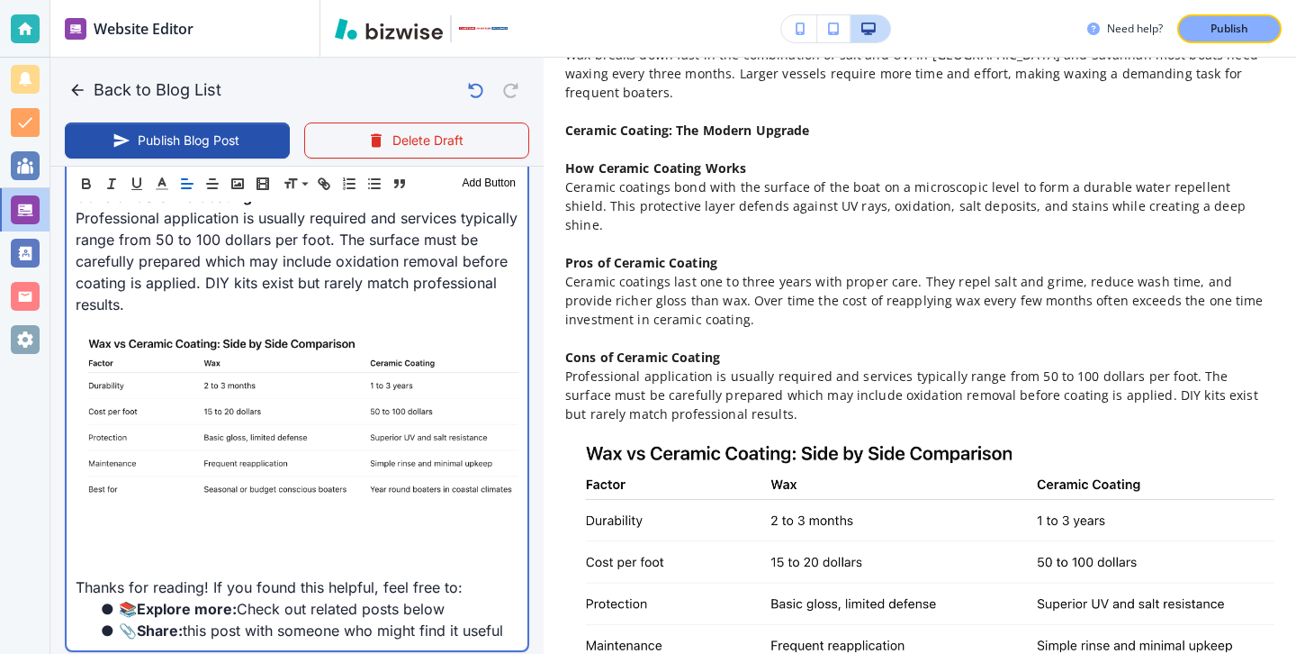
scroll to position [1979, 0]
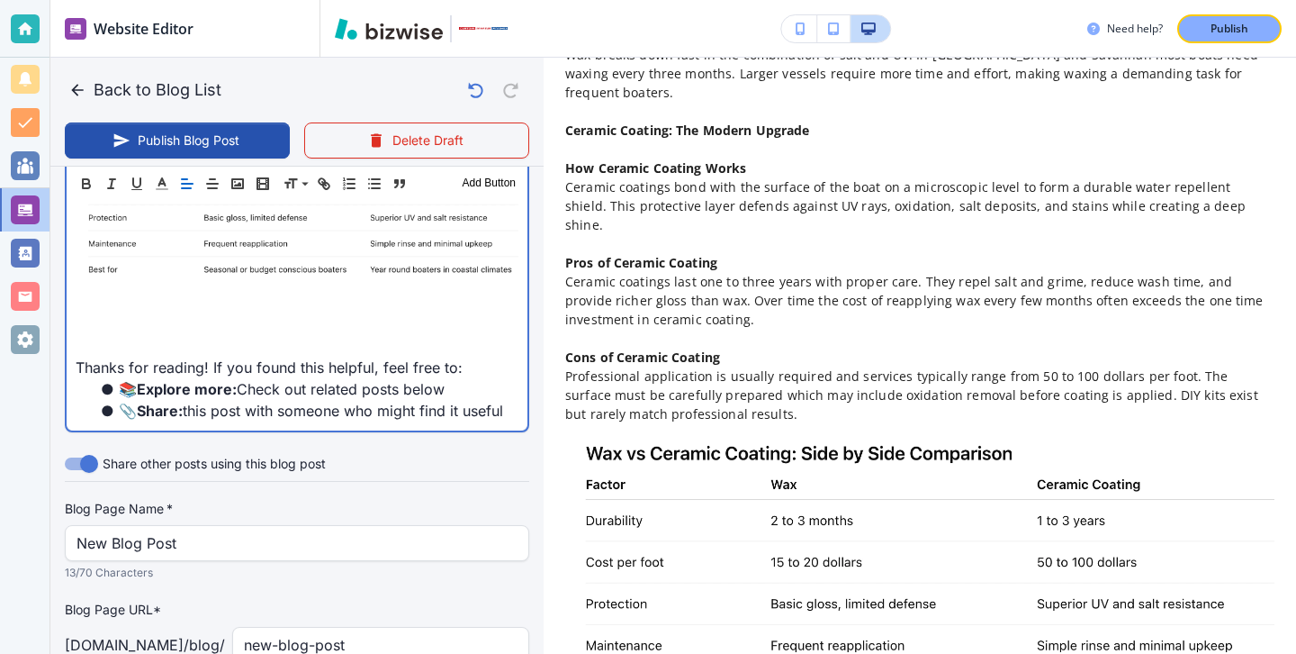
click at [236, 287] on p at bounding box center [297, 205] width 443 height 176
click at [236, 306] on p at bounding box center [297, 303] width 443 height 22
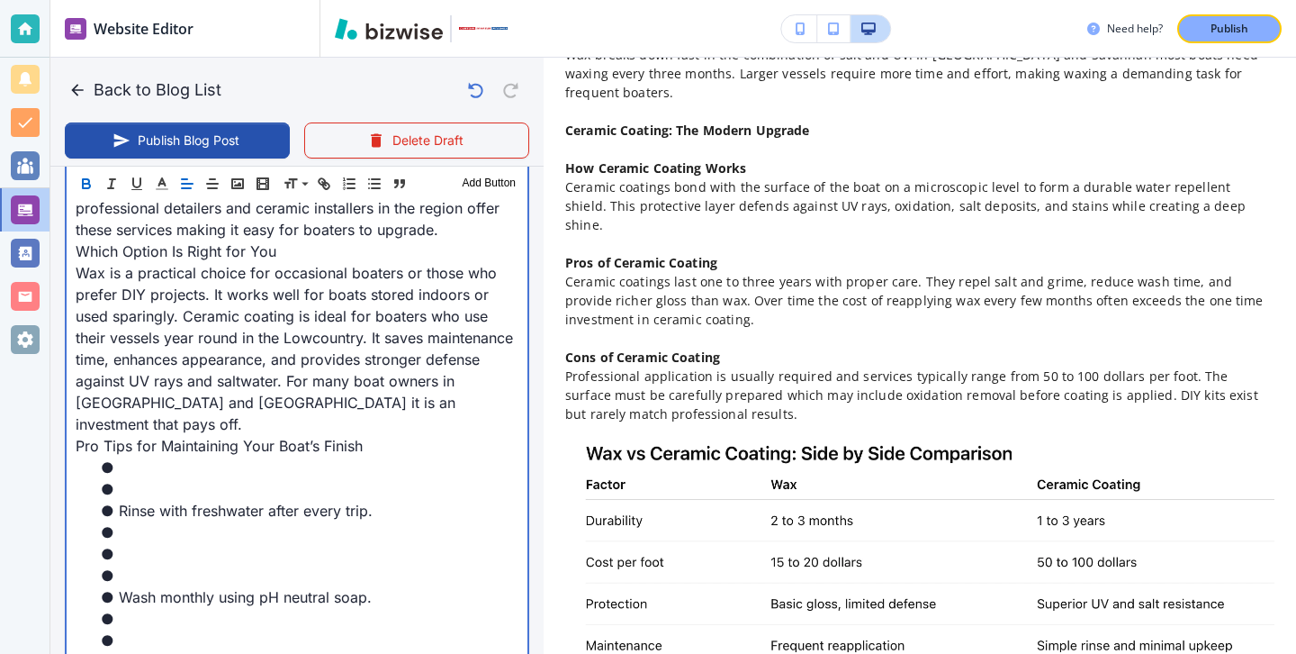
scroll to position [2252, 0]
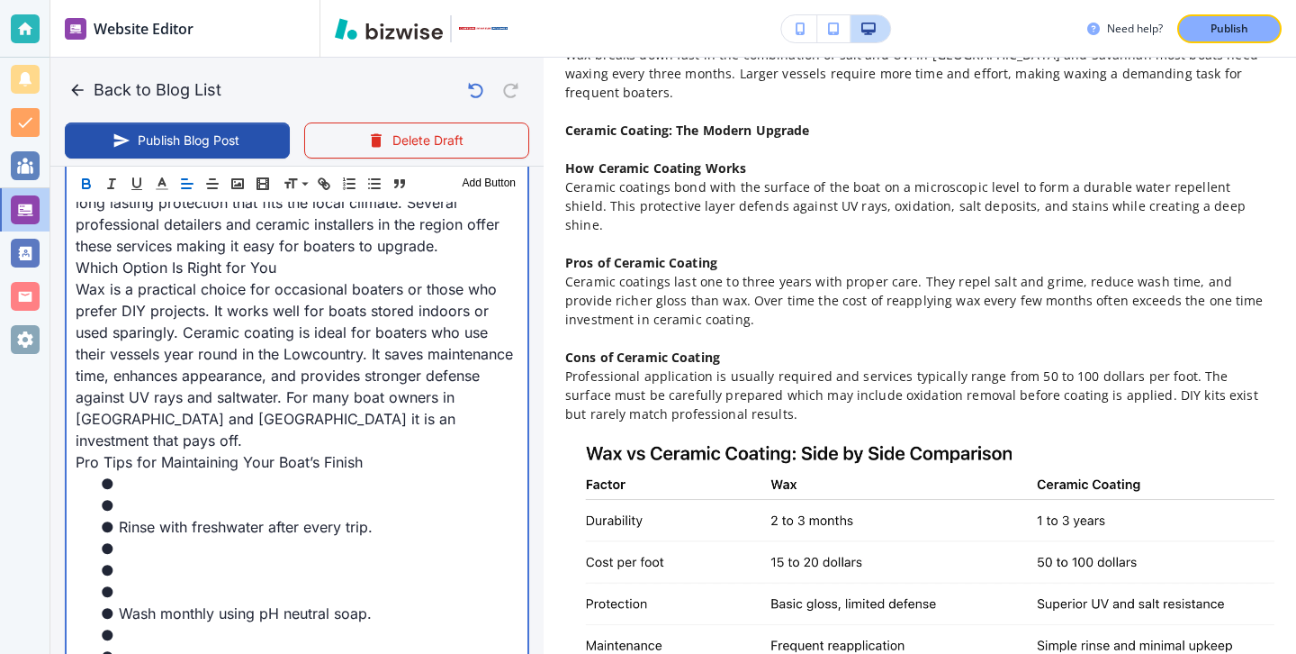
click at [171, 516] on li "Rinse with freshwater after every trip." at bounding box center [307, 527] width 421 height 22
click at [170, 494] on li at bounding box center [307, 505] width 421 height 22
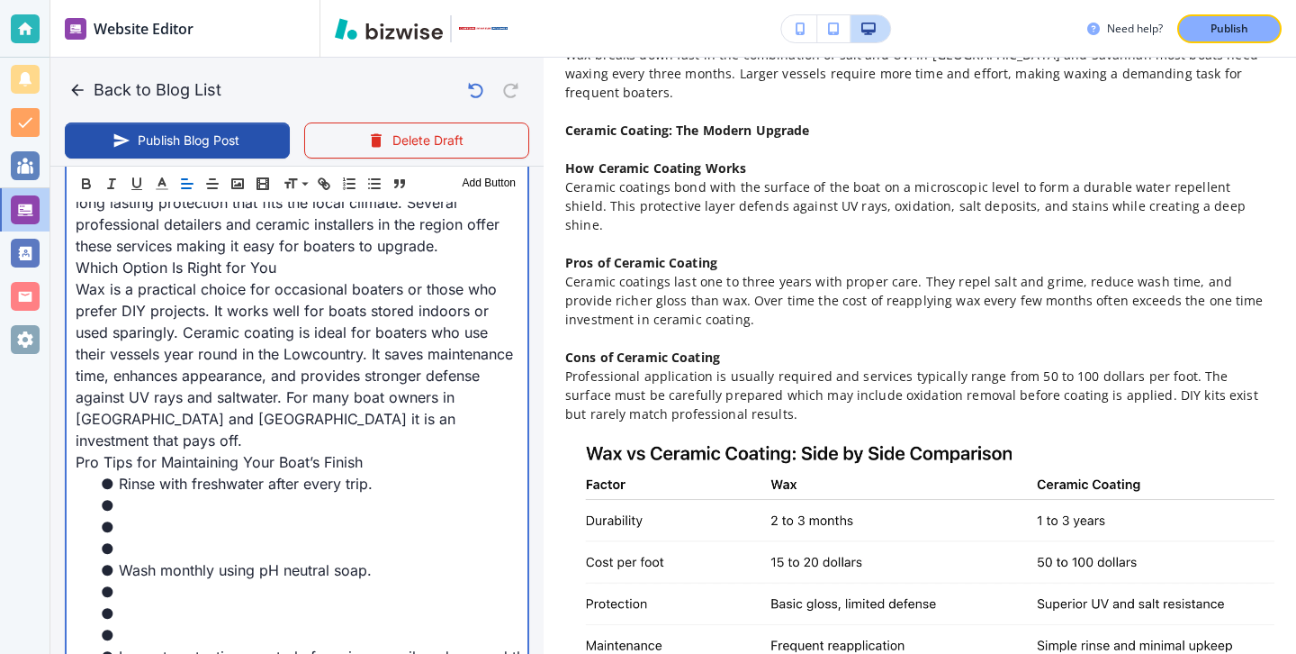
click at [162, 537] on li at bounding box center [307, 548] width 421 height 22
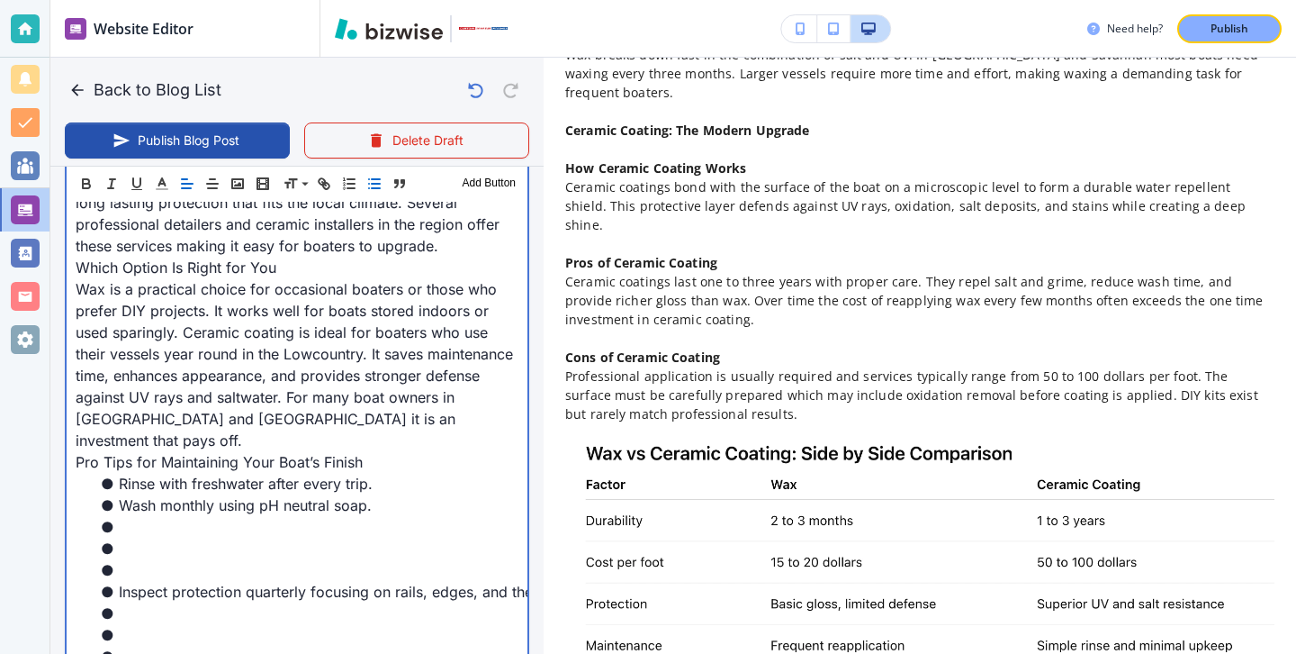
click at [135, 559] on li at bounding box center [307, 570] width 421 height 22
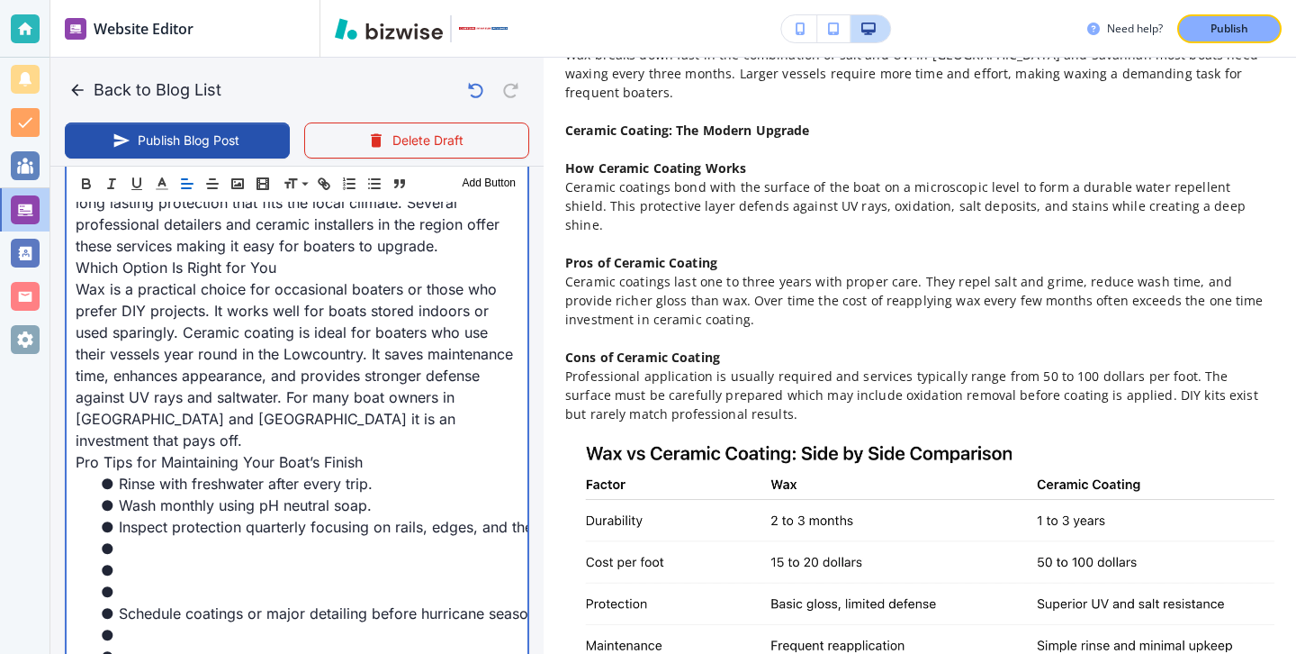
click at [134, 559] on li at bounding box center [307, 570] width 421 height 22
click at [134, 581] on li at bounding box center [307, 592] width 421 height 22
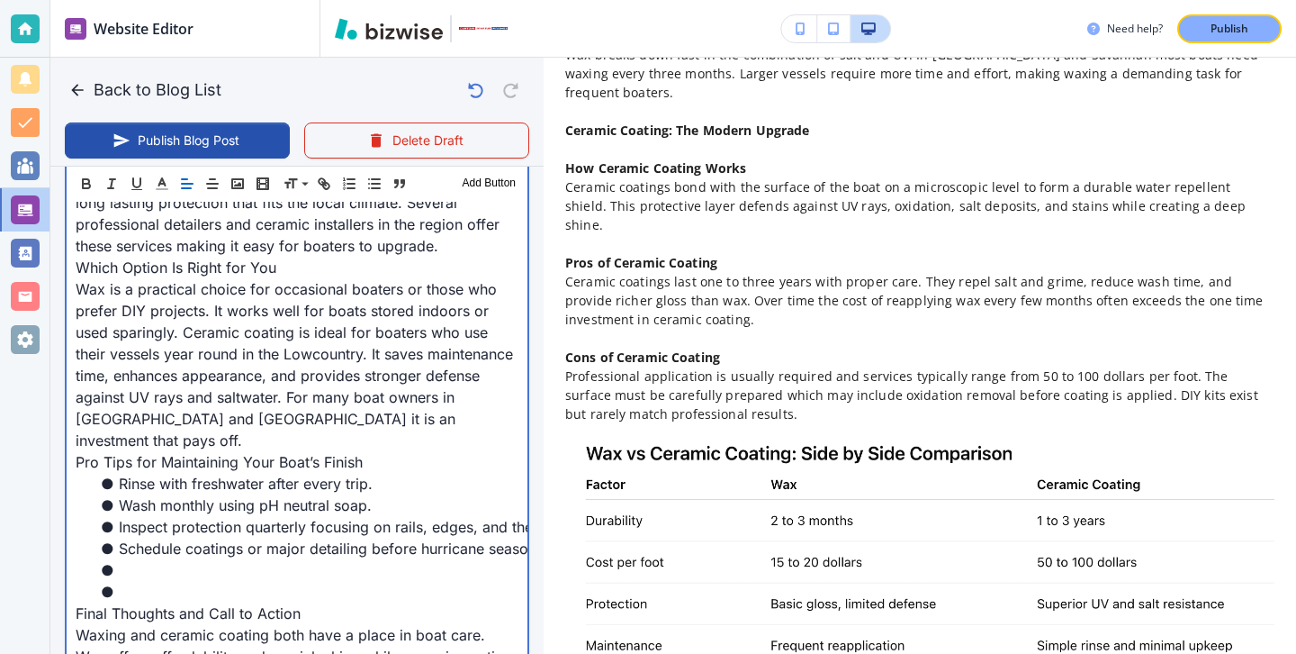
click at [133, 581] on li at bounding box center [307, 592] width 421 height 22
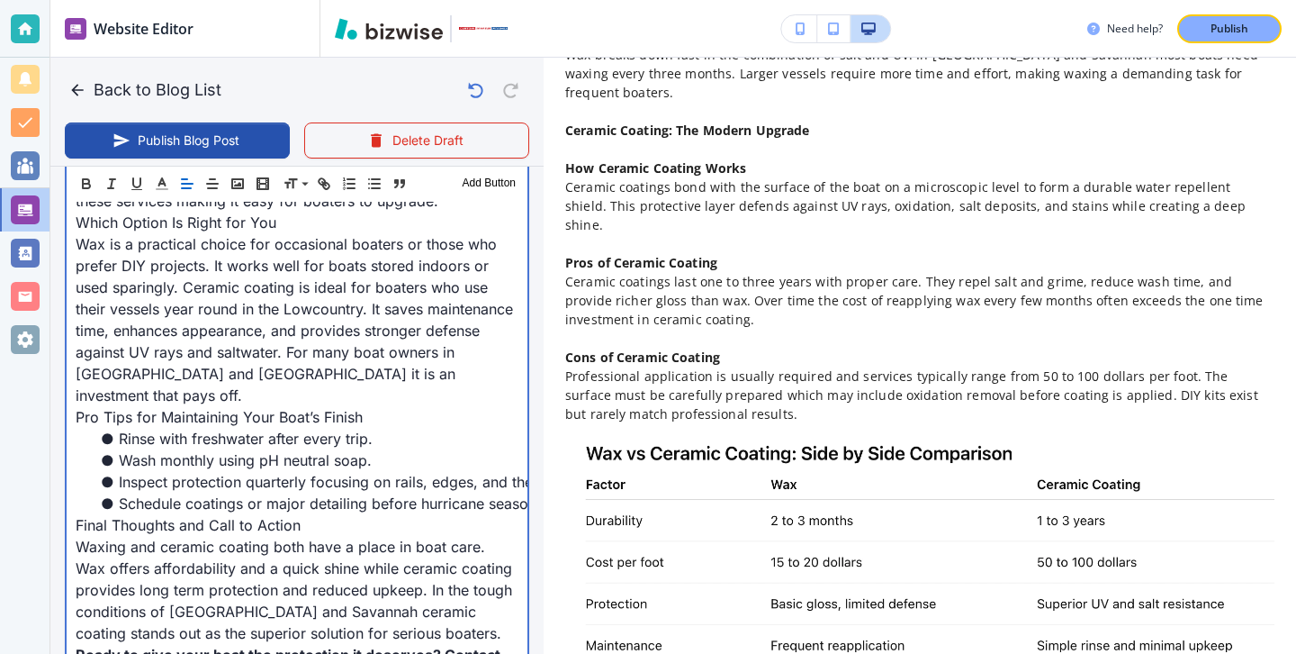
scroll to position [2303, 0]
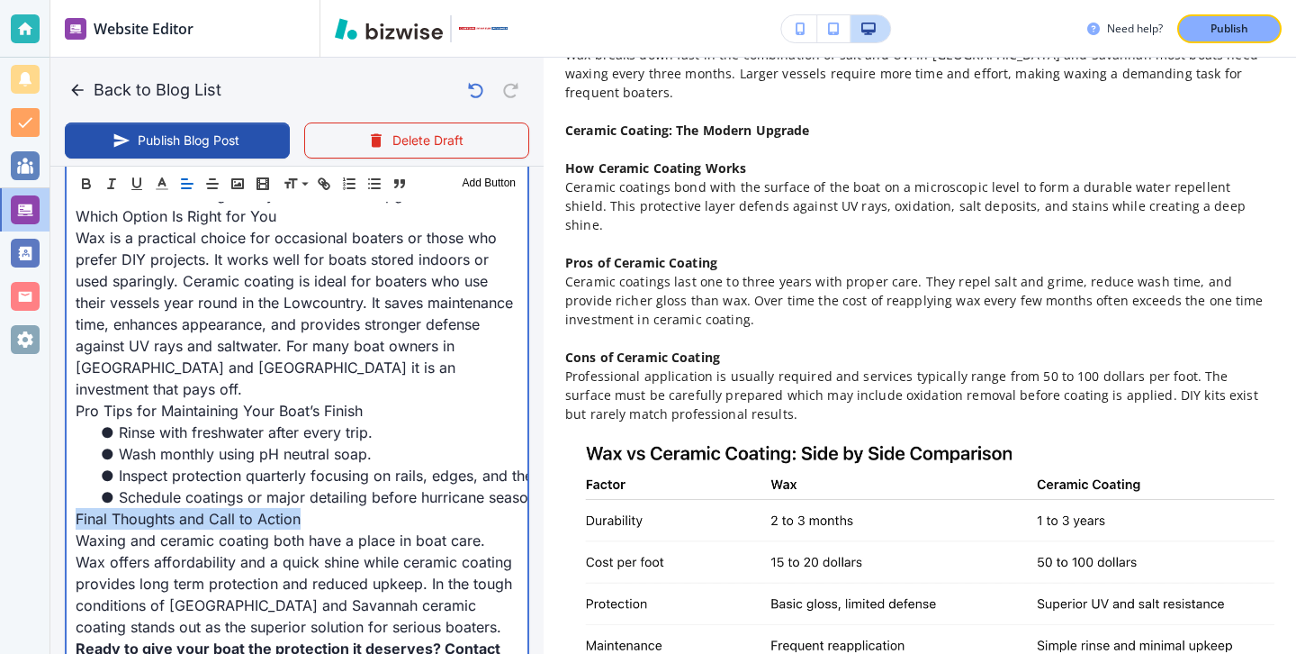
drag, startPoint x: 341, startPoint y: 470, endPoint x: 67, endPoint y: 471, distance: 274.6
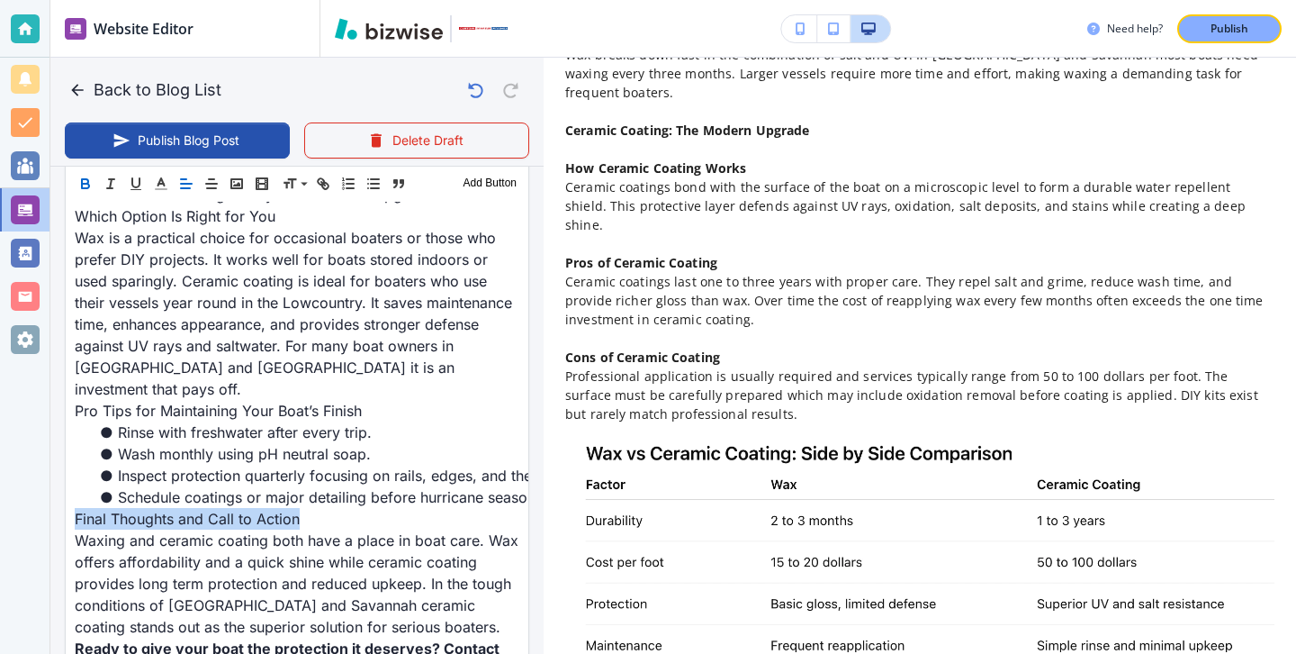
click at [86, 179] on icon "button" at bounding box center [85, 181] width 6 height 5
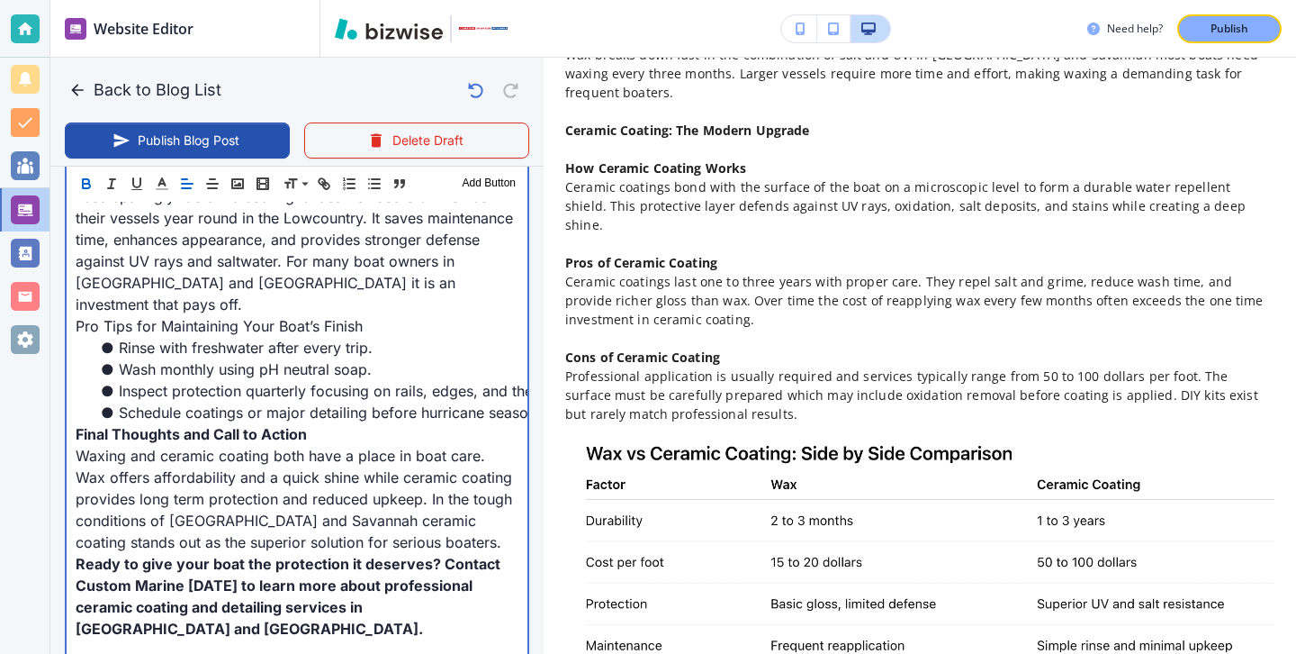
scroll to position [2412, 0]
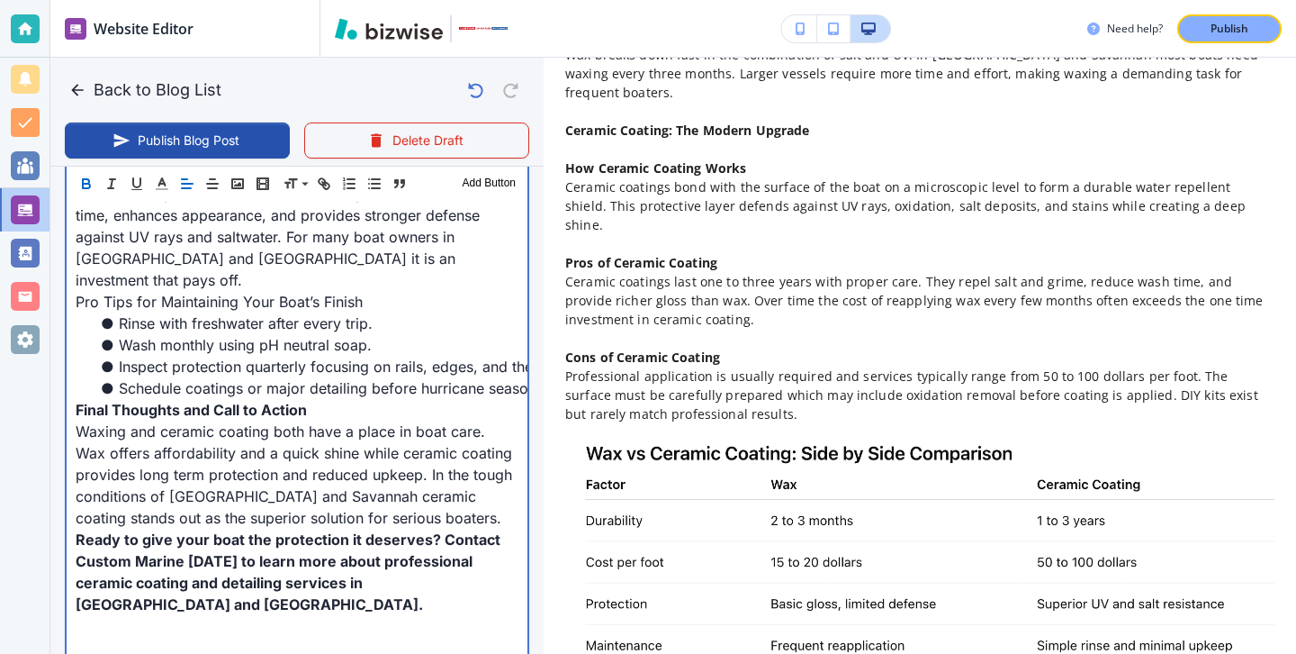
click at [416, 474] on p "Waxing and ceramic coating both have a place in boat care. Wax offers affordabi…" at bounding box center [297, 474] width 443 height 108
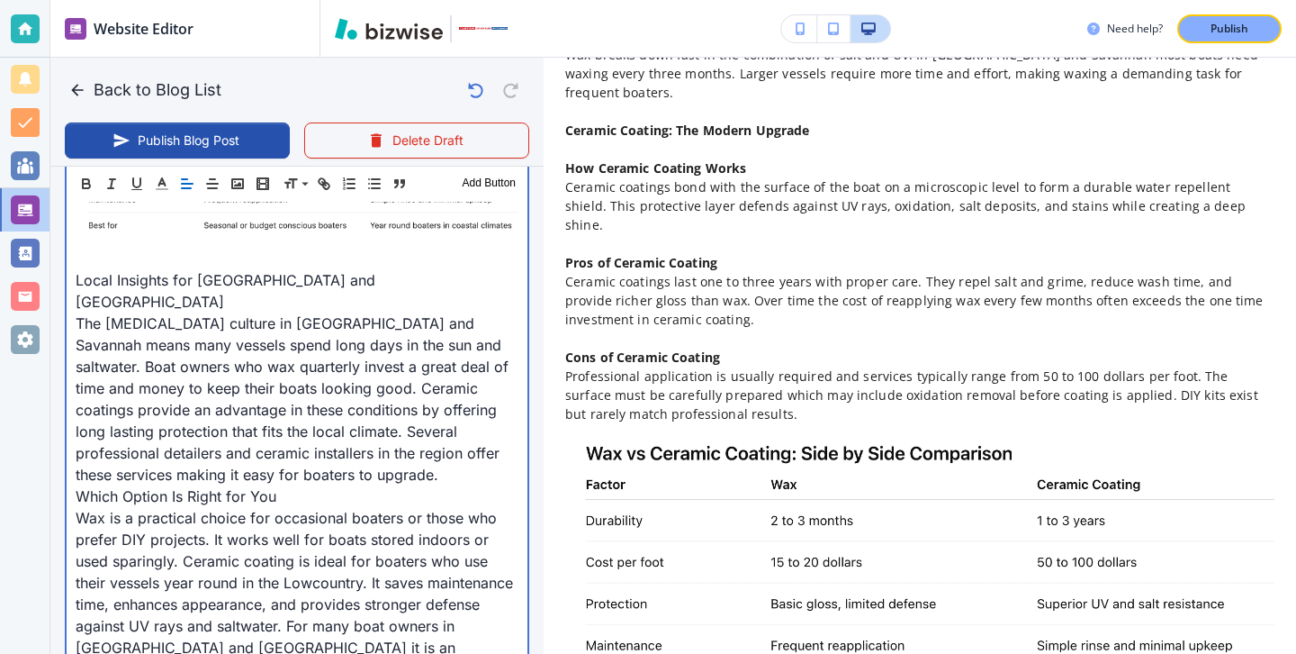
scroll to position [2011, 0]
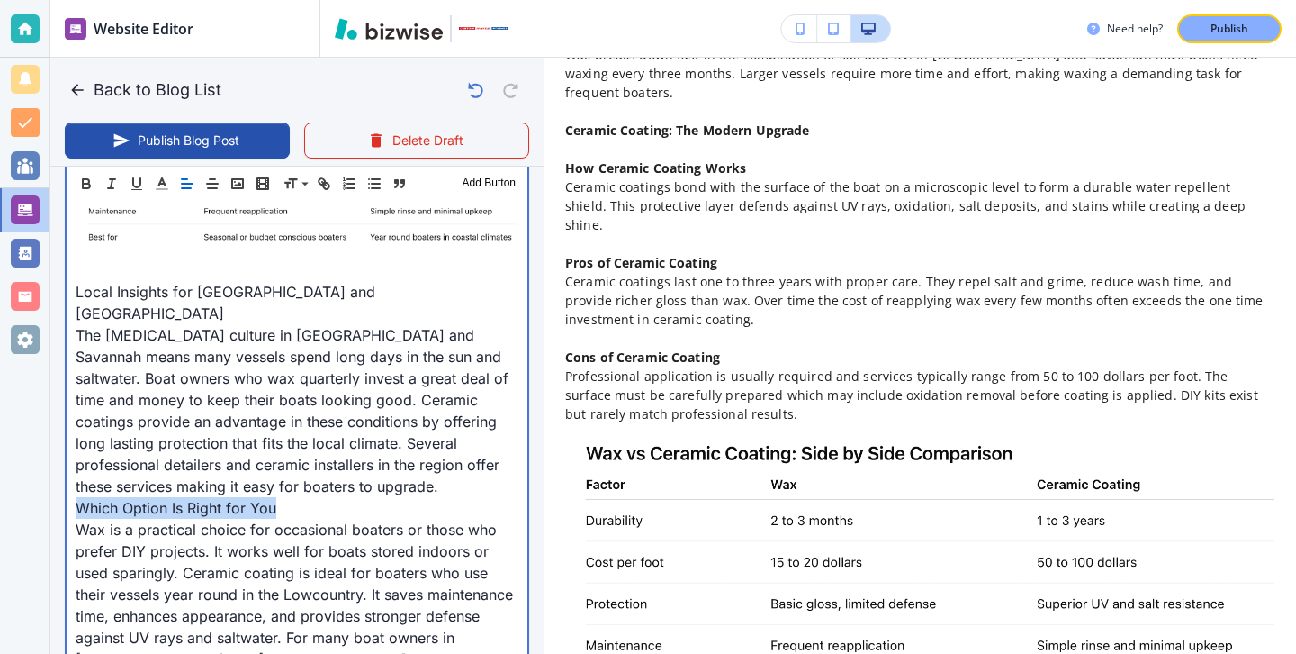
drag, startPoint x: 357, startPoint y: 478, endPoint x: 47, endPoint y: 480, distance: 309.7
click at [47, 480] on div "Website Editor Pages Edit, add, and delete pages or manage your page order Upda…" at bounding box center [648, 327] width 1296 height 654
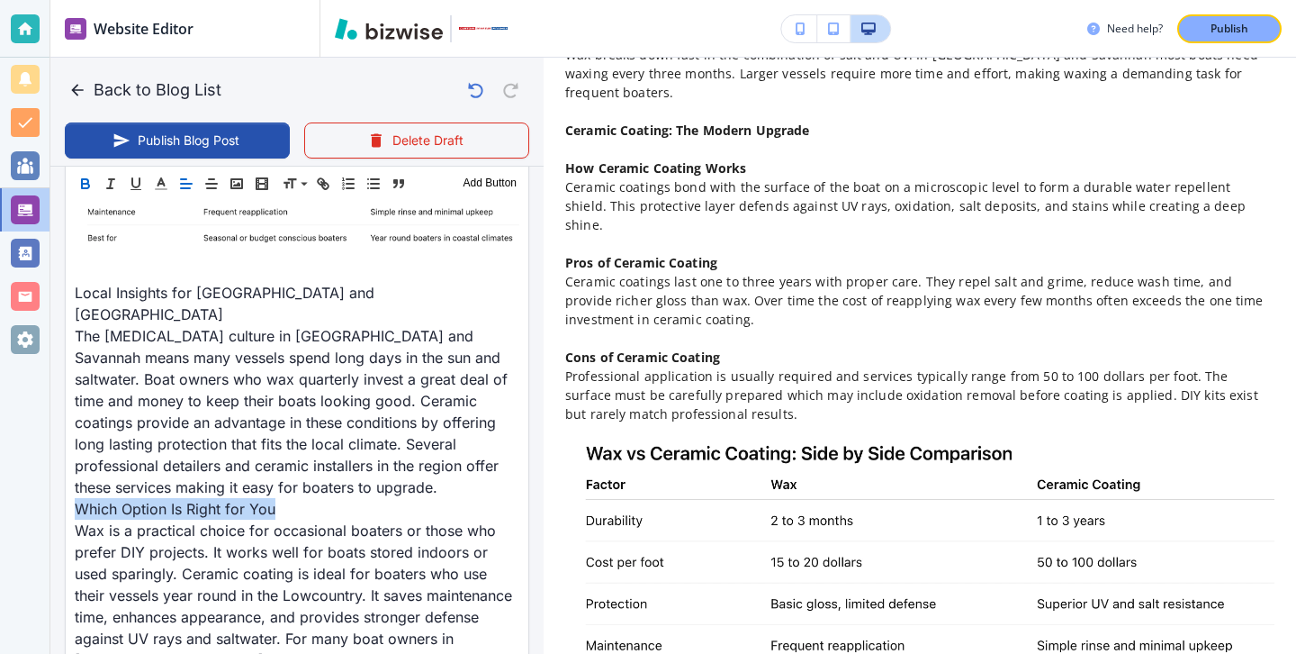
click at [83, 176] on icon "button" at bounding box center [85, 184] width 16 height 16
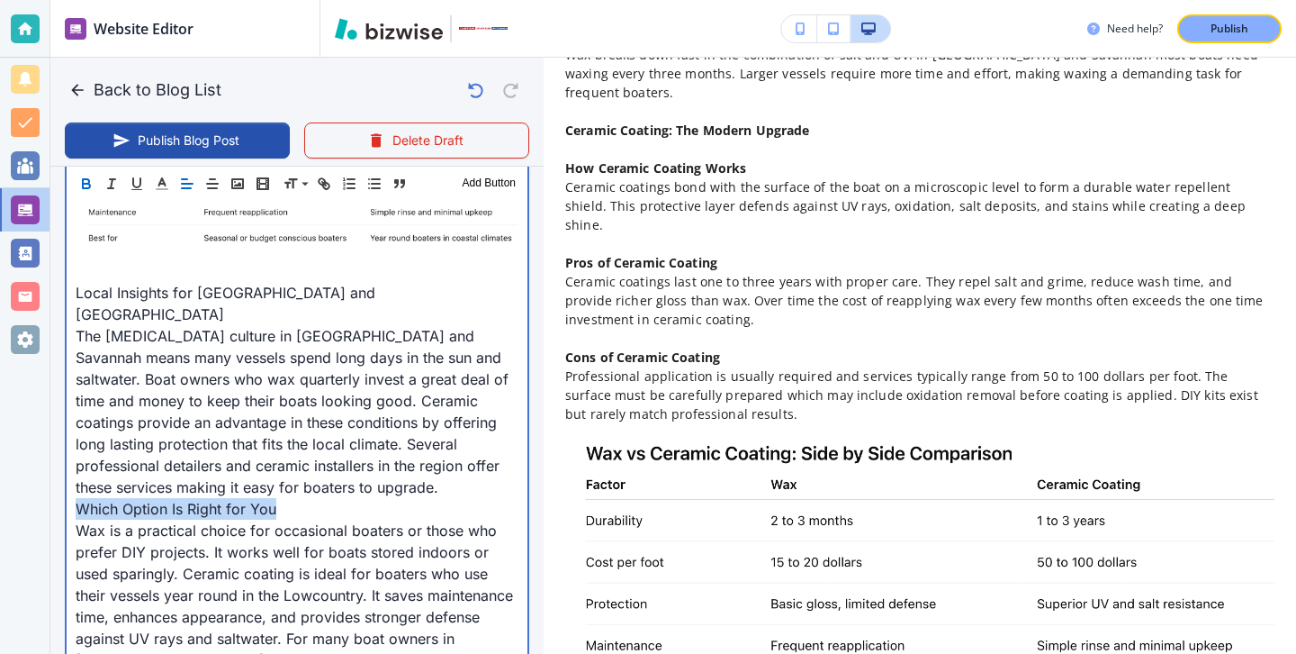
type input "Sep 15, 2025 04:36 PM"
click at [344, 279] on p at bounding box center [297, 270] width 443 height 22
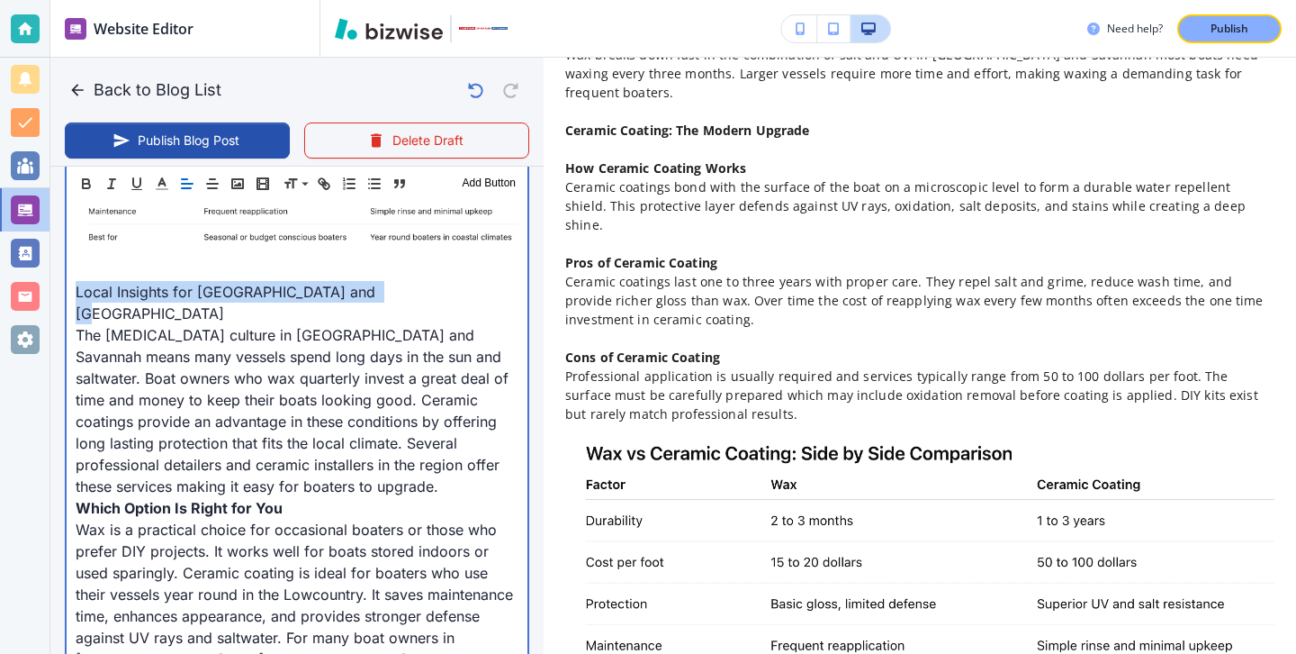
drag, startPoint x: 415, startPoint y: 288, endPoint x: 42, endPoint y: 285, distance: 372.7
click at [42, 285] on div "Website Editor Pages Edit, add, and delete pages or manage your page order Upda…" at bounding box center [648, 327] width 1296 height 654
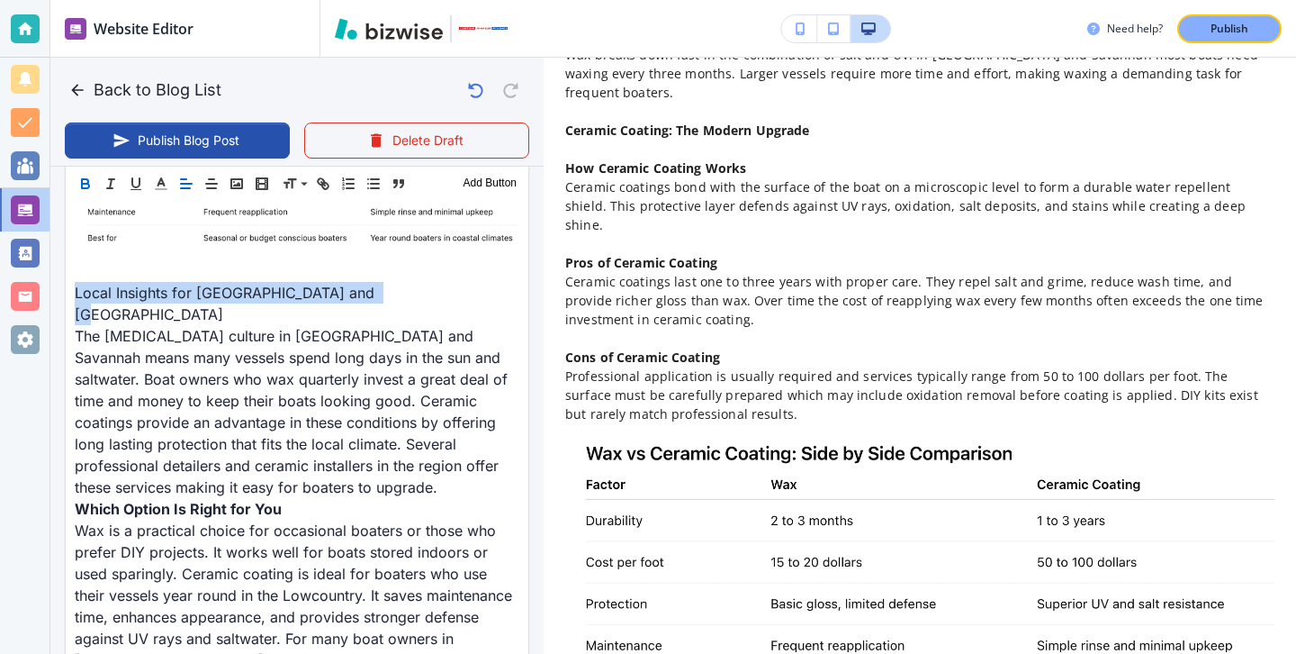
click at [79, 187] on icon "button" at bounding box center [85, 184] width 16 height 16
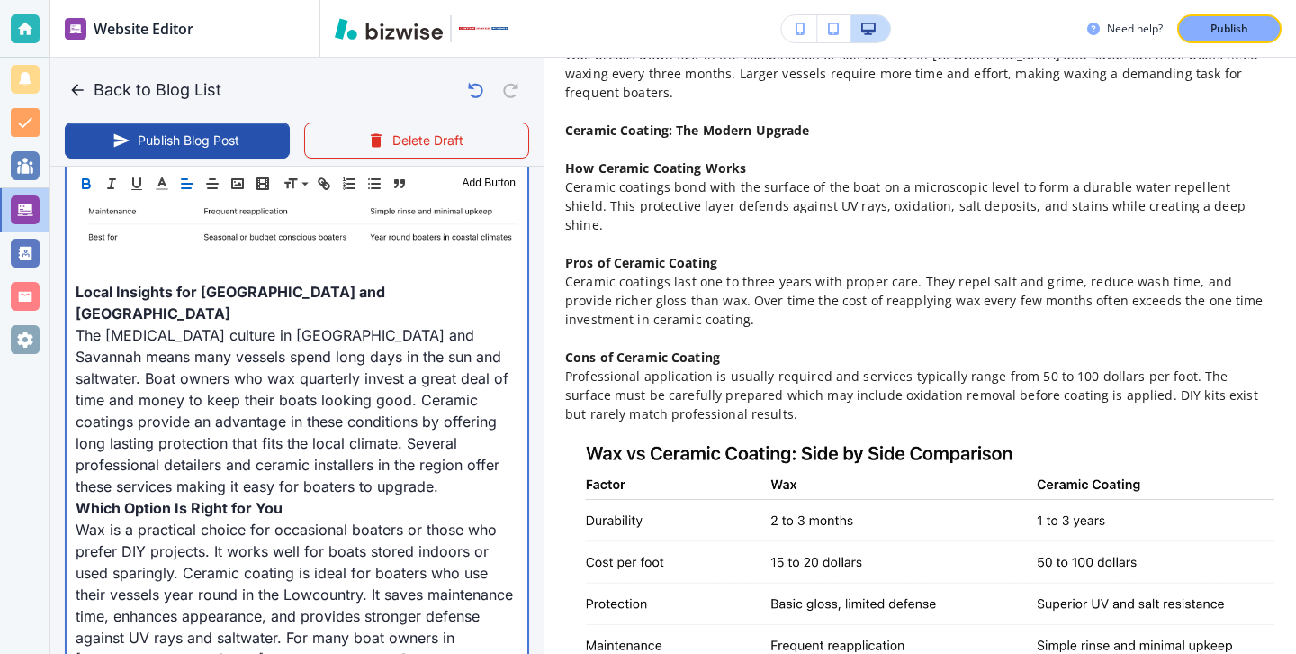
click at [288, 467] on p "The boating culture in Hilton Head and Savannah means many vessels spend long d…" at bounding box center [297, 410] width 443 height 173
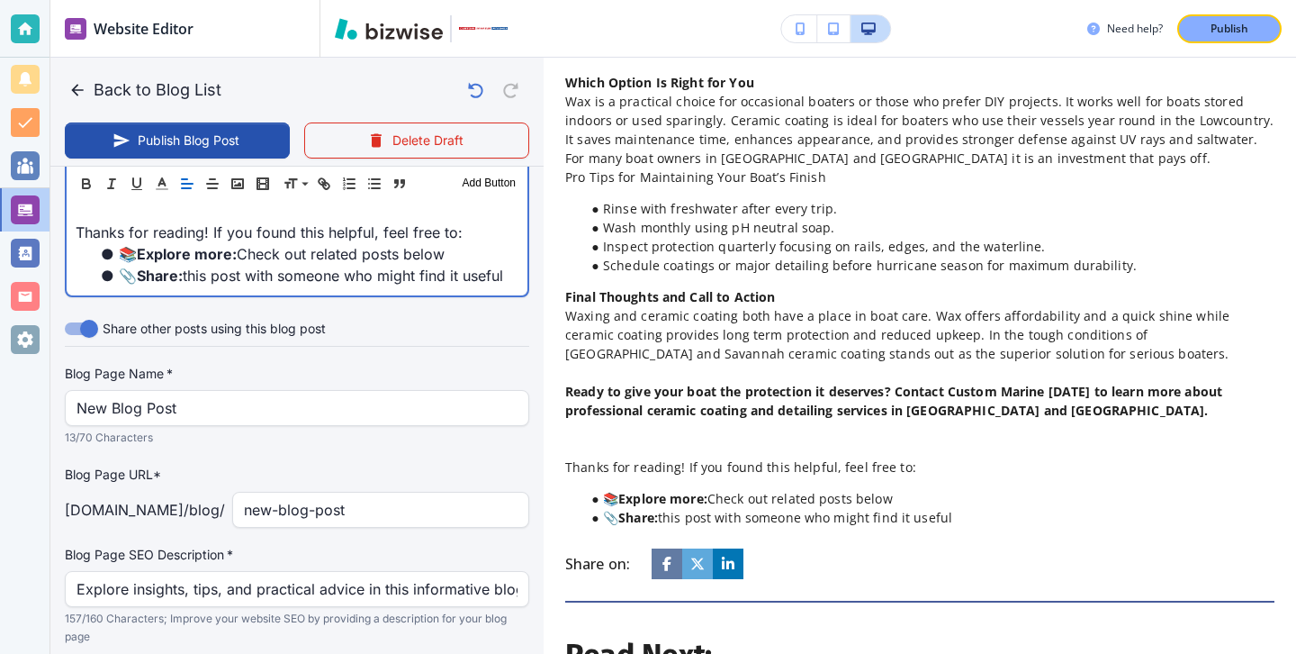
scroll to position [2891, 0]
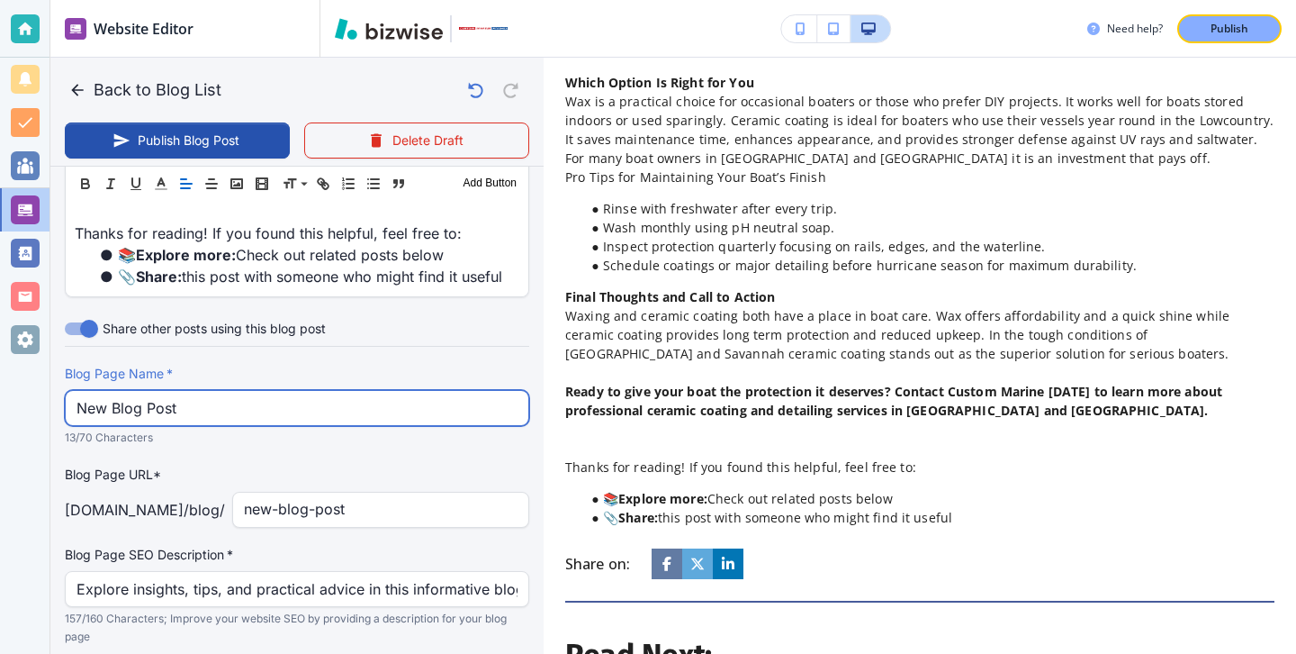
click at [411, 391] on input "New Blog Post" at bounding box center [297, 408] width 441 height 34
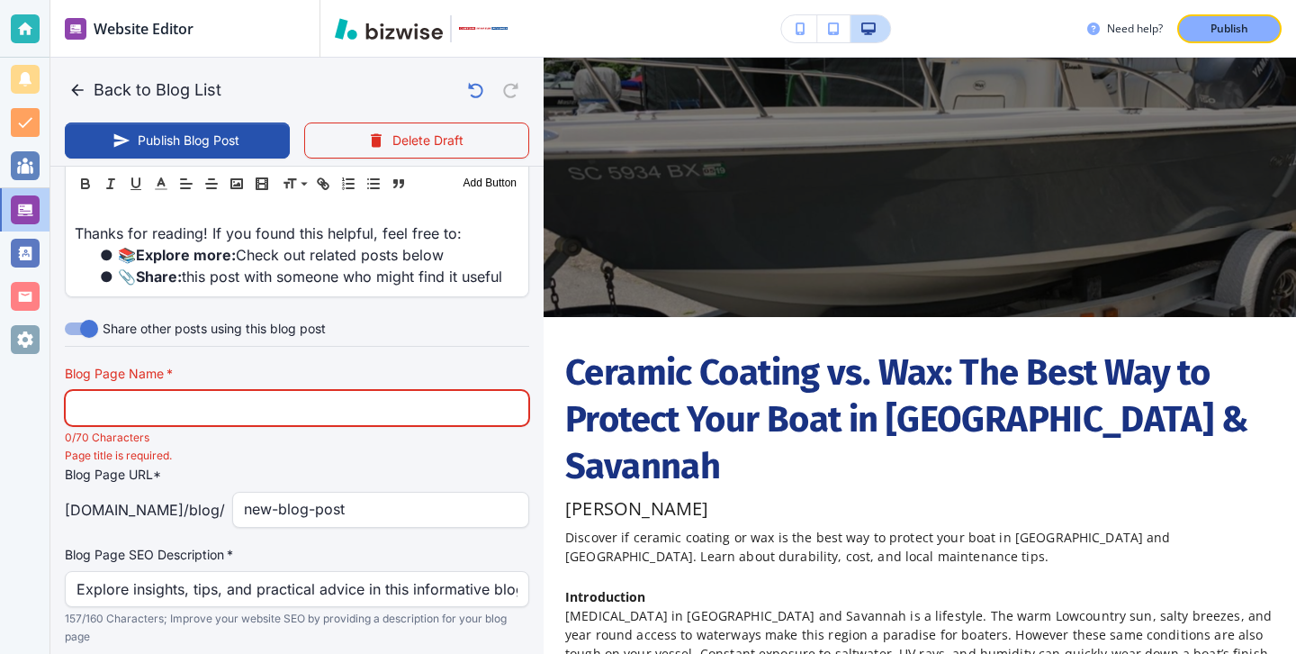
scroll to position [10, 0]
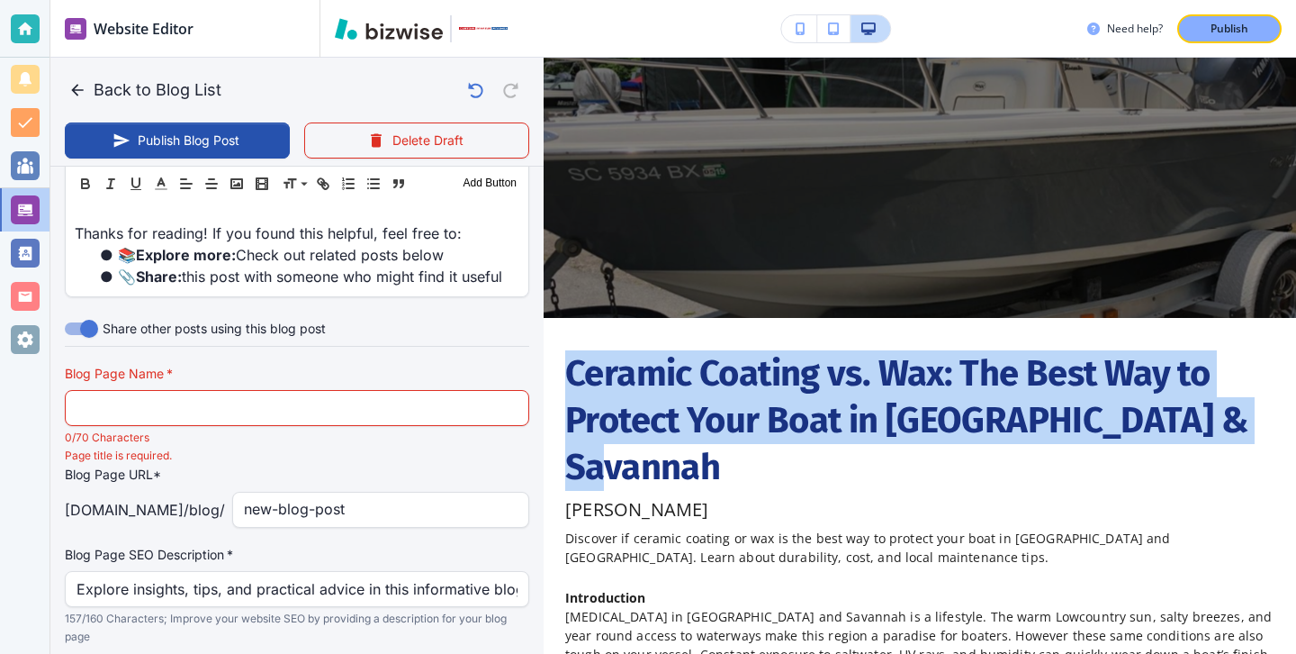
drag, startPoint x: 1282, startPoint y: 409, endPoint x: 568, endPoint y: 362, distance: 715.4
copy h1 "Ceramic Coating vs. Wax: The Best Way to Protect Your Boat in Hilton Head & Sav…"
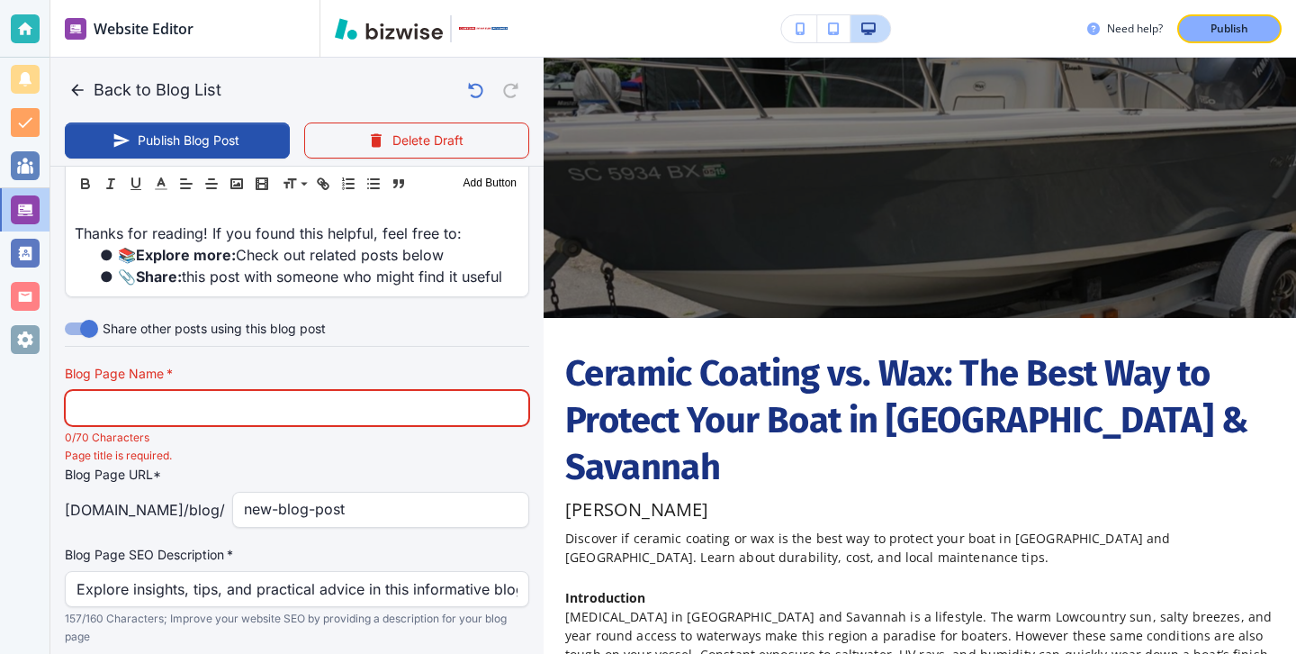
click at [390, 391] on input "text" at bounding box center [297, 408] width 441 height 34
paste input "Ceramic Coating vs. Wax: The Best Way to Protect Your Boat in Hilton H"
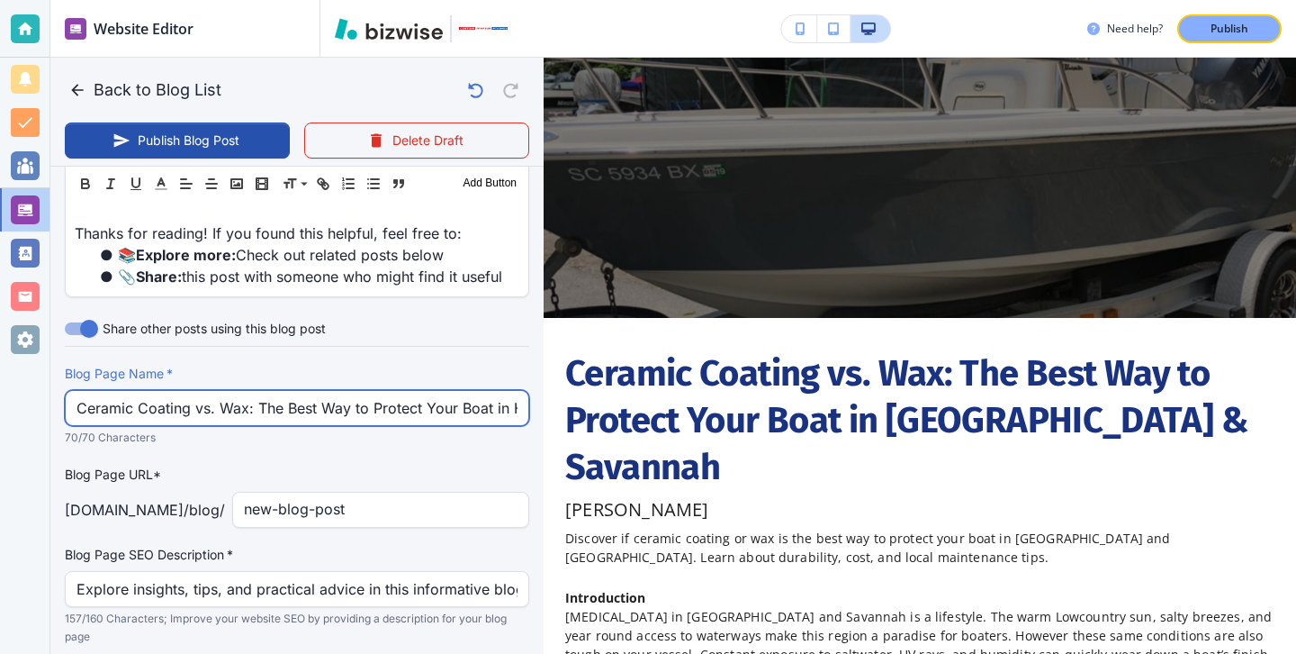
scroll to position [0, 47]
type input "Ceramic Coating vs. Wax: The Best Way to Protect Your Boat in Hilton H"
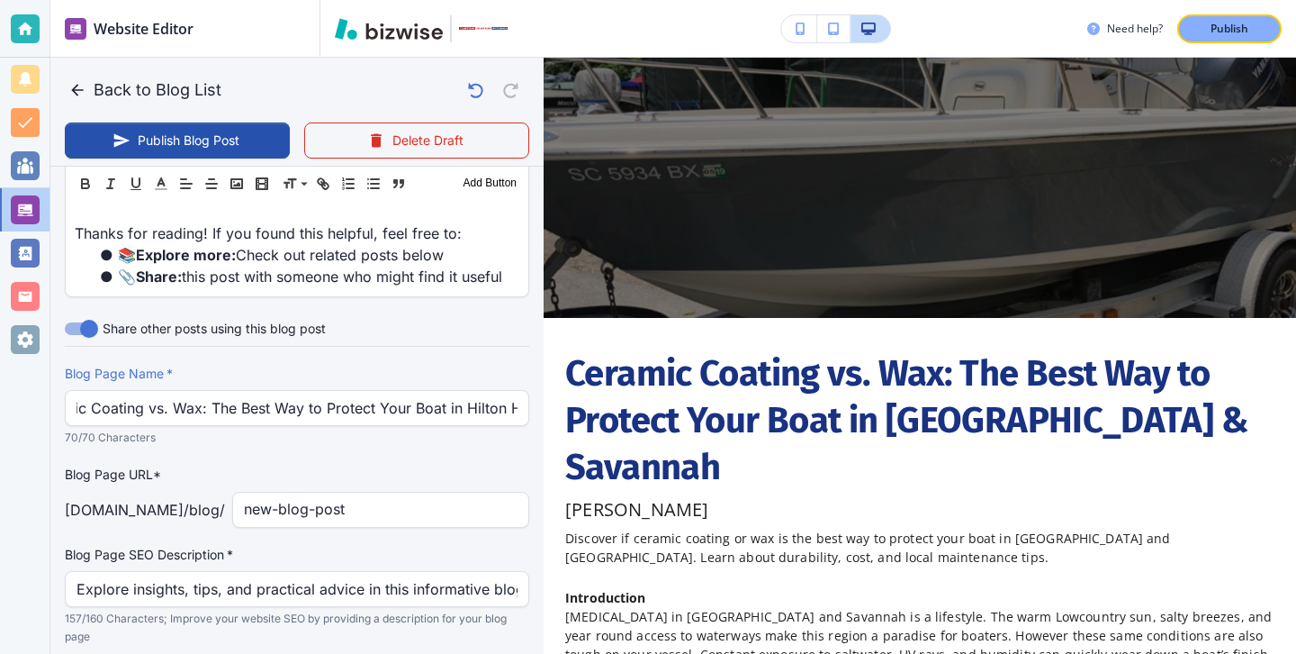
scroll to position [0, 0]
click at [476, 465] on div "Blog Page URL* custommarinefinishes.com /blog / new-blog-post ​" at bounding box center [297, 496] width 465 height 63
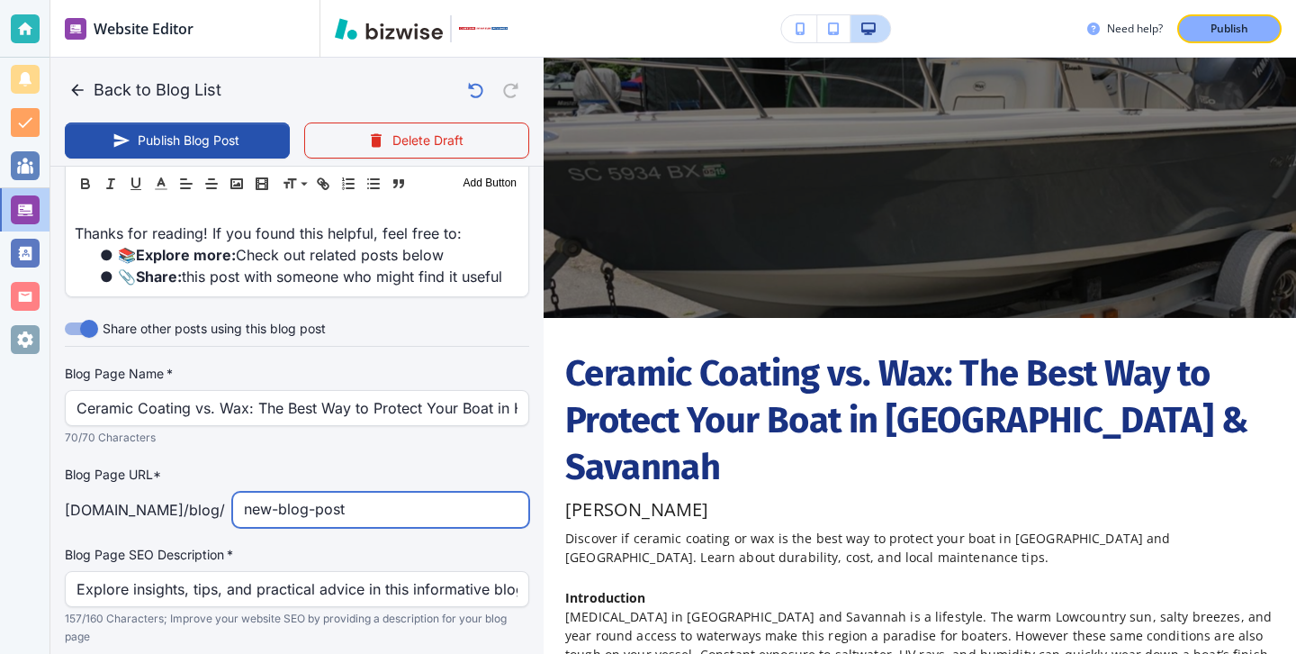
click at [477, 492] on input "new-blog-post" at bounding box center [381, 509] width 274 height 34
type input "ceramix-coating-vs-wax-the-best-way-to-protect-your-boat-in-hilton-head-"
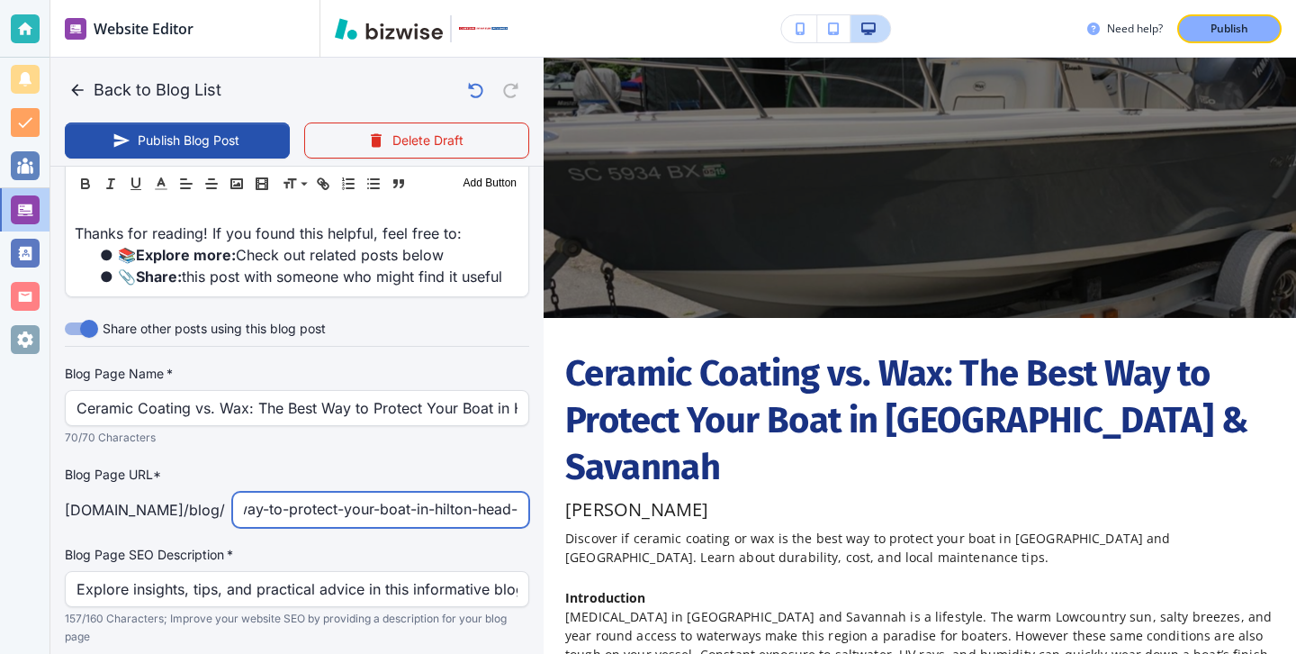
type input "Sep 15, 2025 04:37 PM"
type input "ceramix-coating-vs-wax-the-best-way-to-protect-your-boat-in-hilton-head-and-sav…"
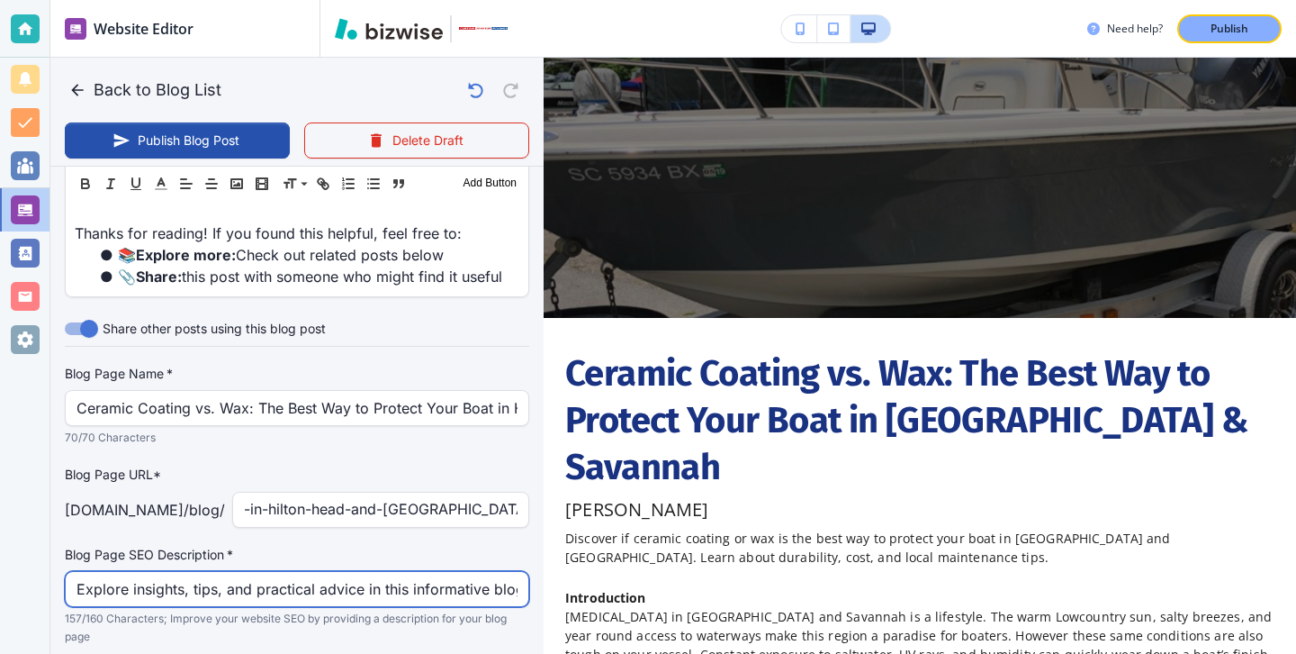
click at [293, 572] on input "Explore insights, tips, and practical advice in this informative blog post. Dis…" at bounding box center [297, 589] width 441 height 34
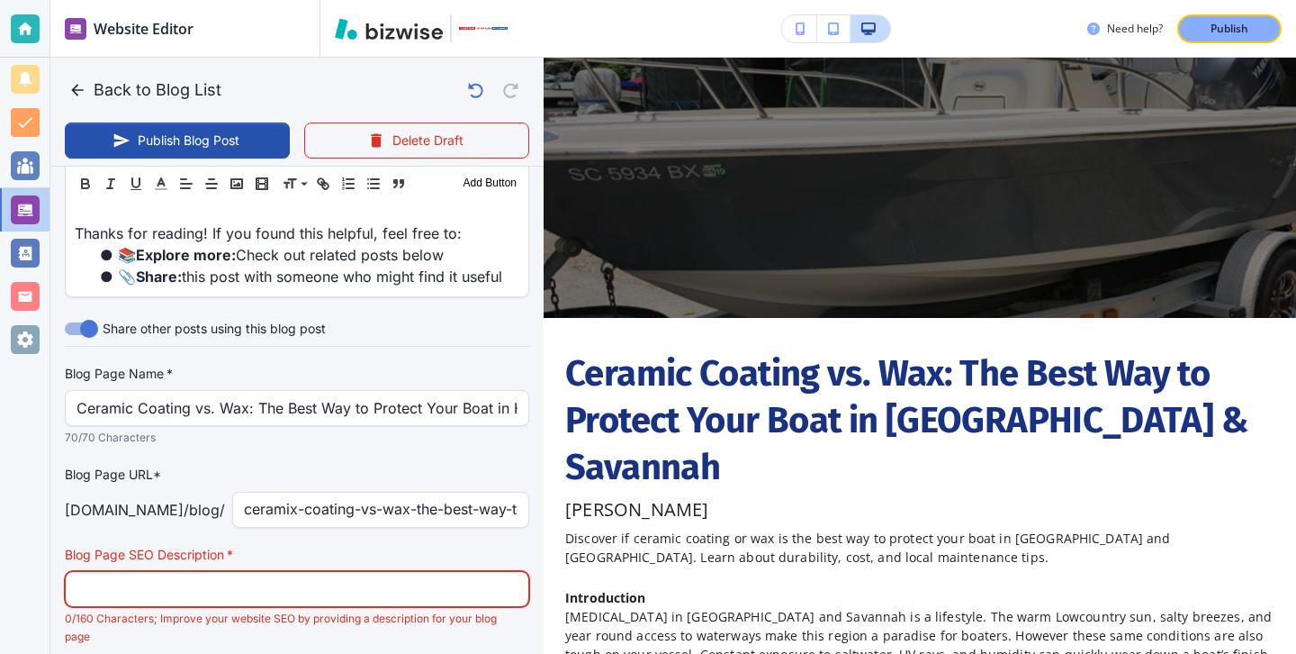
paste input "Discover if ceramic coating or wax is the best way to protect your boat in Hilt…"
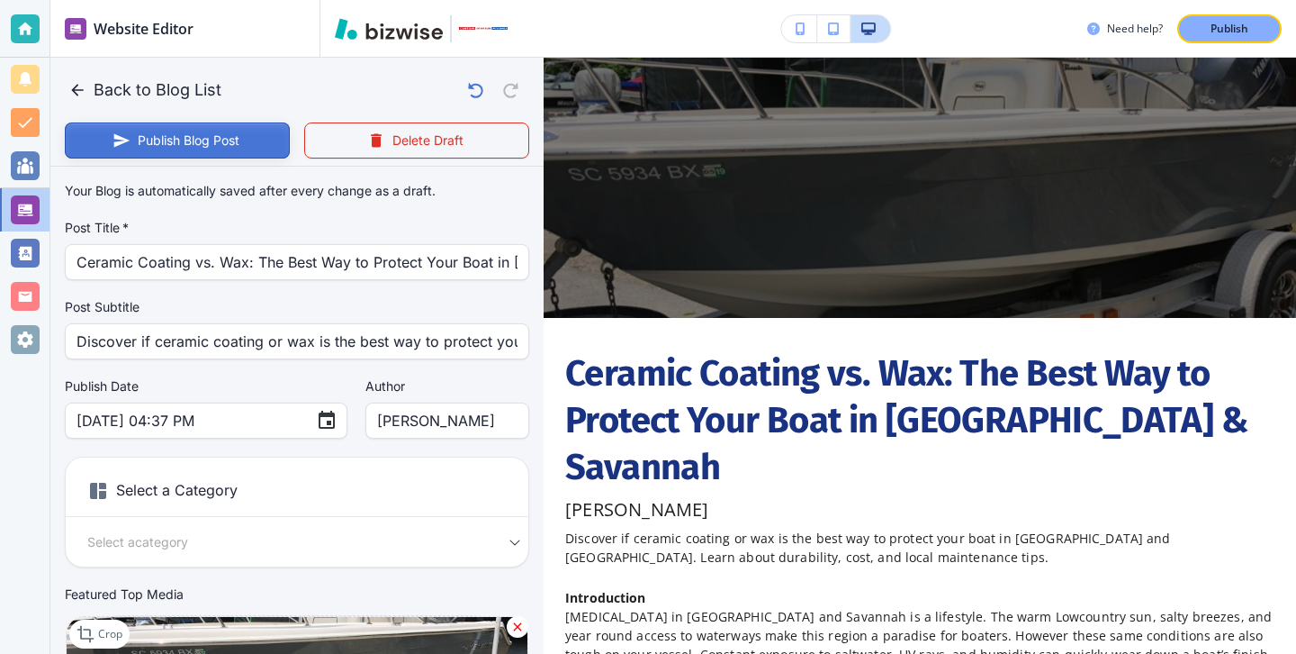
type input "Discover if ceramic coating or wax is the best way to protect your boat in Hilt…"
click at [226, 150] on button "Publish Blog Post" at bounding box center [177, 140] width 225 height 36
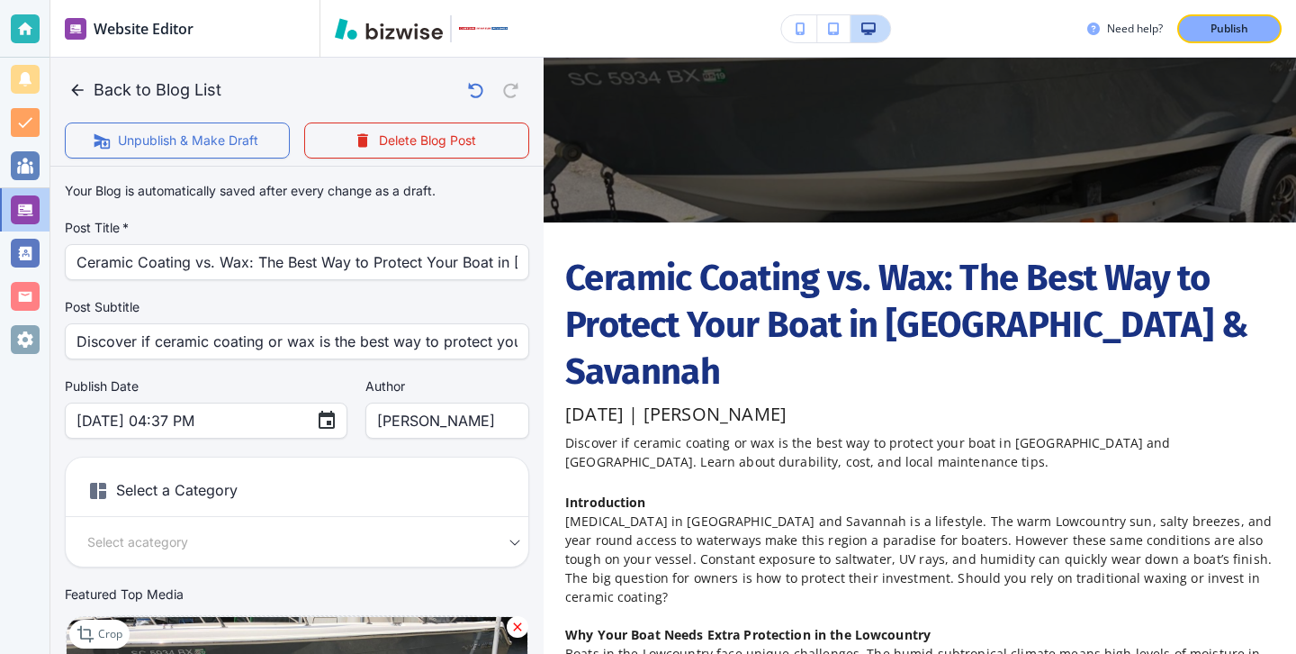
scroll to position [69, 0]
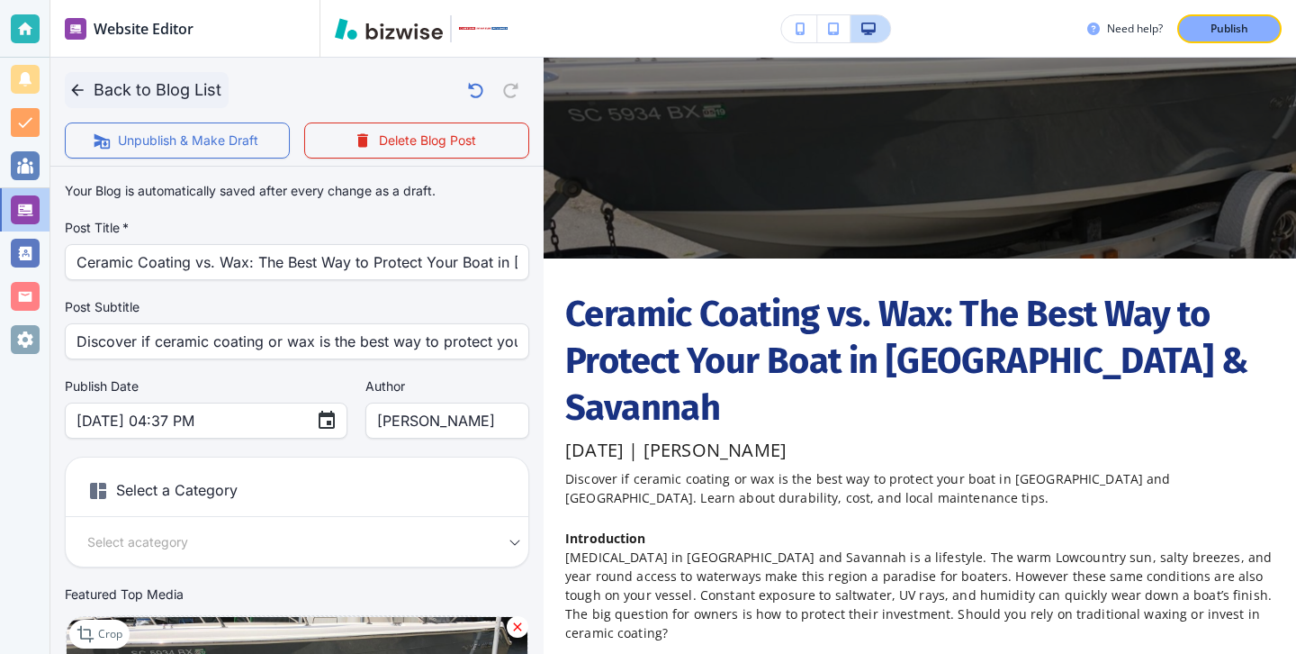
click at [90, 80] on button "Back to Blog List" at bounding box center [147, 90] width 164 height 36
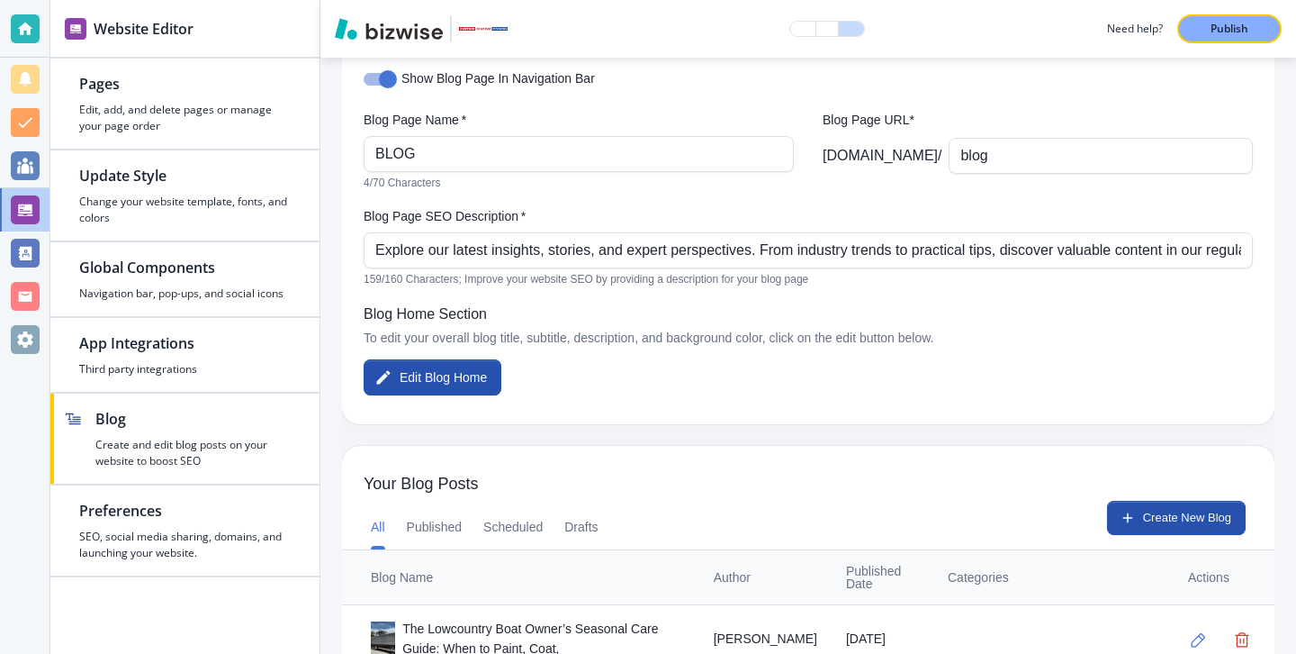
scroll to position [217, 0]
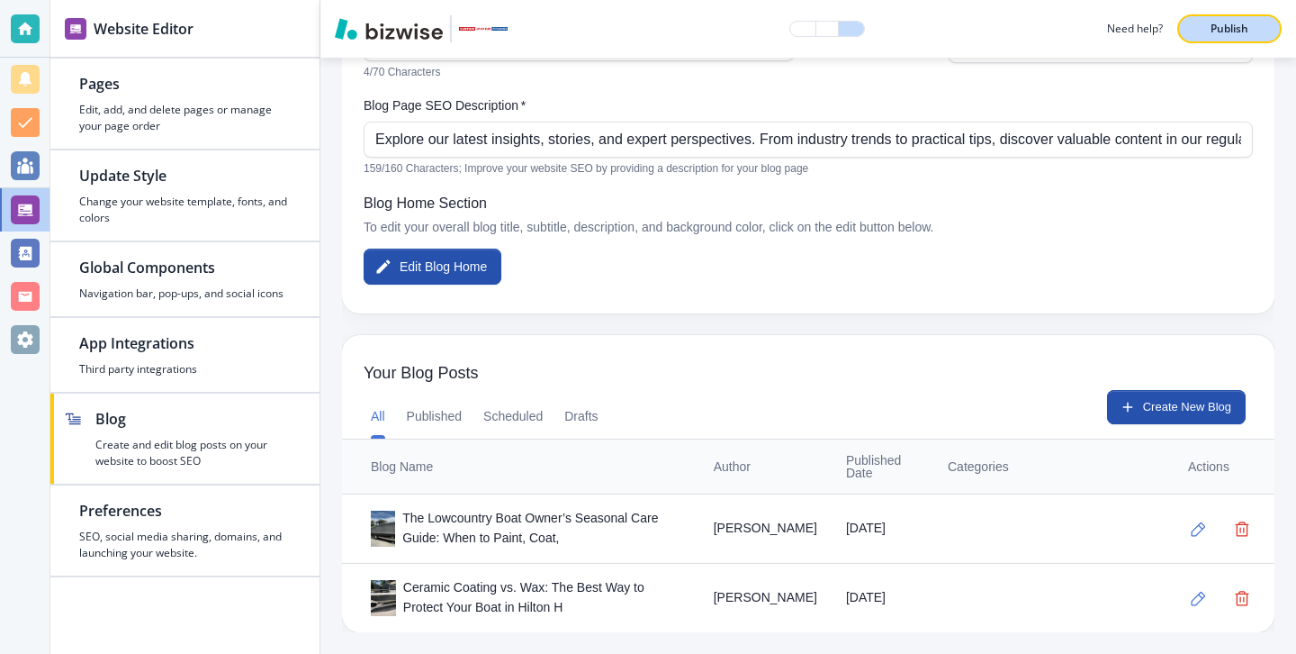
click at [1260, 34] on button "Publish" at bounding box center [1230, 28] width 104 height 29
click at [26, 46] on div at bounding box center [25, 29] width 50 height 58
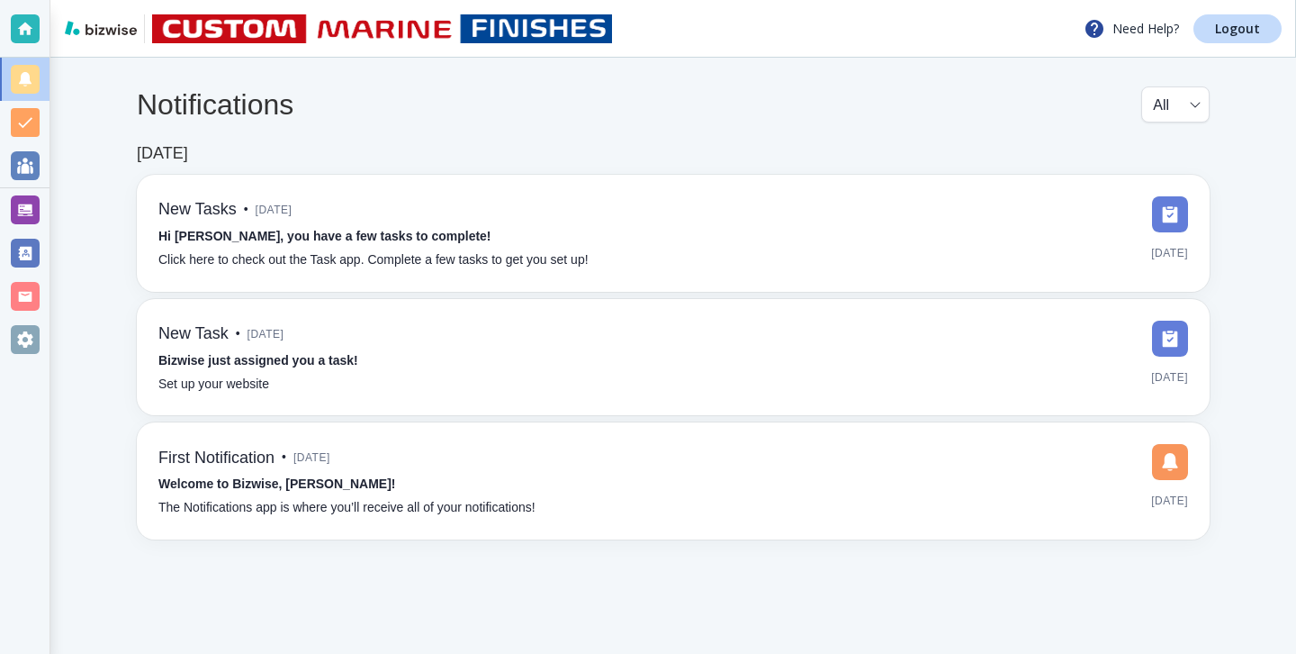
click at [1221, 48] on div "Need Help? Logout" at bounding box center [673, 29] width 1246 height 58
click at [1221, 41] on link "Logout" at bounding box center [1238, 28] width 88 height 29
click at [1245, 40] on link "Logout" at bounding box center [1238, 28] width 88 height 29
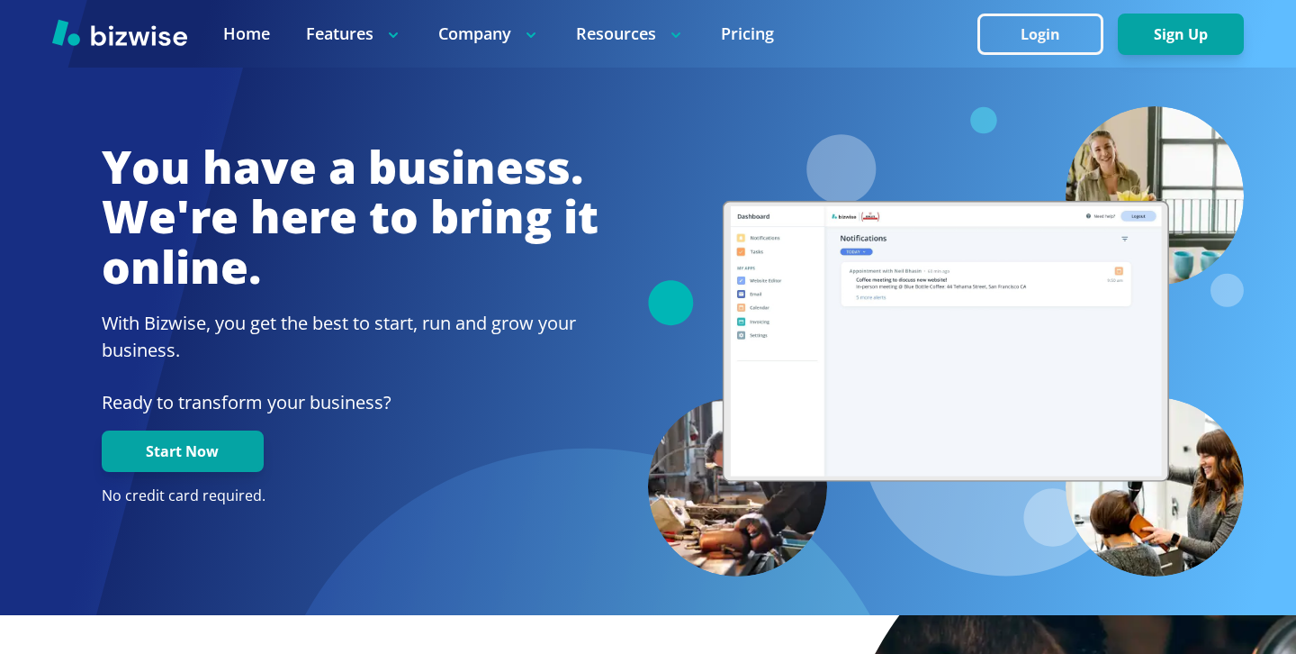
scroll to position [562, 0]
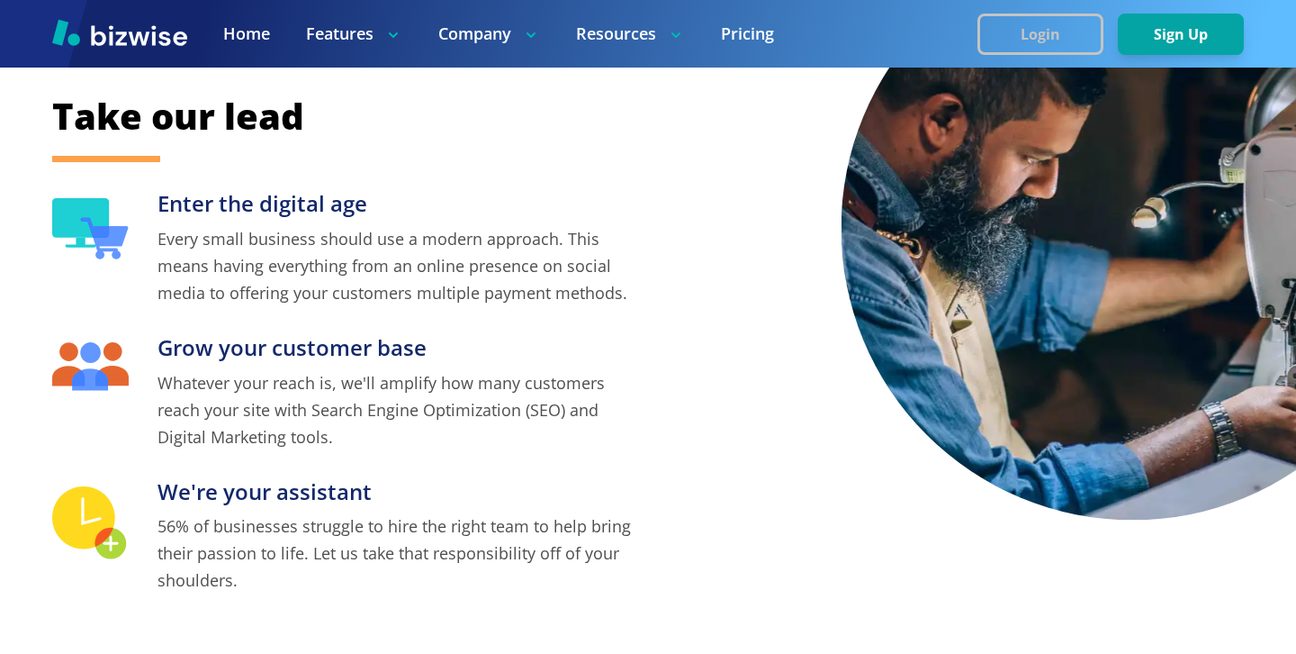
click at [1033, 32] on button "Login" at bounding box center [1041, 34] width 126 height 41
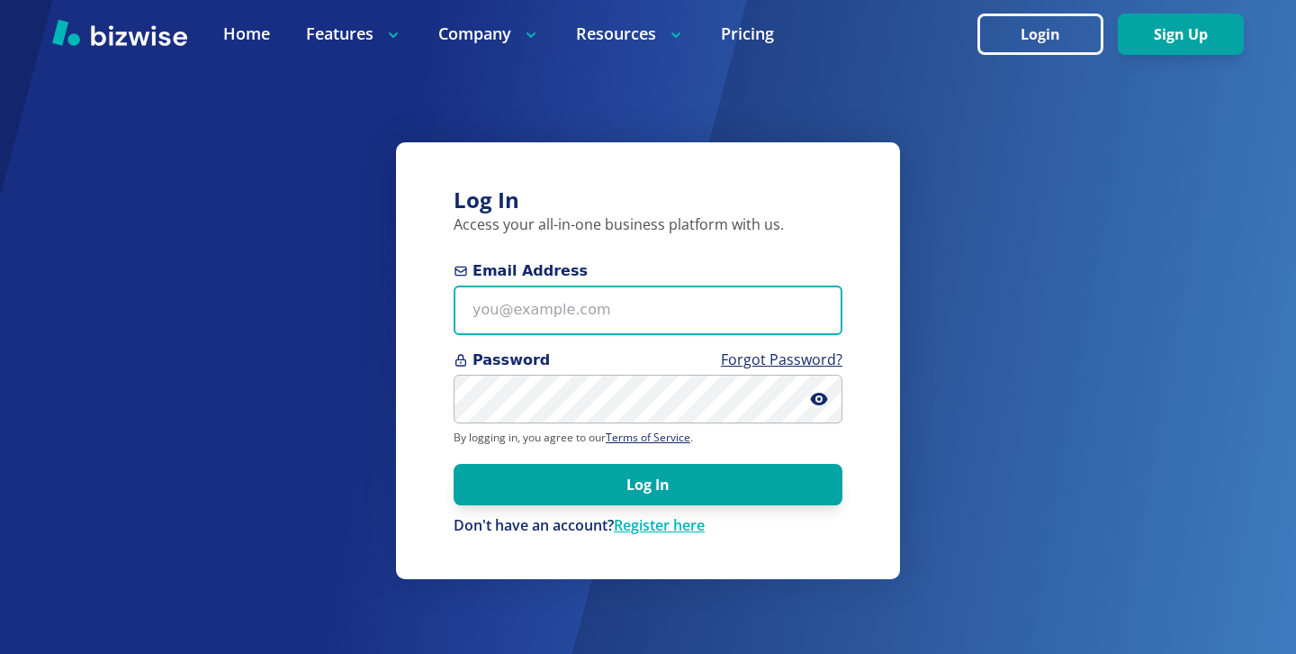
click at [630, 308] on input "Email Address" at bounding box center [648, 310] width 389 height 50
paste input "bill.dunnington@gmail.com"
type input "bill.dunnington@gmail.com"
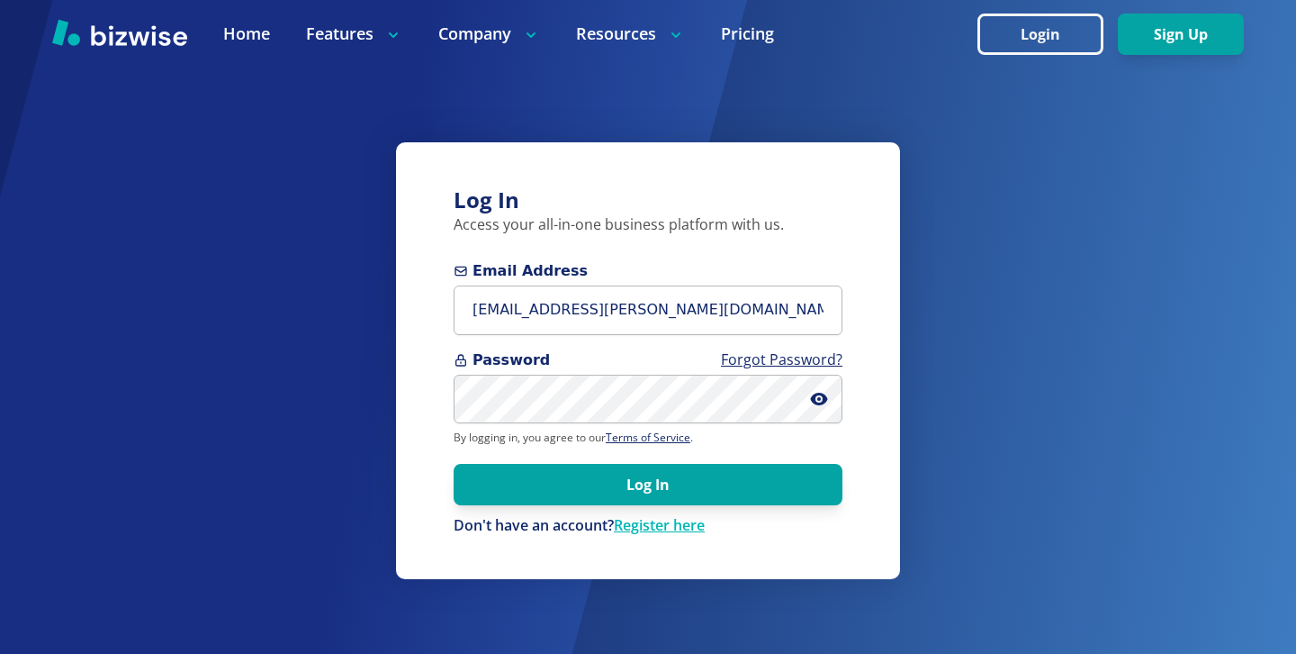
click at [653, 425] on form "Email Address bill.dunnington@gmail.com Password Forgot Password? By logging in…" at bounding box center [648, 397] width 389 height 275
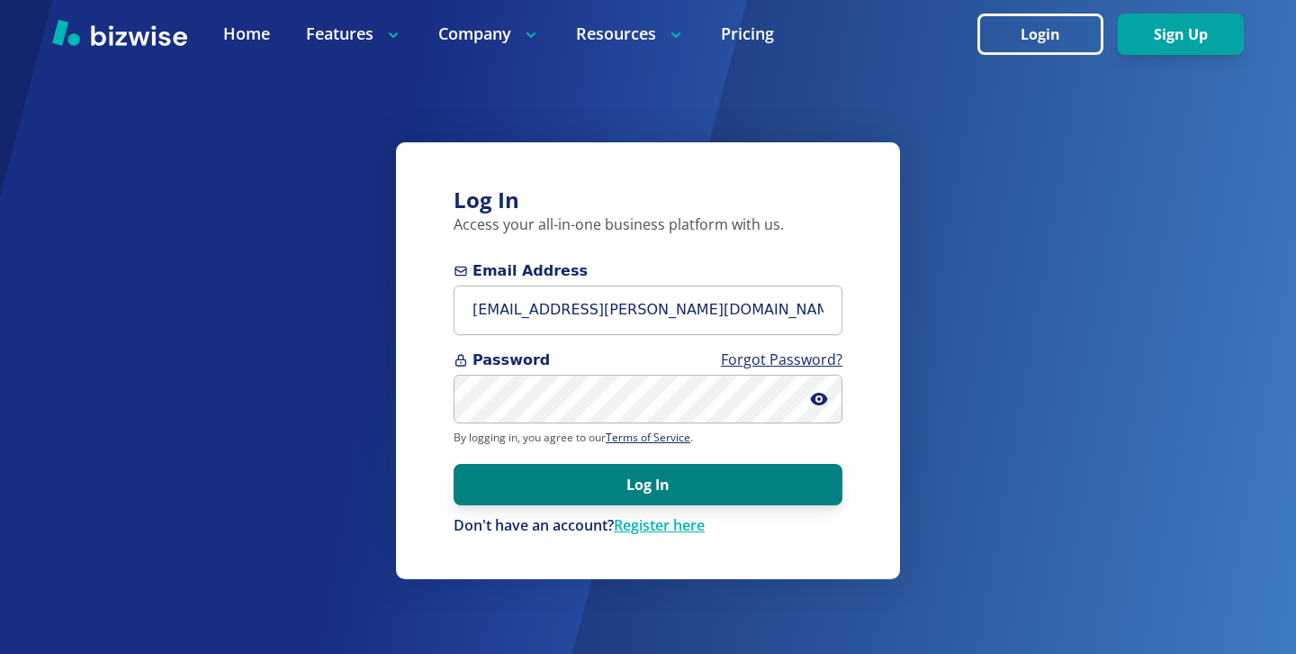
click at [819, 489] on button "Log In" at bounding box center [648, 484] width 389 height 41
